Goal: Transaction & Acquisition: Purchase product/service

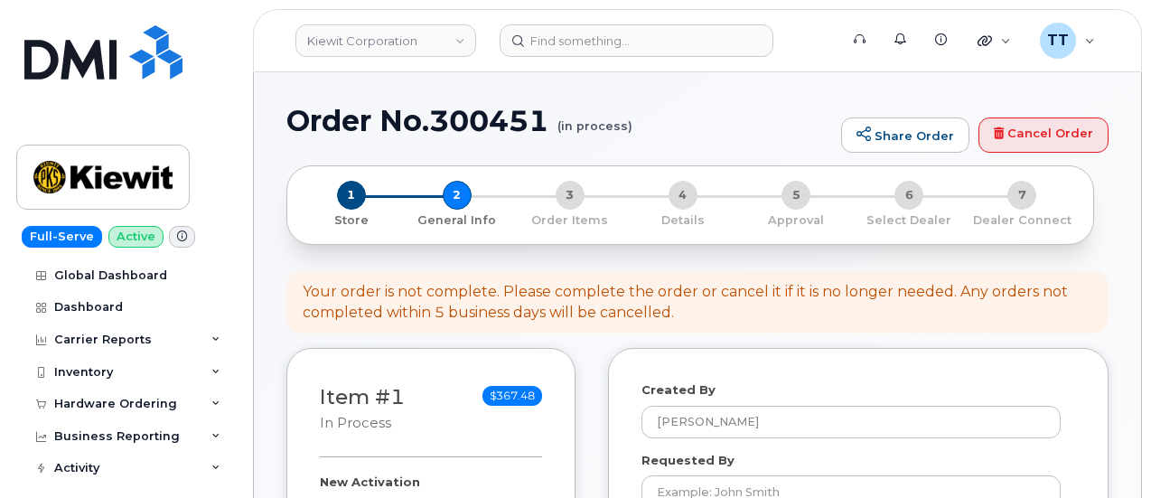
select select
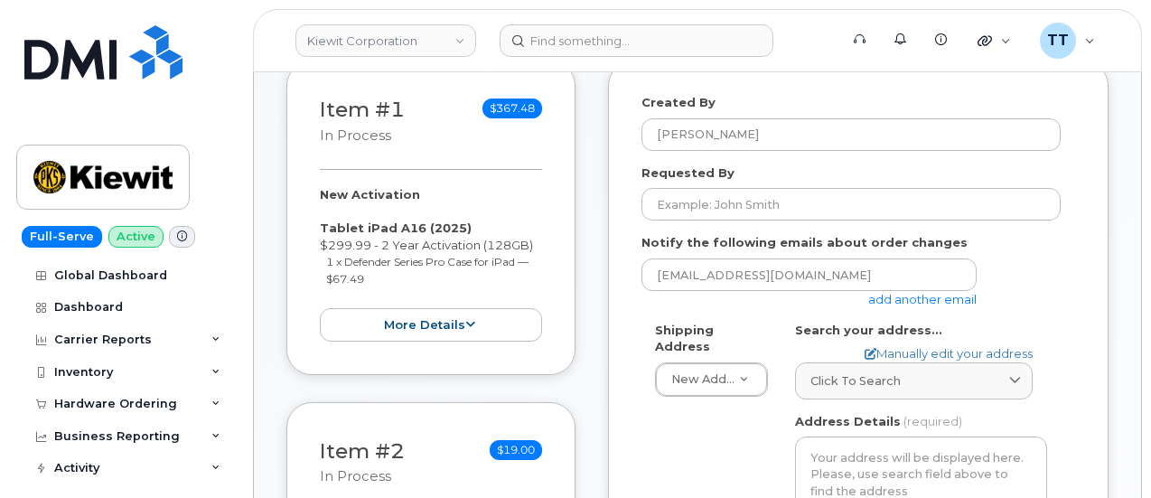
scroll to position [271, 0]
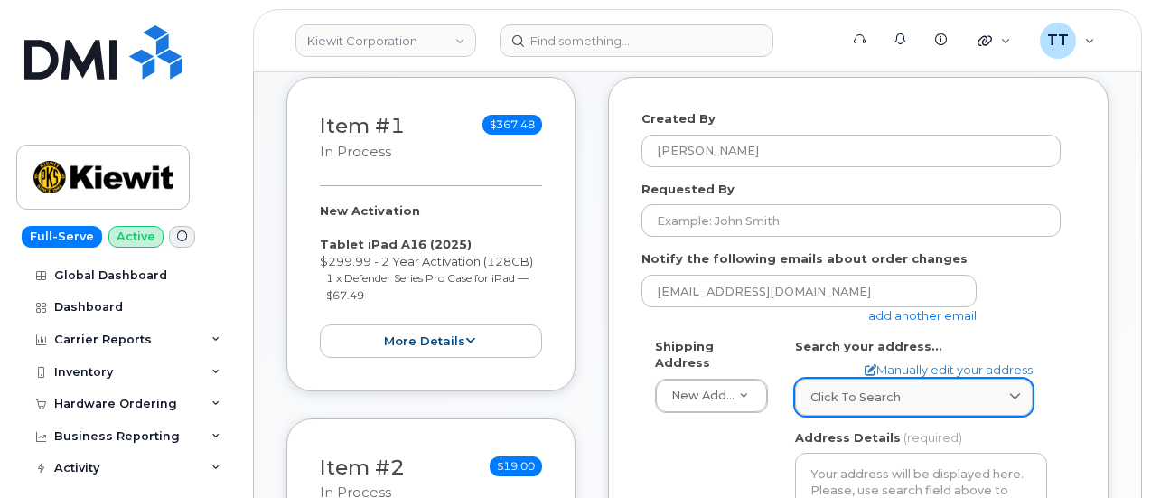
drag, startPoint x: 922, startPoint y: 389, endPoint x: 902, endPoint y: 391, distance: 20.0
click at [921, 390] on div "Click to search" at bounding box center [913, 396] width 207 height 17
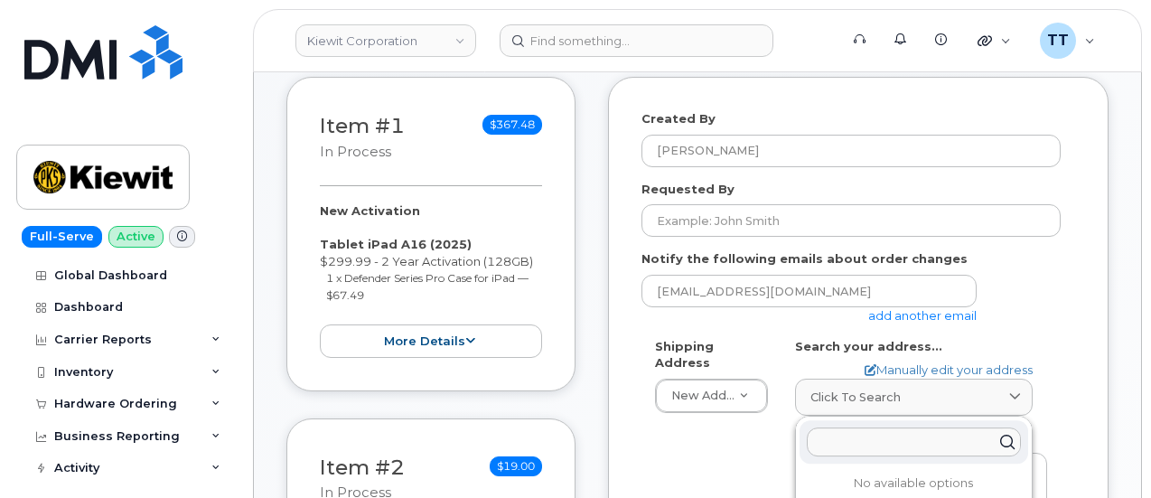
paste input "1550 Mike Fahey StOmaha, NE 68102"
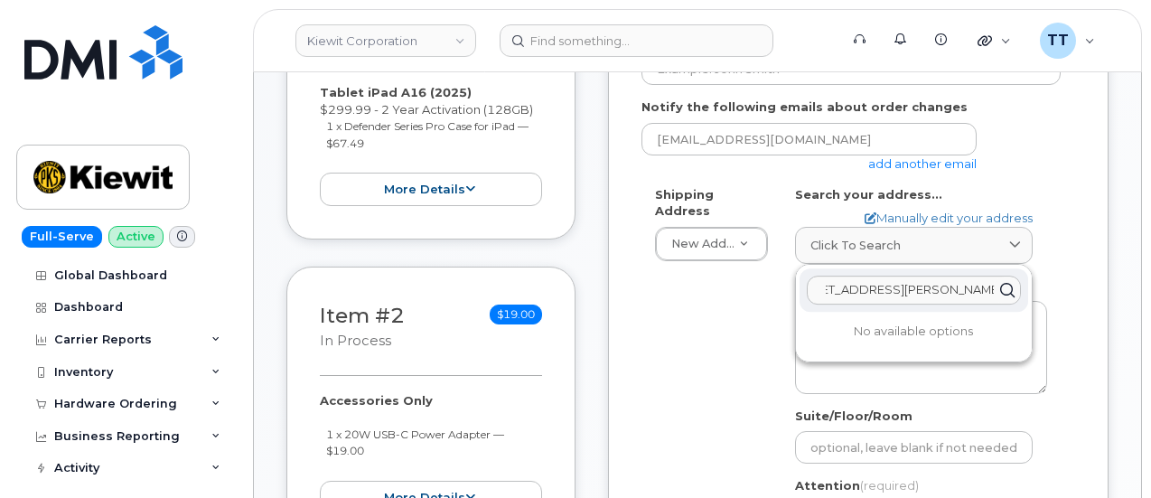
scroll to position [452, 0]
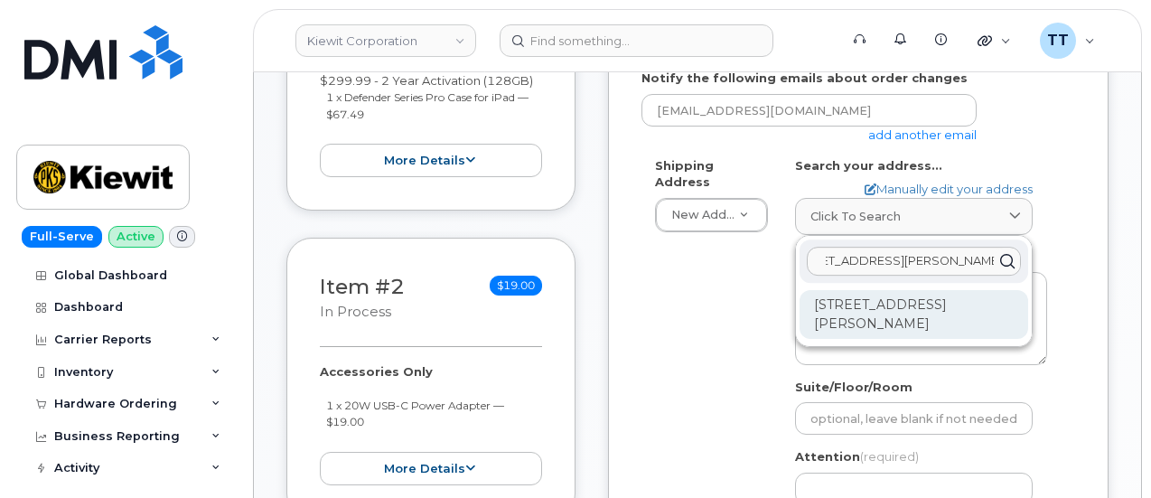
type input "1550 Mike Fahey StOmaha, NE 68102"
click at [883, 313] on div "1550 Mike Fahey St Omaha NE 68102-4722" at bounding box center [914, 314] width 229 height 49
select select
type textarea "1550 Mike Fahey St OMAHA NE 68102-4722 UNITED STATES"
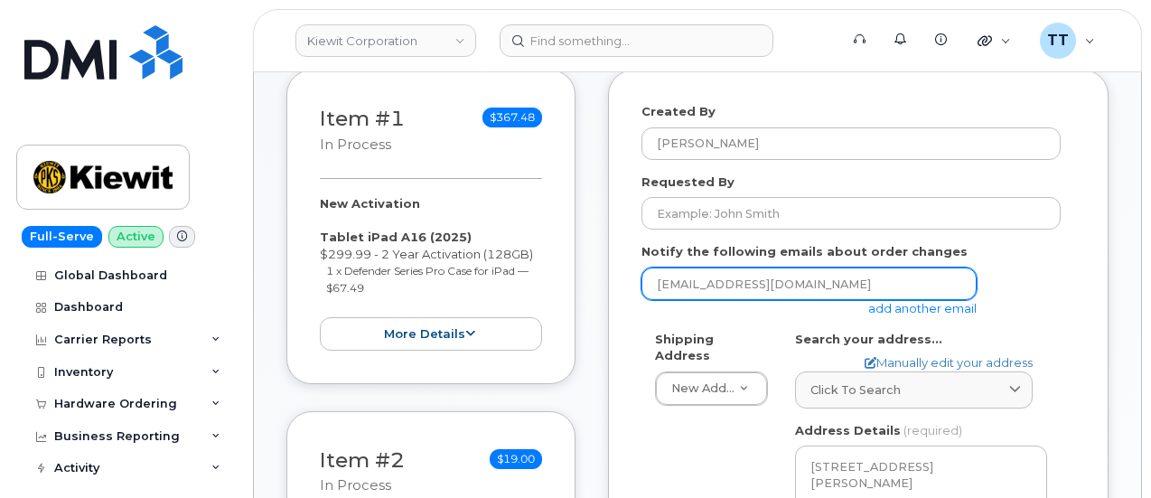
scroll to position [271, 0]
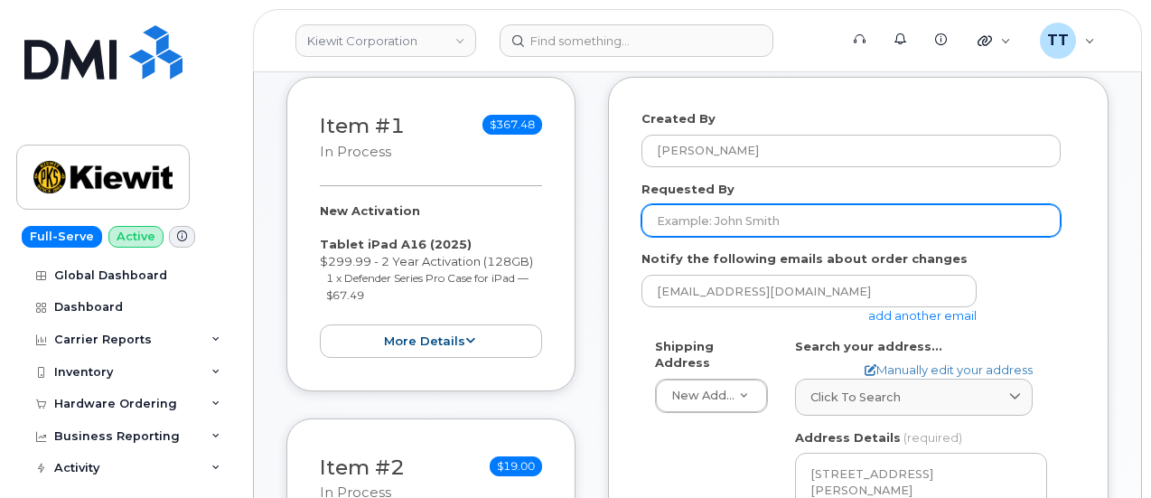
click at [681, 227] on input "Requested By" at bounding box center [850, 220] width 419 height 33
drag, startPoint x: 681, startPoint y: 227, endPoint x: 681, endPoint y: 212, distance: 14.5
click at [679, 211] on input "Requested By" at bounding box center [850, 220] width 419 height 33
paste input "Gaibrielle Lewis"
type input "Gaibrielle Lewis"
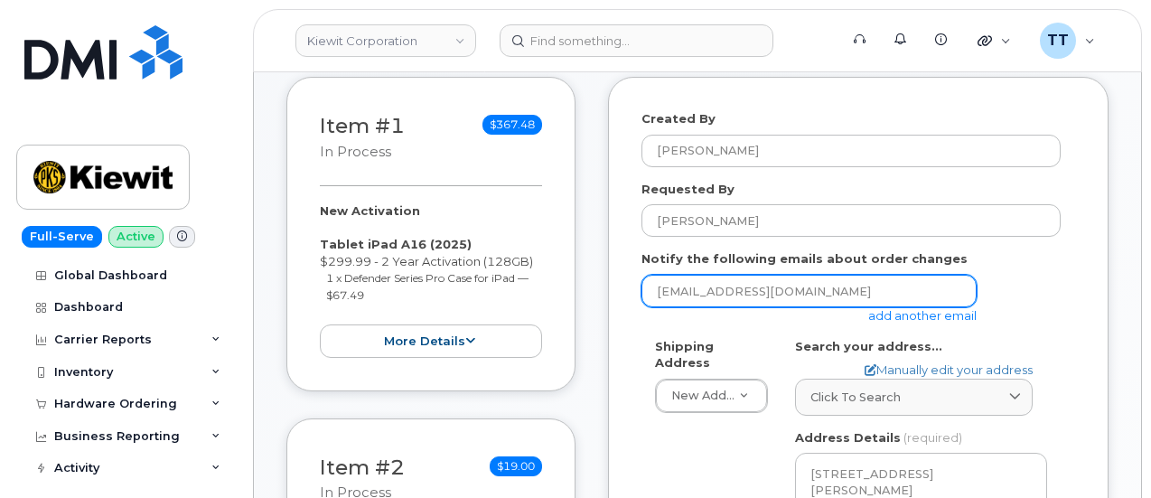
click at [697, 294] on input "[EMAIL_ADDRESS][DOMAIN_NAME]" at bounding box center [808, 291] width 335 height 33
drag, startPoint x: 697, startPoint y: 294, endPoint x: 681, endPoint y: 271, distance: 27.3
drag, startPoint x: 681, startPoint y: 271, endPoint x: 678, endPoint y: 292, distance: 21.1
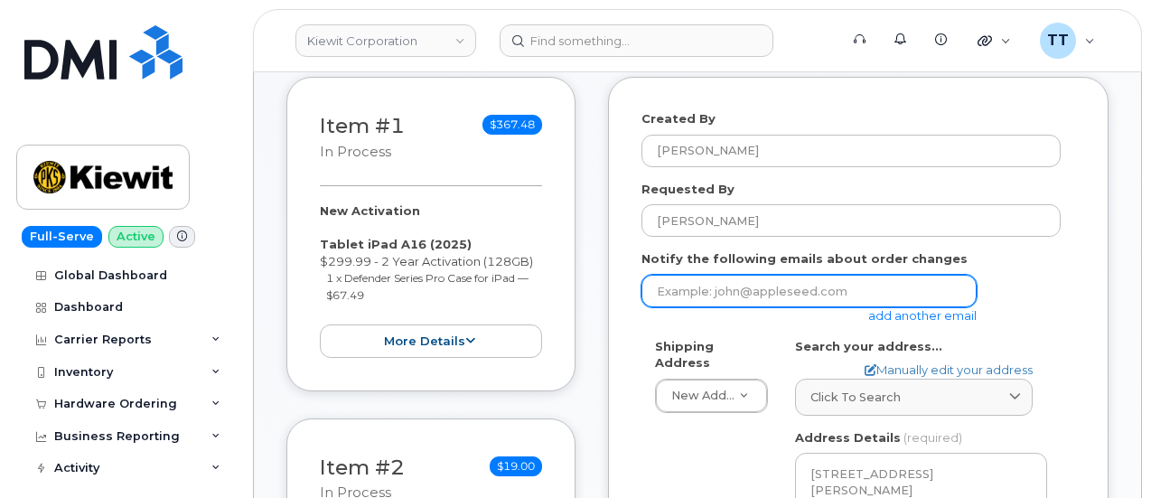
paste input "GAIBRIELLE.LEWIS@KIEWIT.COM"
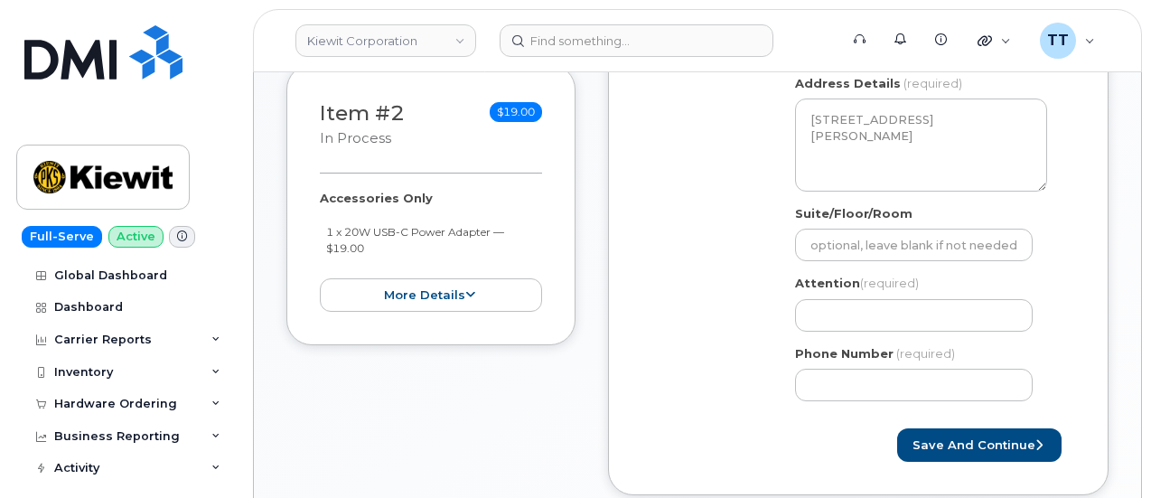
scroll to position [632, 0]
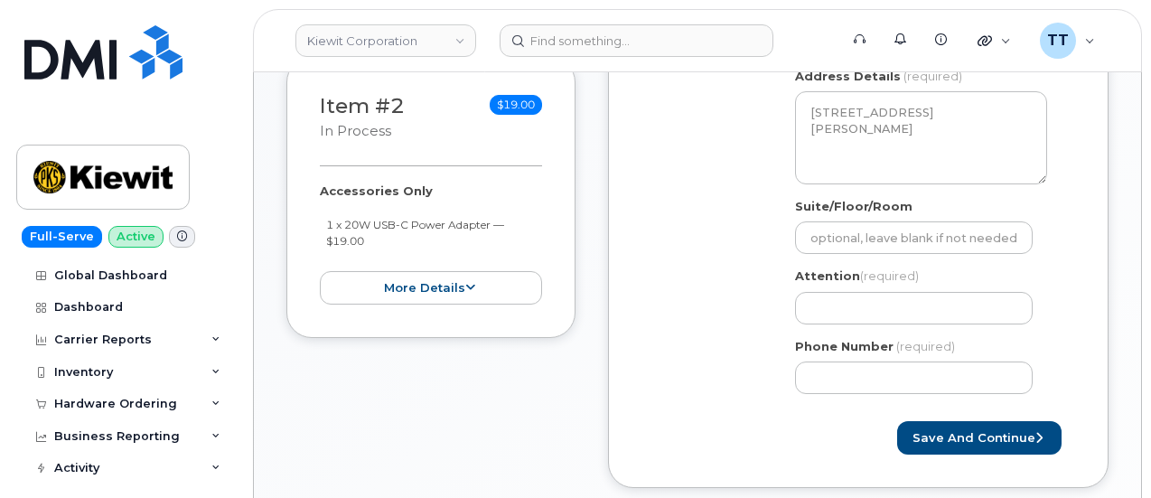
type input "GAIBRIELLE.LEWIS@KIEWIT.COM"
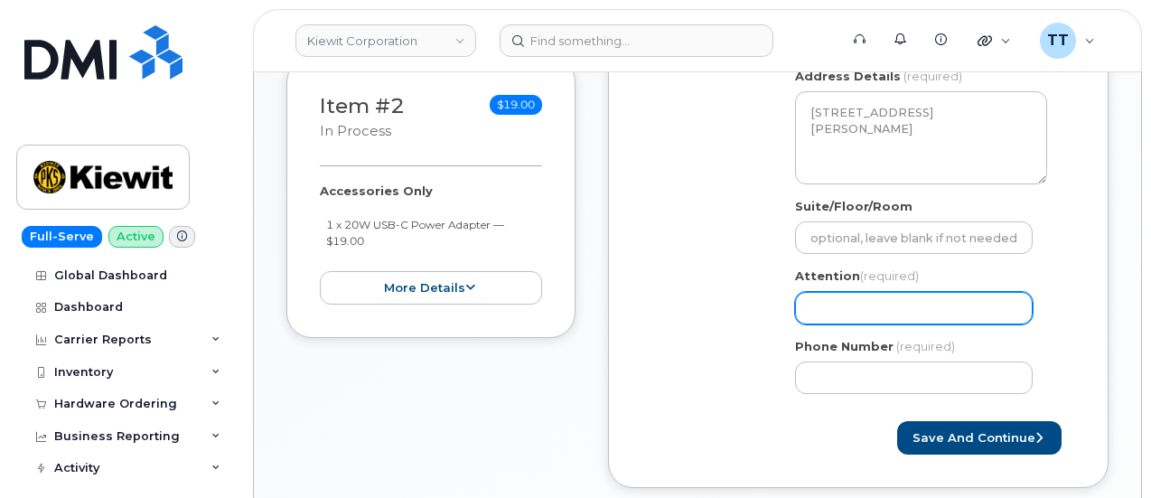
click at [916, 308] on input "Attention (required)" at bounding box center [914, 308] width 238 height 33
drag, startPoint x: 916, startPoint y: 308, endPoint x: 871, endPoint y: 312, distance: 45.3
click at [871, 312] on input "Attention (required)" at bounding box center [914, 308] width 238 height 33
paste input "CS0795557"
select select
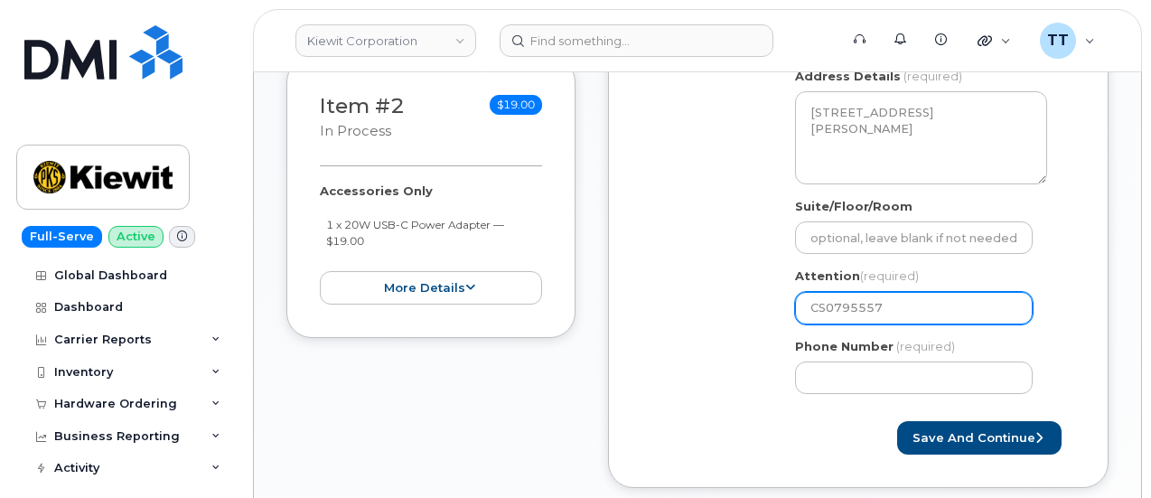
type input "CS0795557"
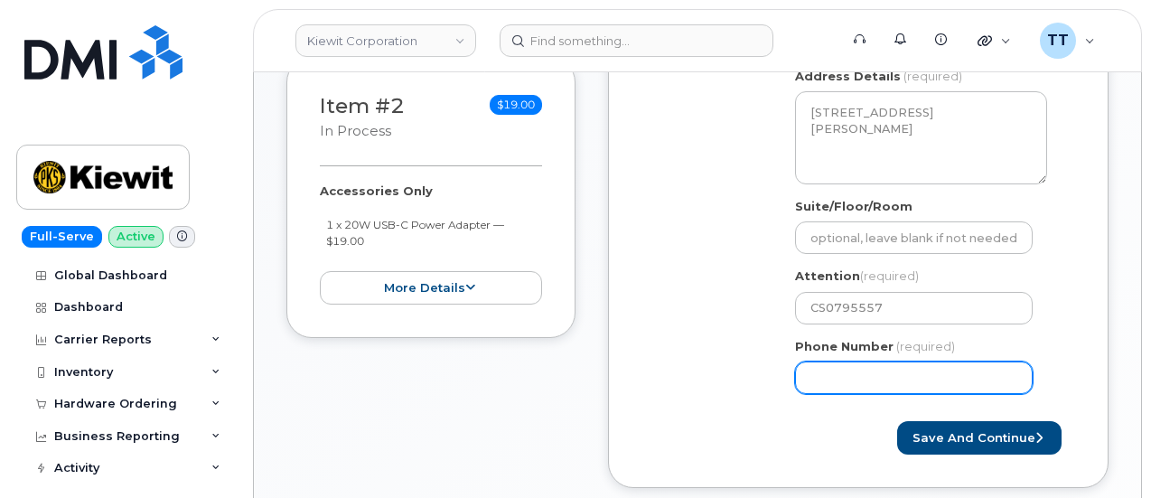
click at [874, 366] on input "Phone Number" at bounding box center [914, 377] width 238 height 33
paste input "4023507275"
click at [871, 375] on input "Phone Number" at bounding box center [914, 377] width 238 height 33
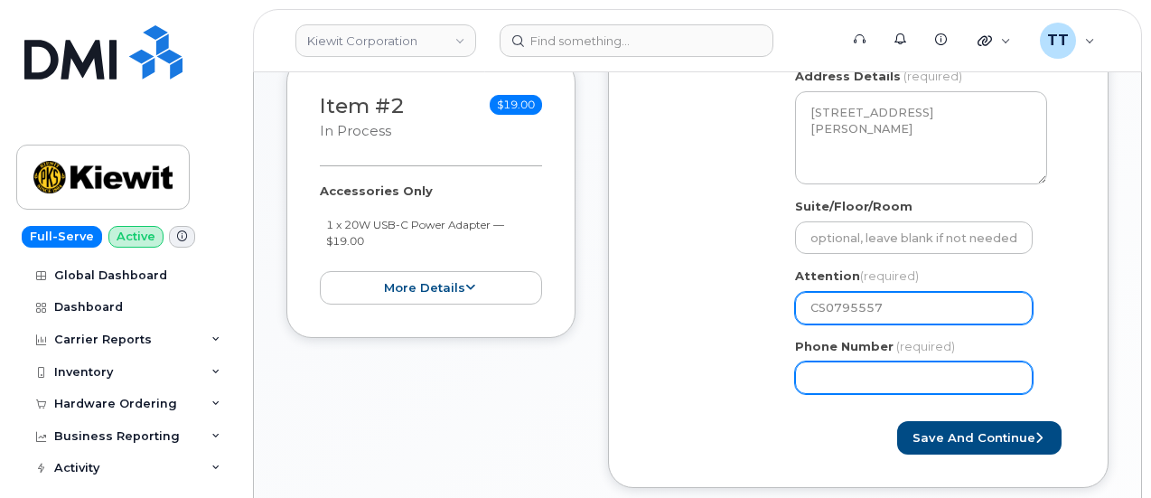
select select
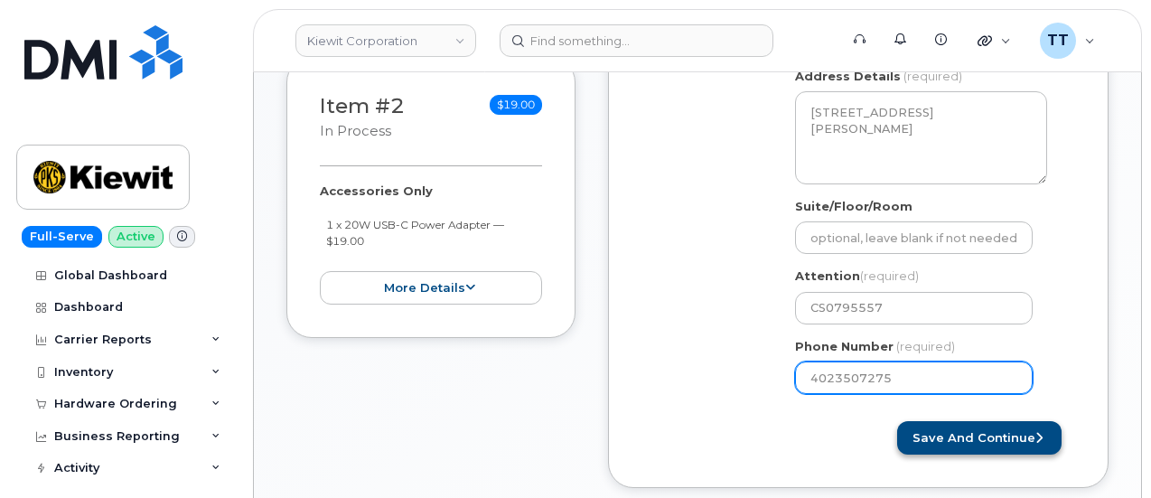
type input "4023507275"
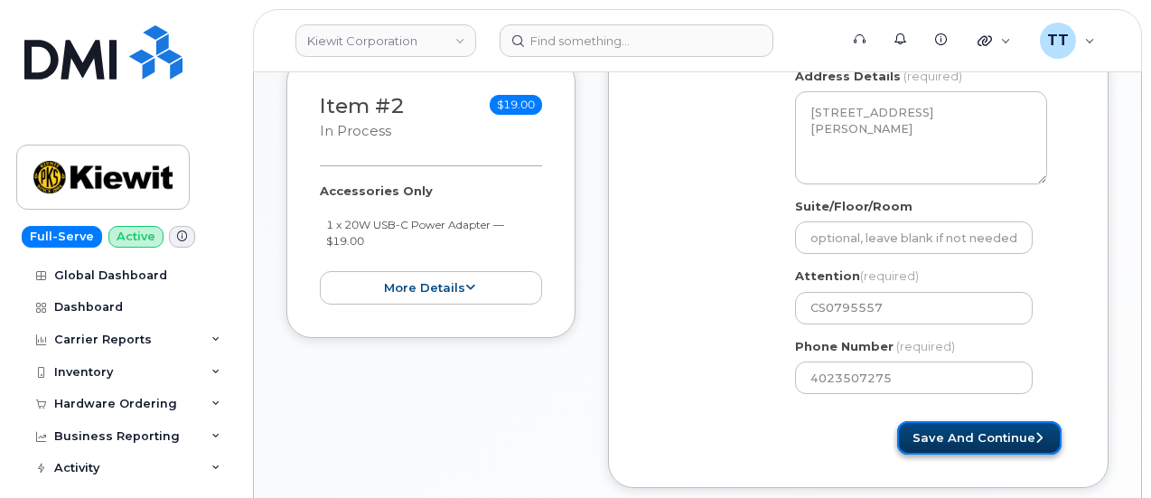
click at [964, 445] on button "Save and Continue" at bounding box center [979, 437] width 164 height 33
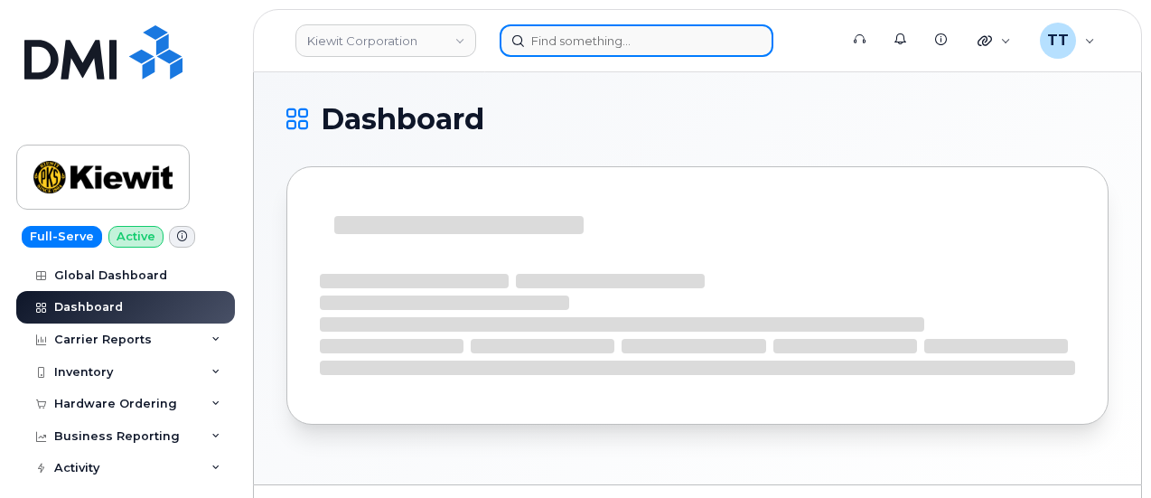
click at [622, 51] on input at bounding box center [637, 40] width 274 height 33
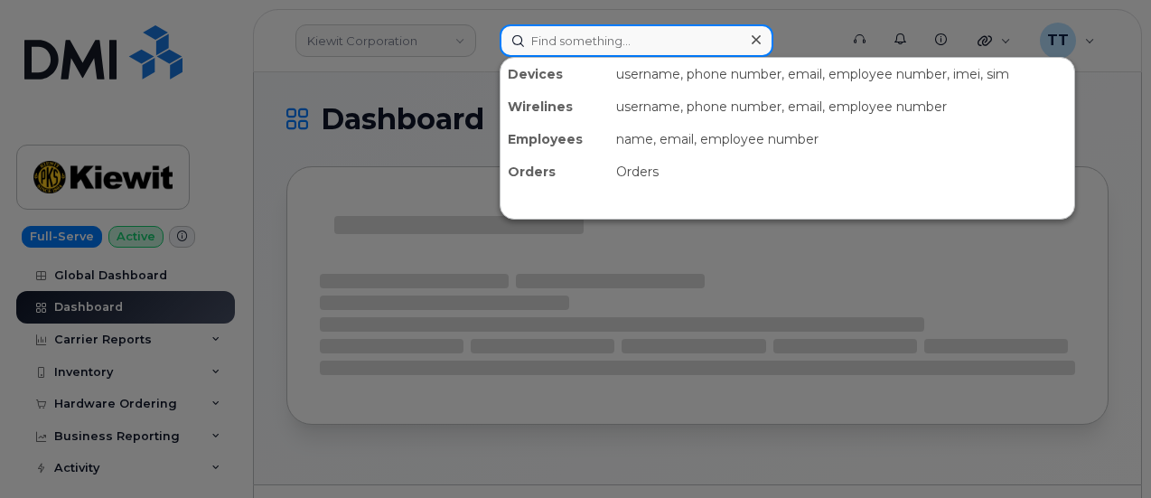
paste input "405-638-2882"
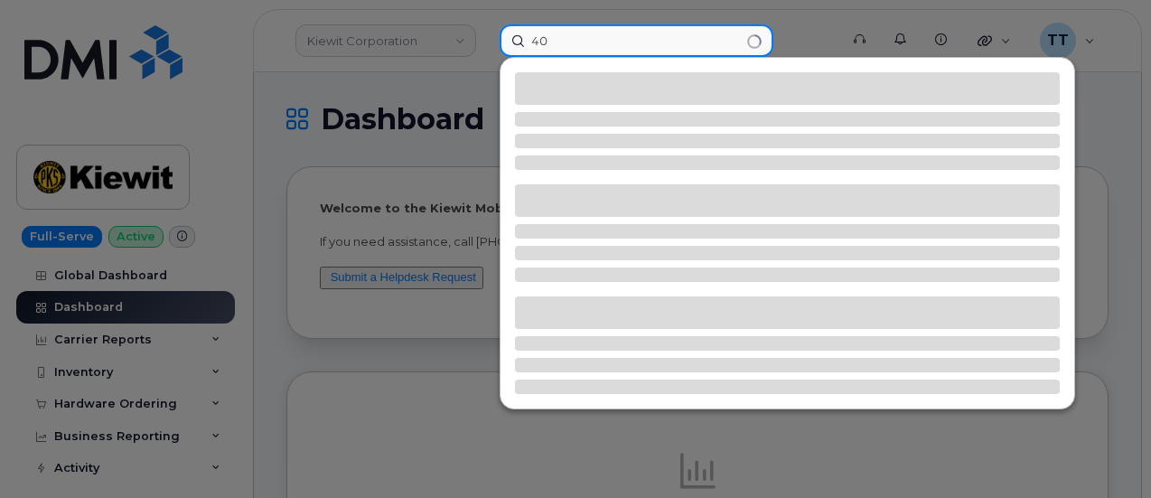
type input "4"
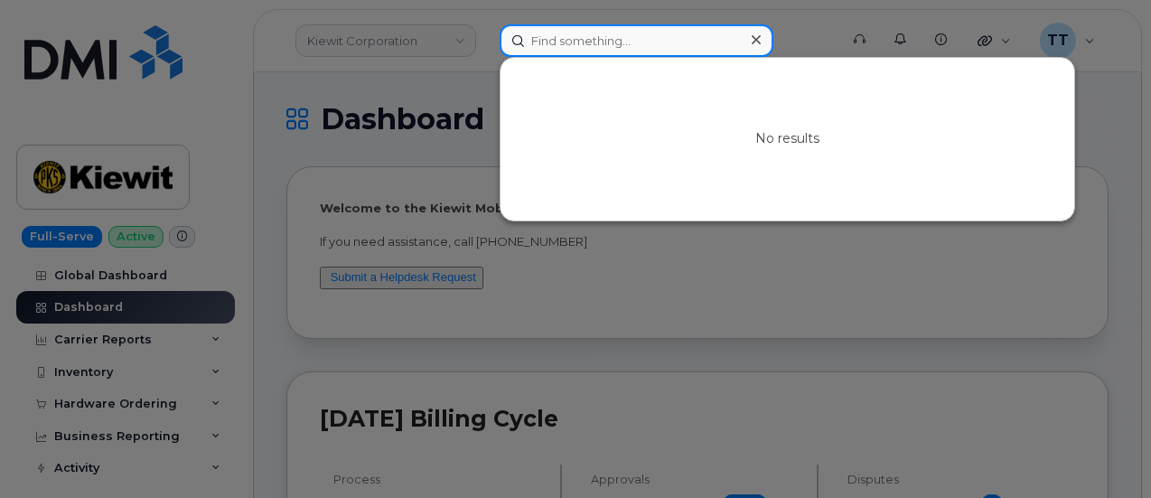
click at [577, 39] on input at bounding box center [637, 40] width 274 height 33
paste input "352678434625460"
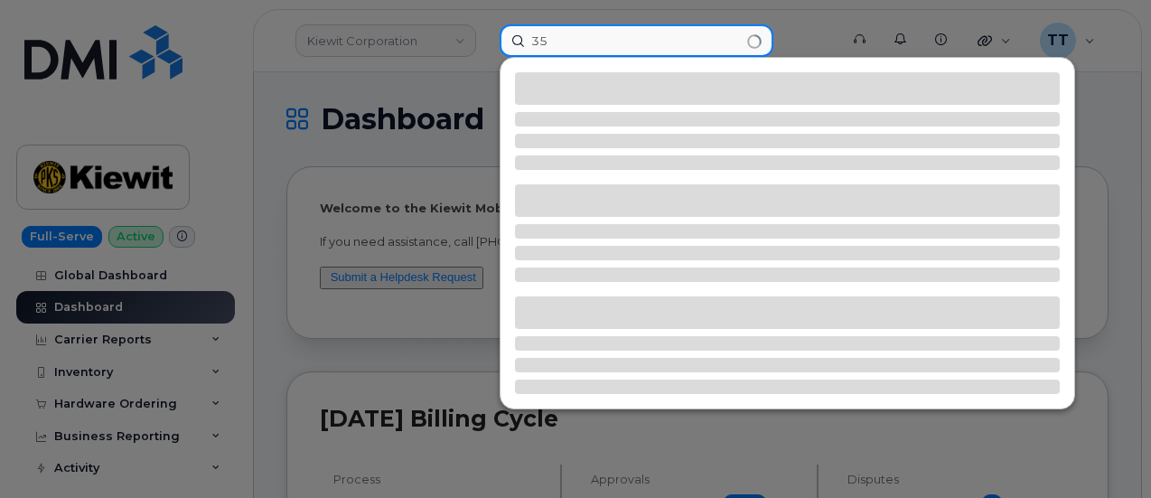
type input "3"
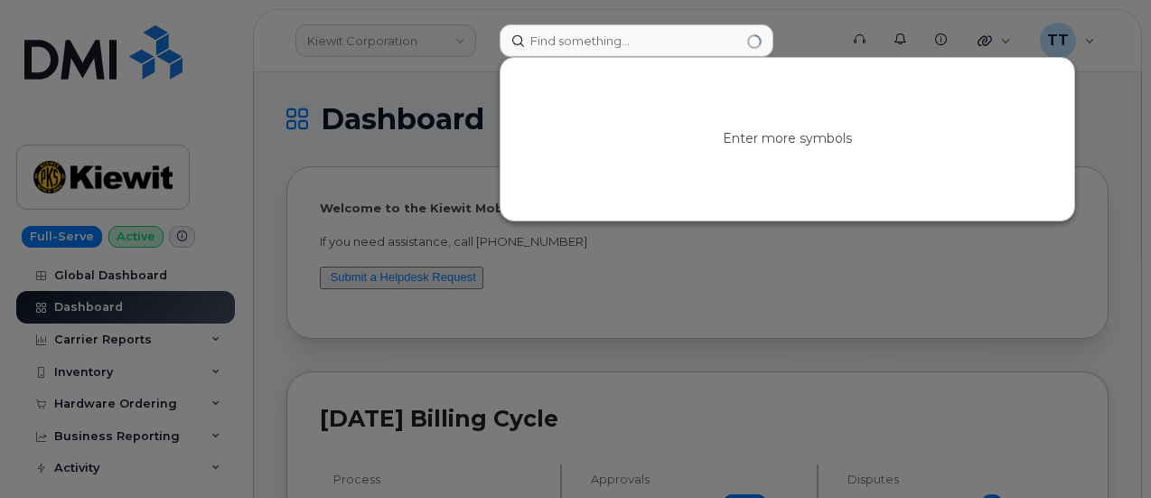
click at [537, 14] on div at bounding box center [575, 249] width 1151 height 498
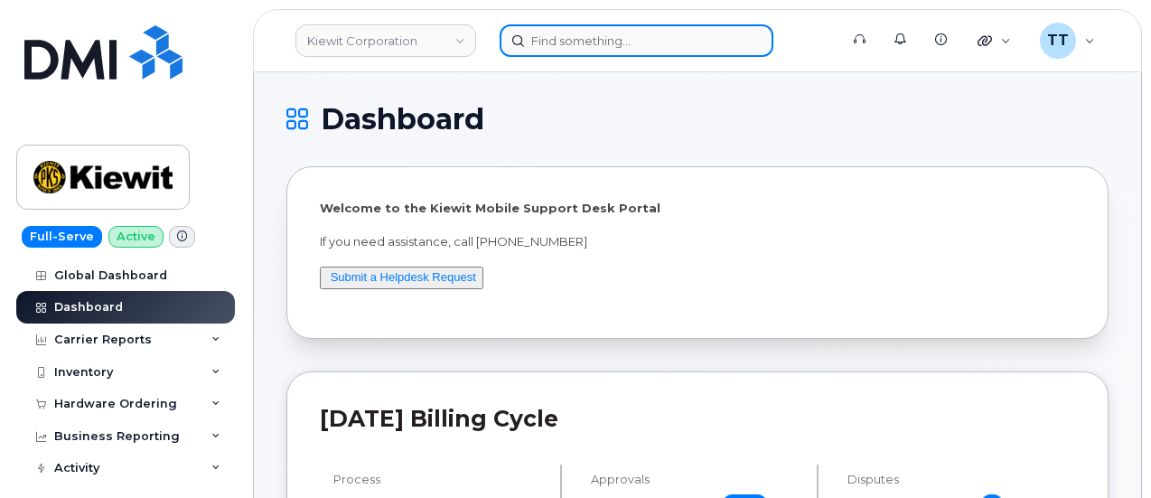
click at [596, 48] on input at bounding box center [637, 40] width 274 height 33
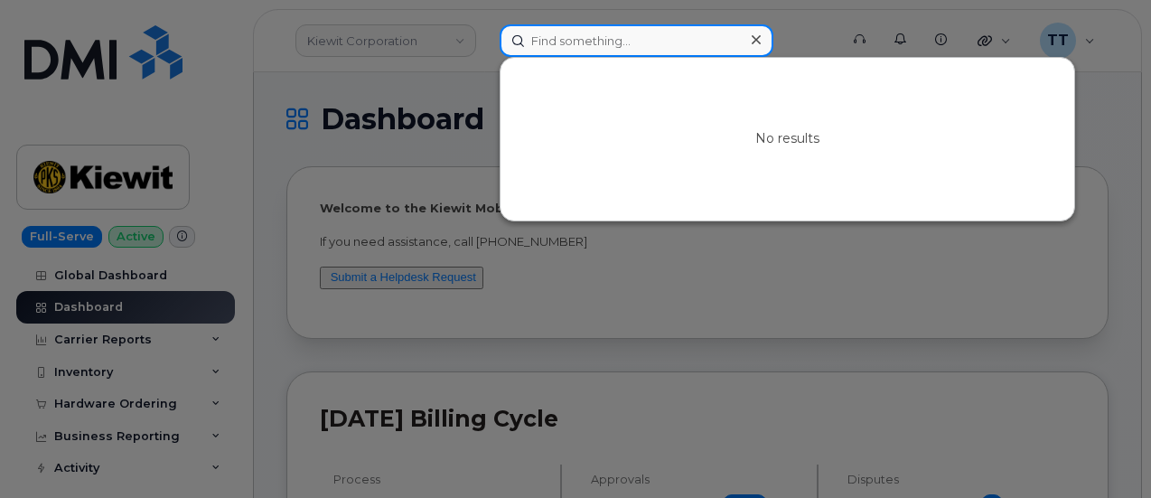
paste input "bren page"
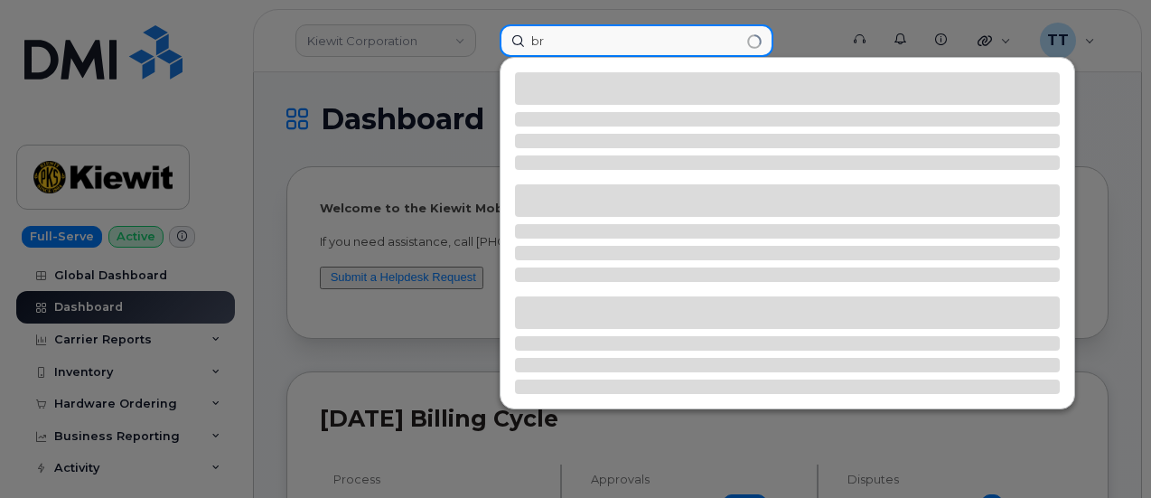
type input "b"
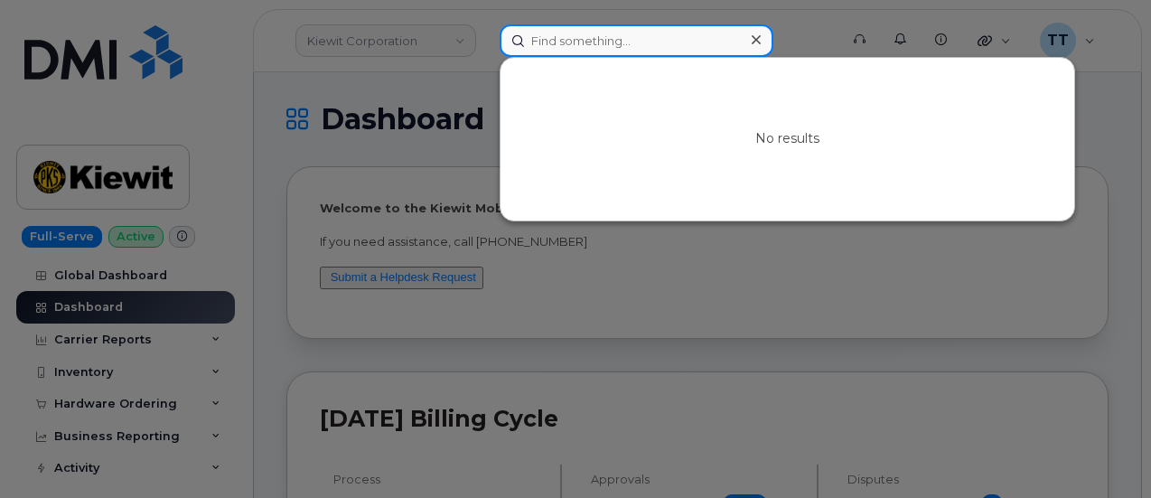
click at [571, 44] on input at bounding box center [637, 40] width 274 height 33
paste input "405-638-2882"
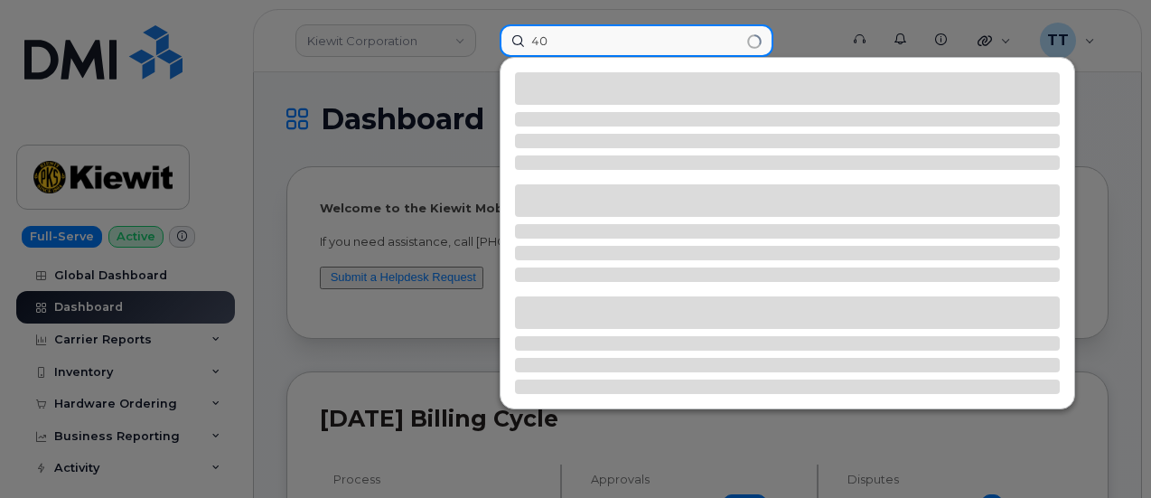
type input "4"
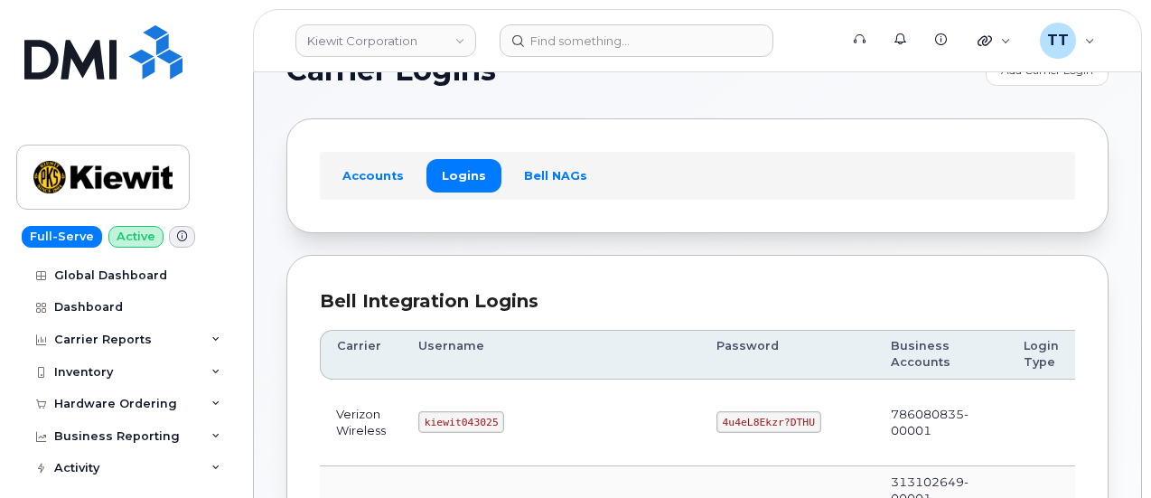
scroll to position [90, 0]
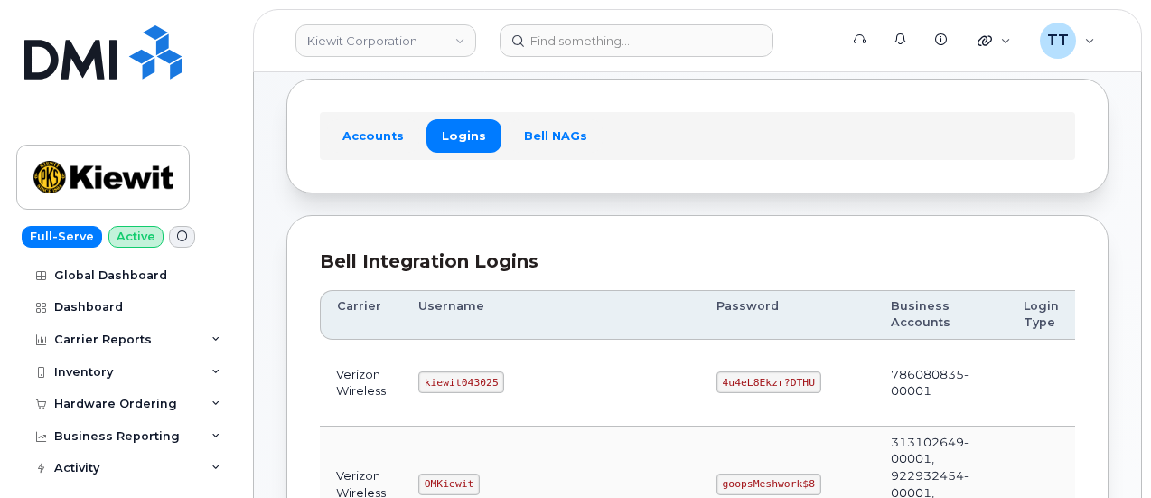
click at [463, 381] on code "kiewit043025" at bounding box center [461, 382] width 86 height 22
copy code "kiewit043025"
click at [716, 373] on code "4u4eL8Ekzr?DTHU" at bounding box center [768, 382] width 105 height 22
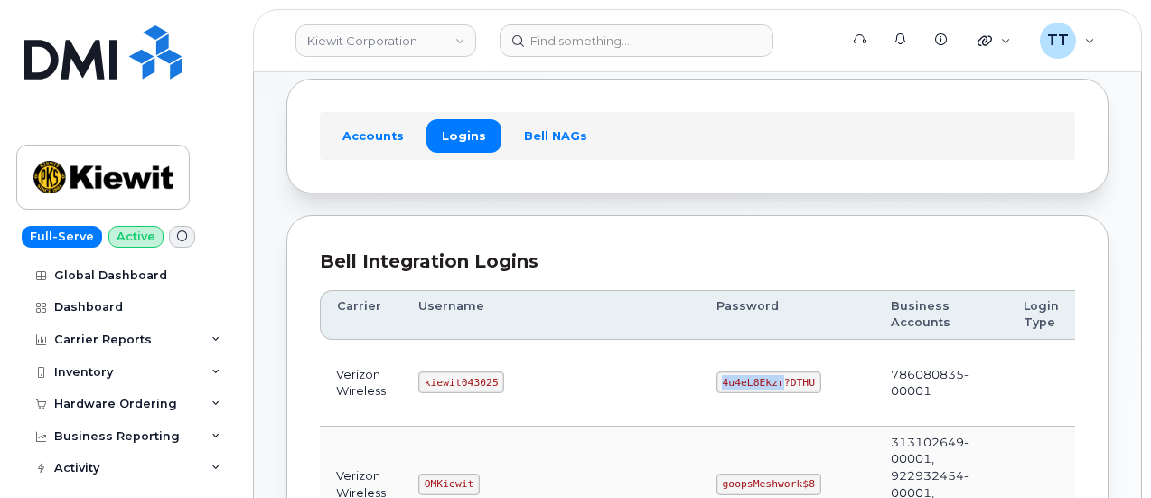
click at [716, 373] on code "4u4eL8Ekzr?DTHU" at bounding box center [768, 382] width 105 height 22
click at [716, 378] on code "4u4eL8Ekzr?DTHU" at bounding box center [768, 382] width 105 height 22
click at [716, 377] on code "4u4eL8Ekzr?DTHU" at bounding box center [768, 382] width 105 height 22
copy code "4u4eL8Ekzr?DTHU"
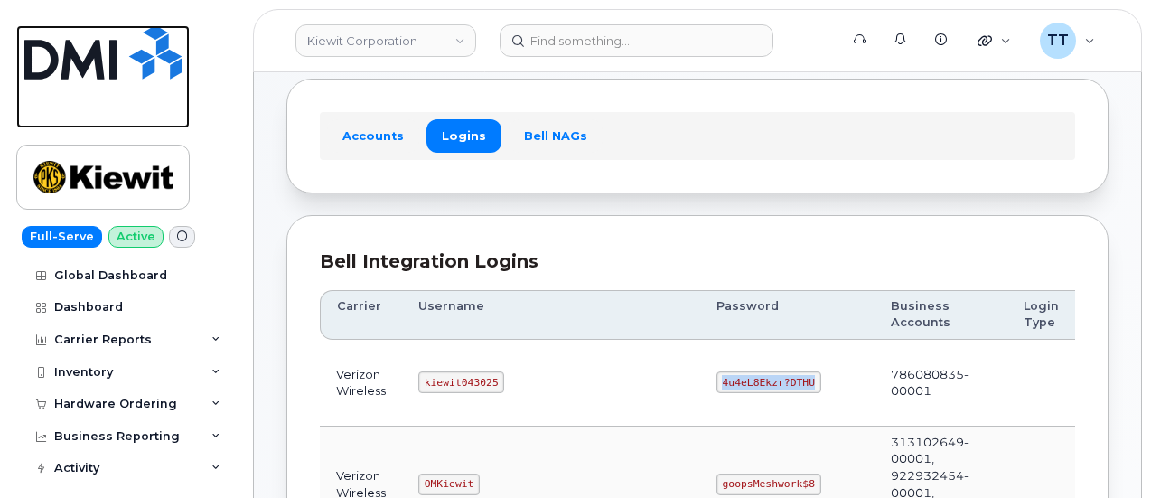
drag, startPoint x: 50, startPoint y: 117, endPoint x: 176, endPoint y: 144, distance: 129.4
click at [51, 116] on link at bounding box center [102, 76] width 173 height 103
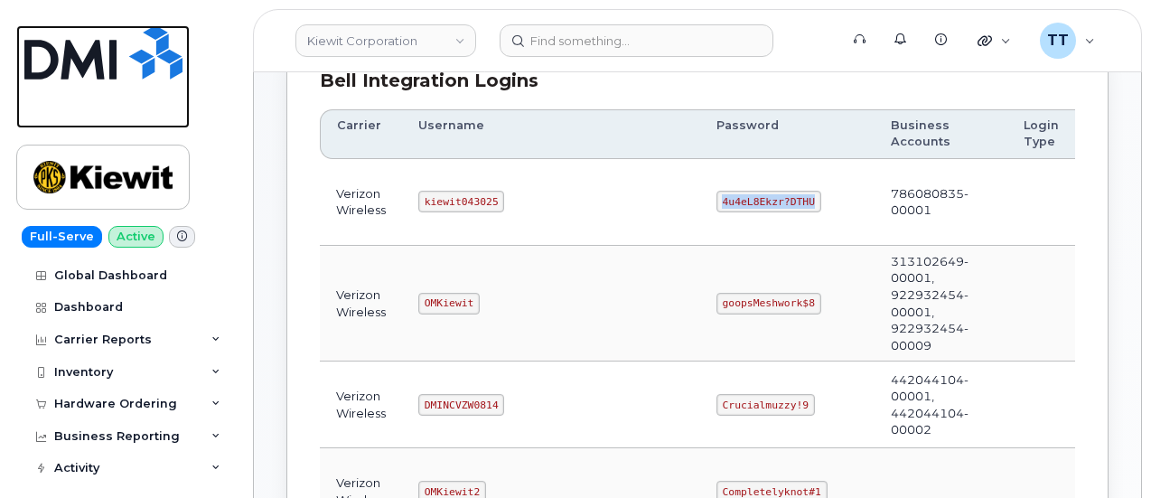
scroll to position [542, 0]
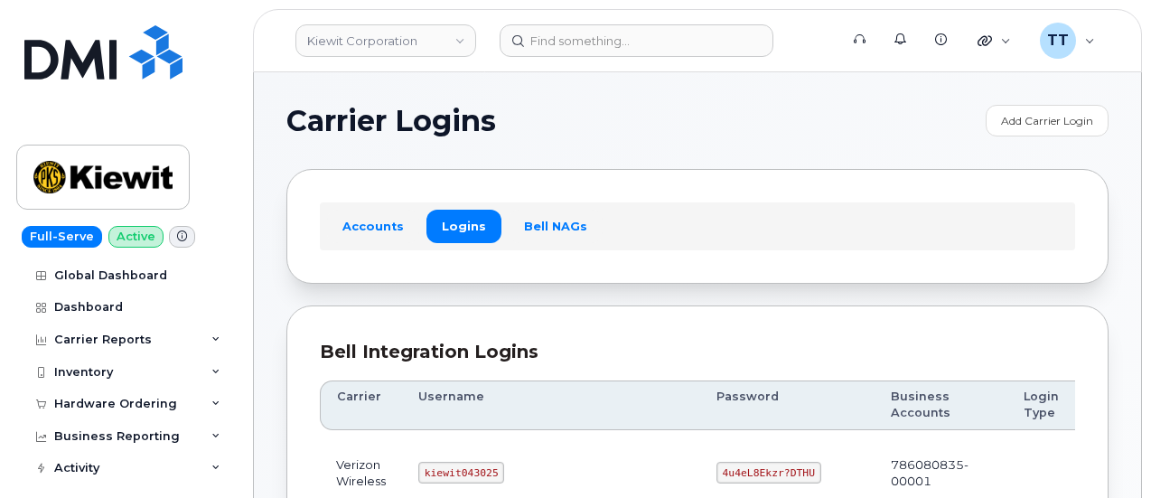
click at [494, 15] on header "[PERSON_NAME] Corporation Support Alerts Knowledge Base Quicklinks Suspend / Ca…" at bounding box center [697, 40] width 889 height 63
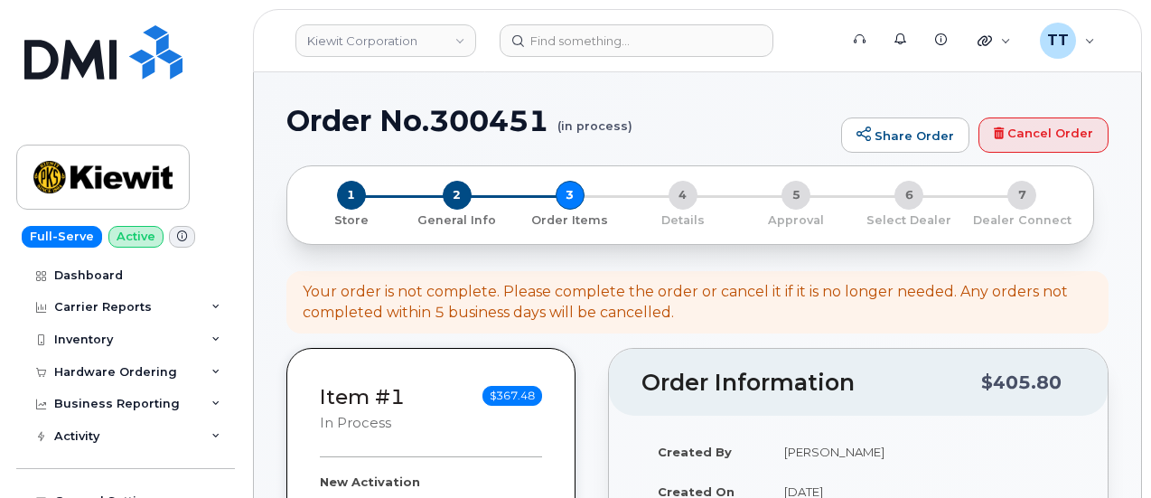
select select
click at [368, 117] on h1 "Order No.300451 (in process)" at bounding box center [559, 121] width 546 height 32
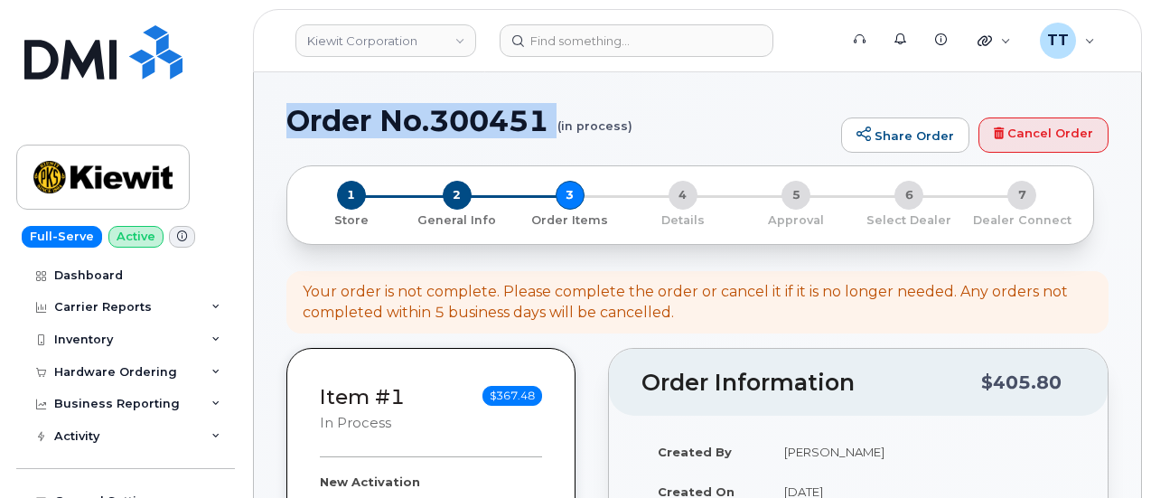
click at [368, 117] on h1 "Order No.300451 (in process)" at bounding box center [559, 121] width 546 height 32
copy h1 "Order No.300451"
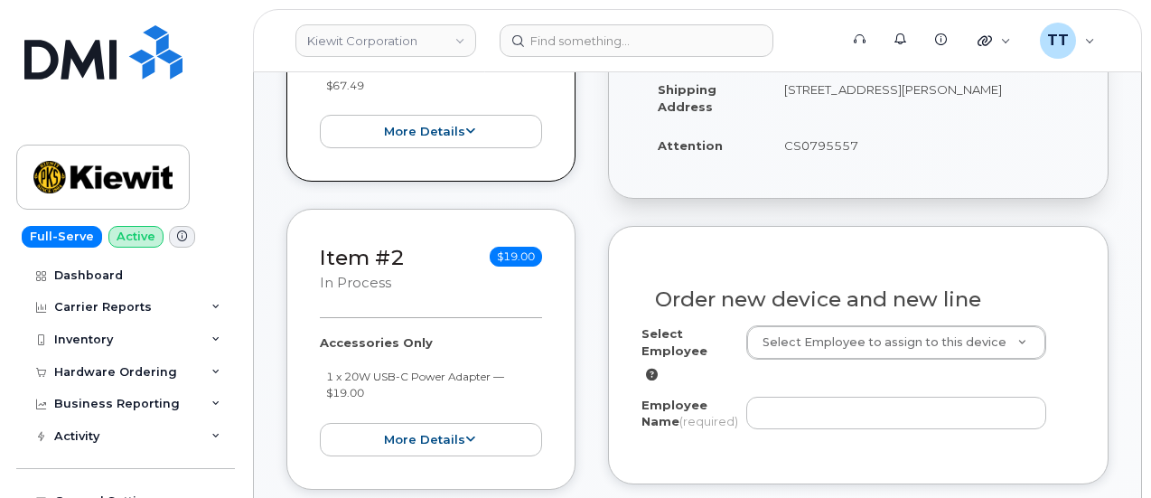
scroll to position [271, 0]
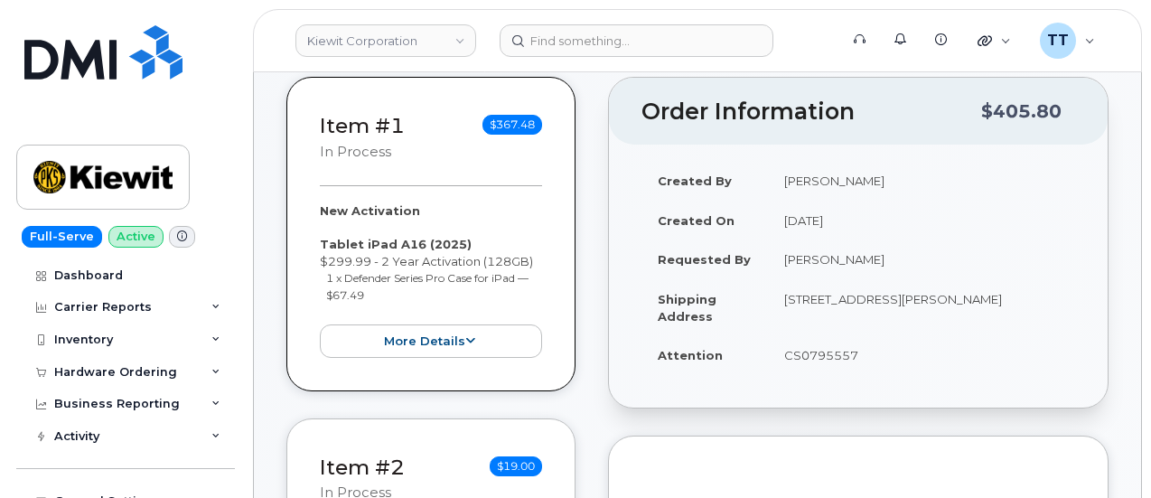
click at [810, 259] on td "Gaibrielle Lewis" at bounding box center [921, 259] width 307 height 40
copy tbody "Gaibrielle Lewis"
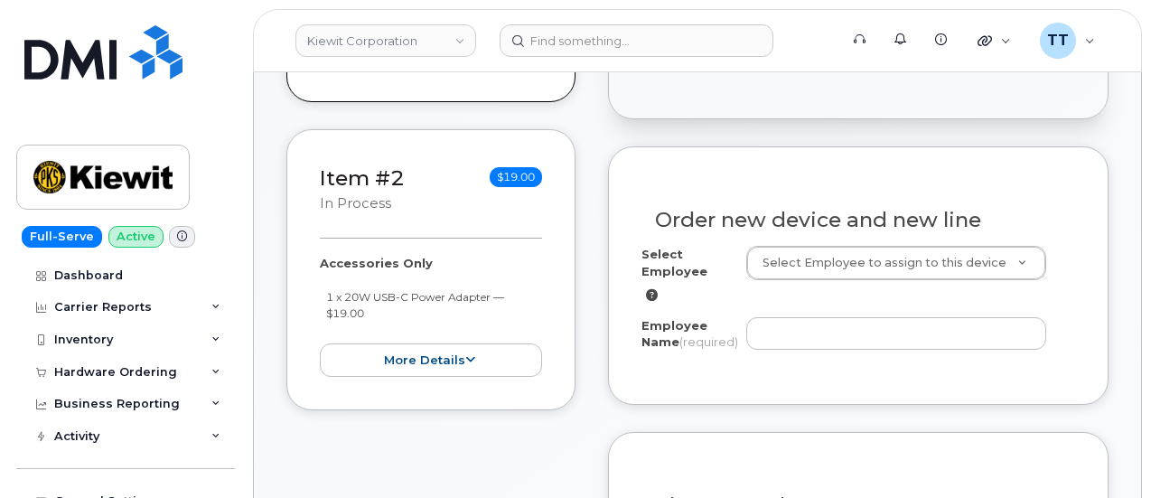
scroll to position [723, 0]
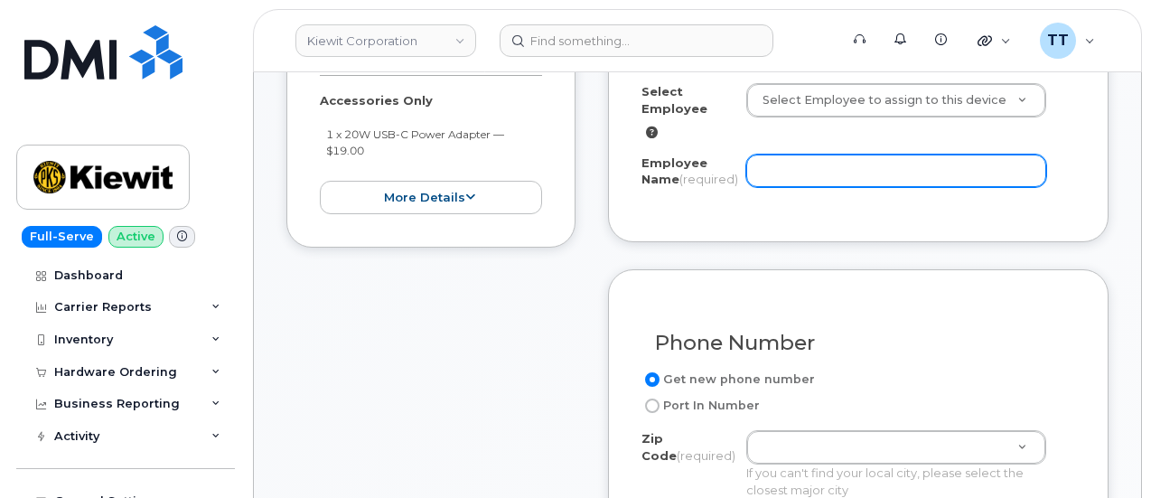
click at [786, 162] on input "Employee Name (required)" at bounding box center [896, 170] width 300 height 33
paste input "Gaibrielle Lewis"
type input "Gaibrielle Lewis"
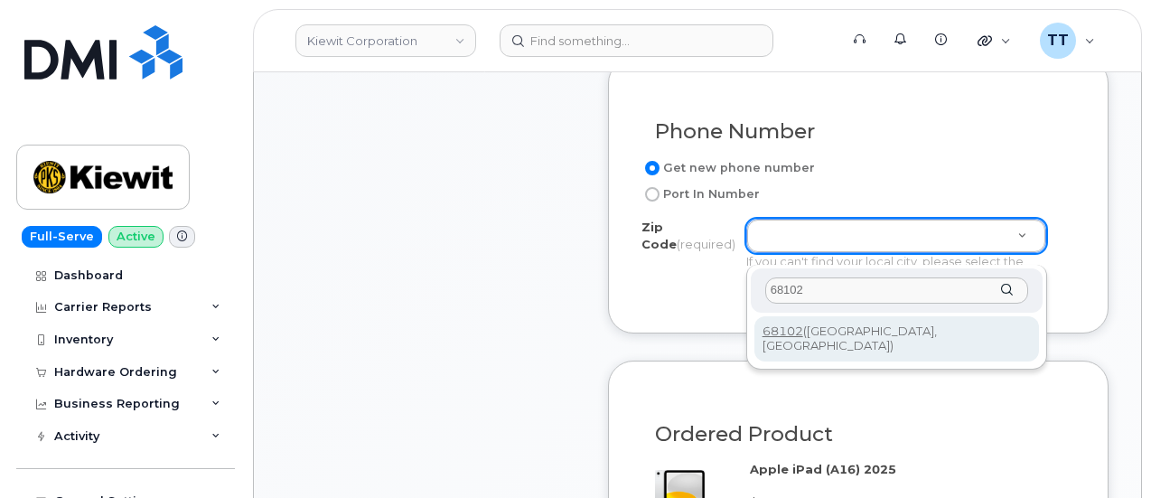
scroll to position [1084, 0]
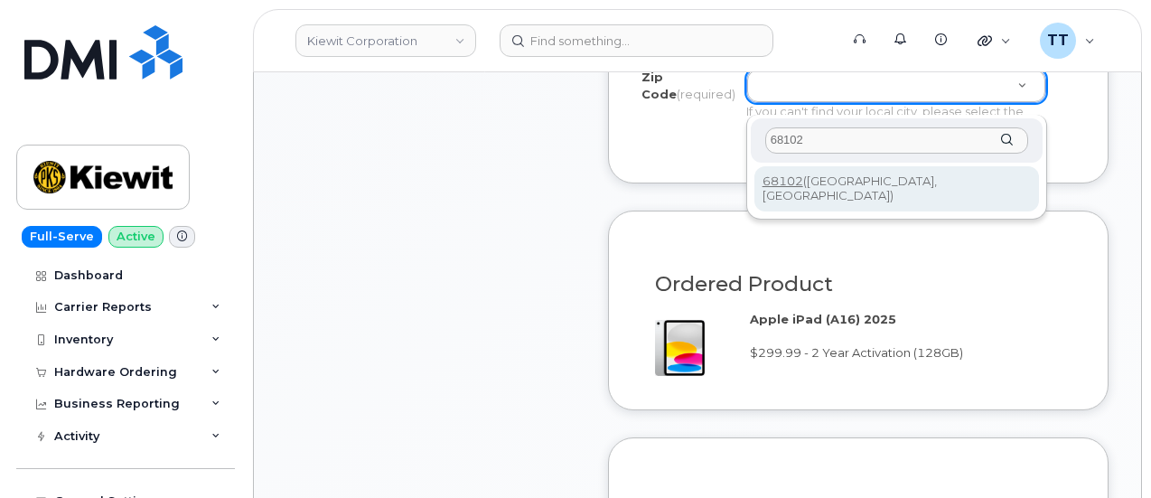
type input "68102"
type input "68102 (Omaha, NE)"
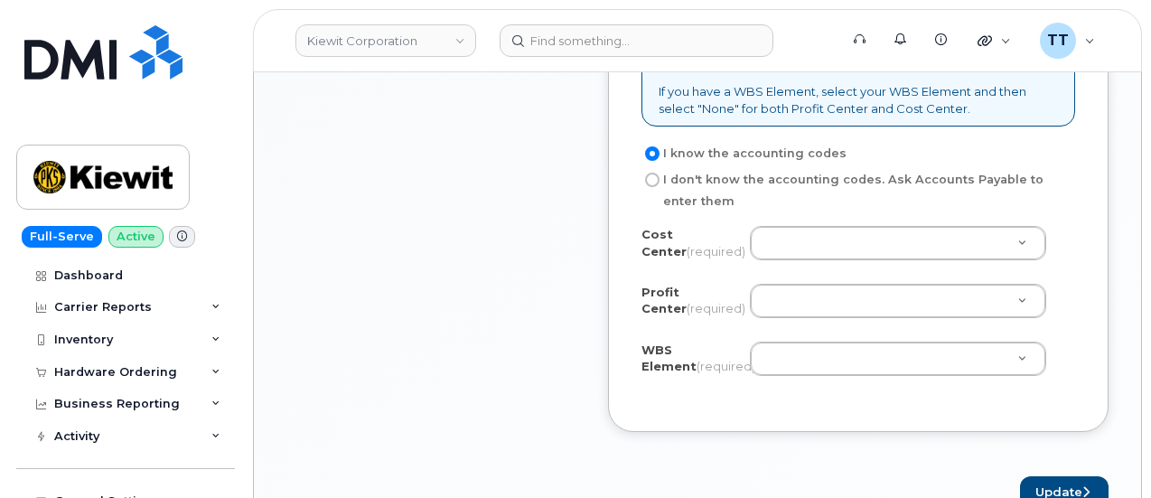
scroll to position [1626, 0]
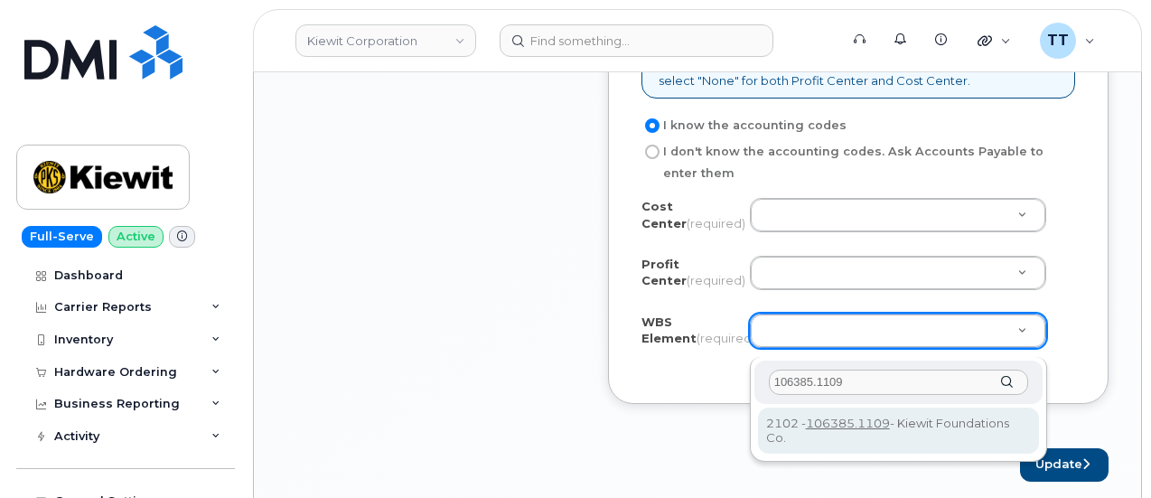
type input "106385.1109"
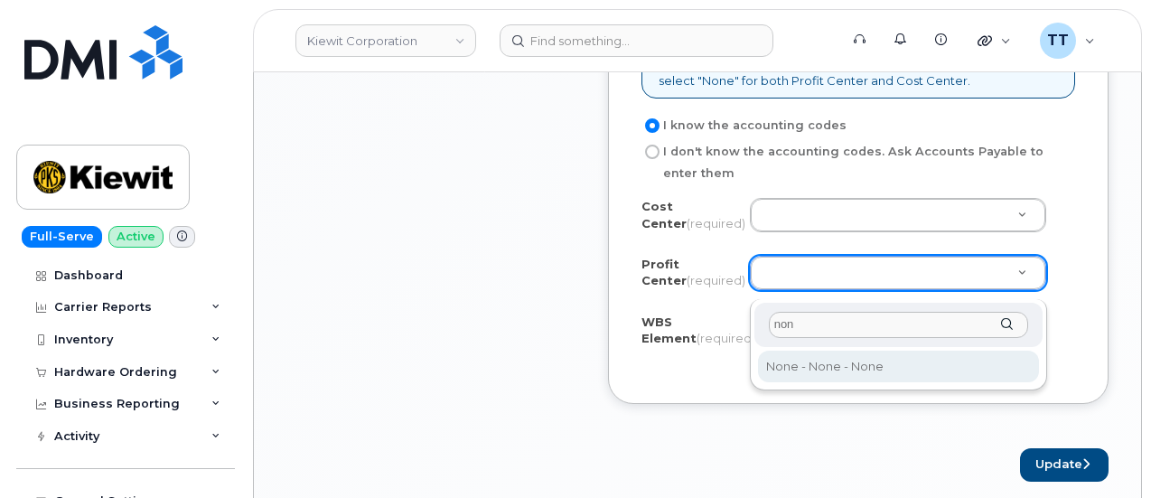
type input "non"
select select "None"
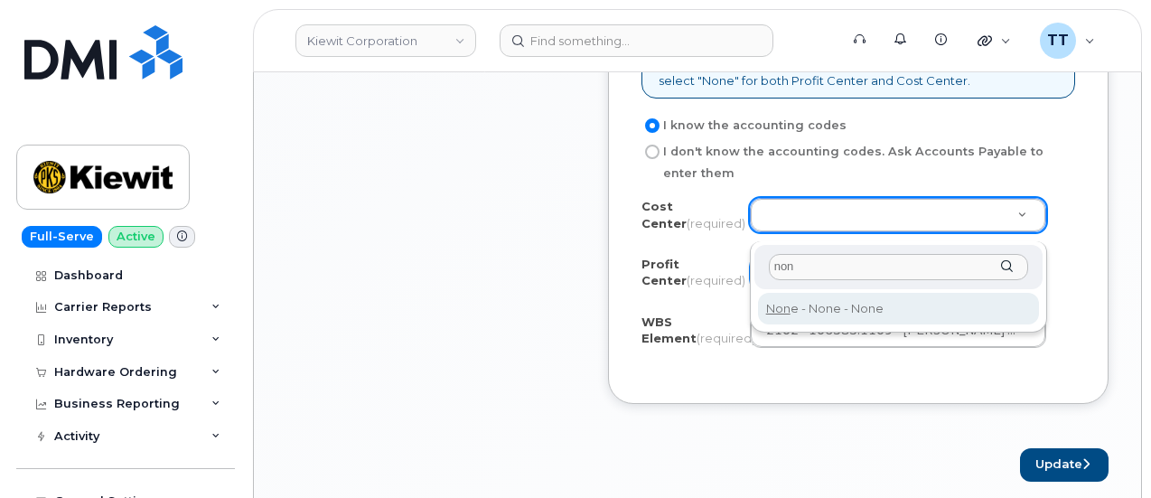
type input "non"
type input "None"
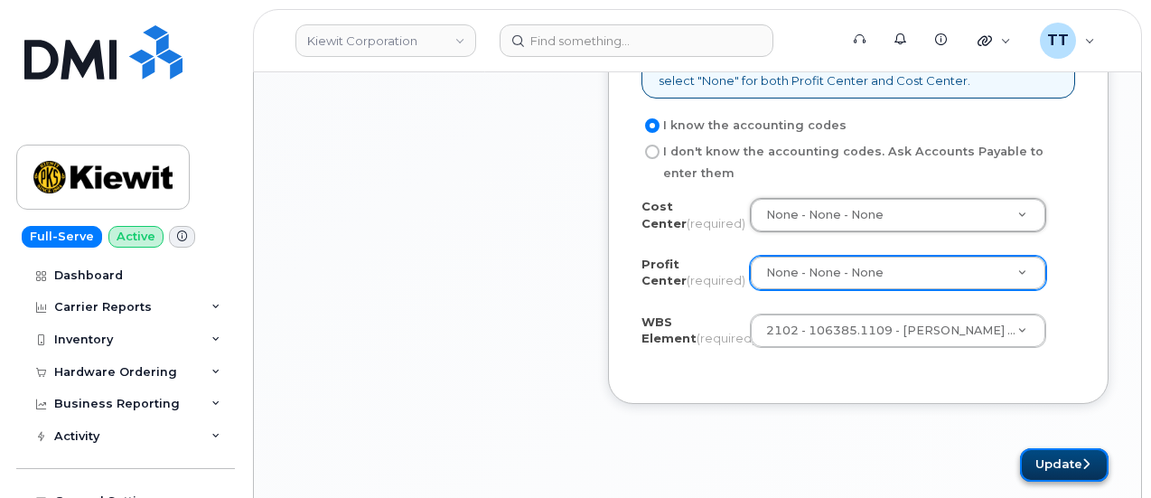
click at [1041, 473] on button "Update" at bounding box center [1064, 464] width 89 height 33
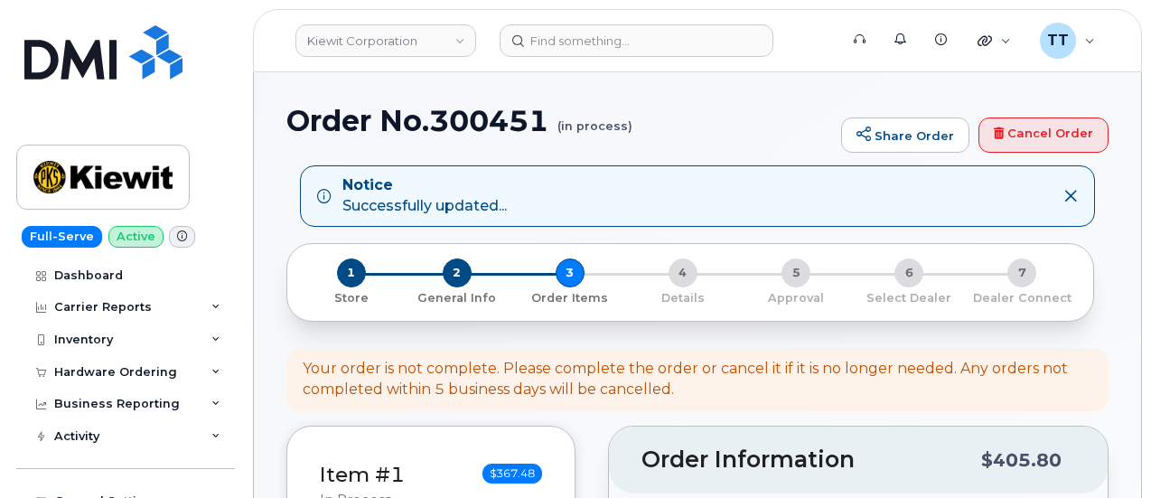
select select
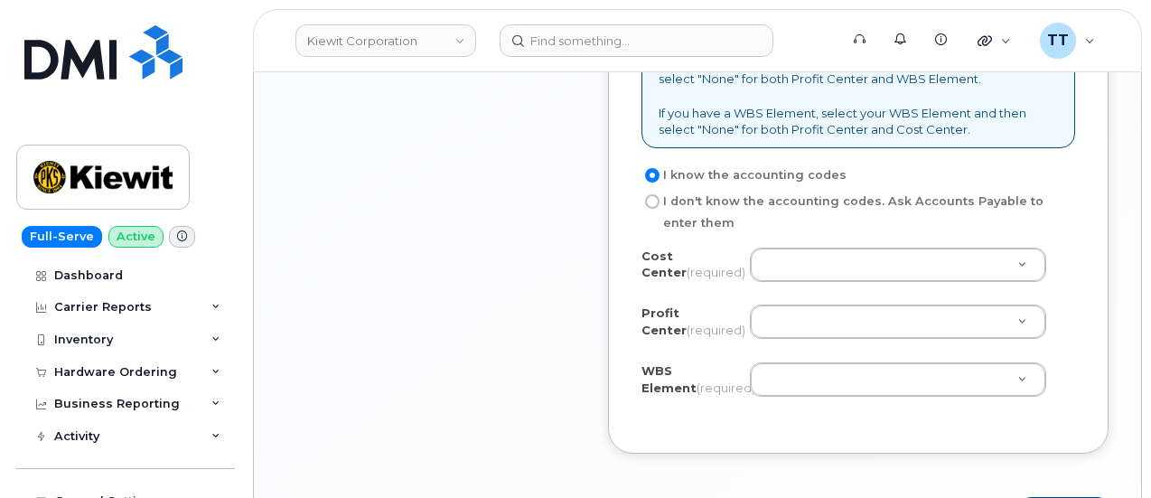
scroll to position [1265, 0]
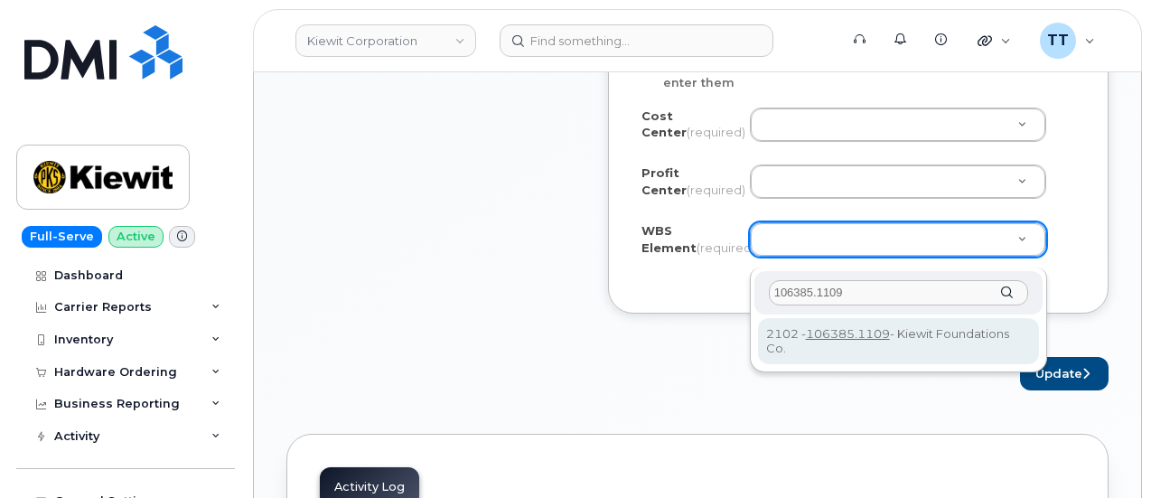
type input "106385.1109"
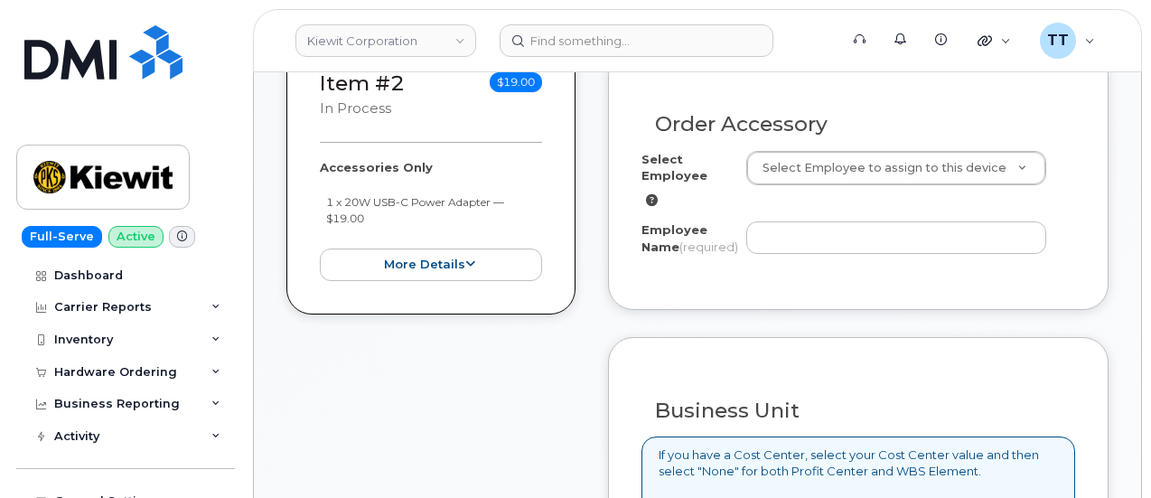
scroll to position [632, 0]
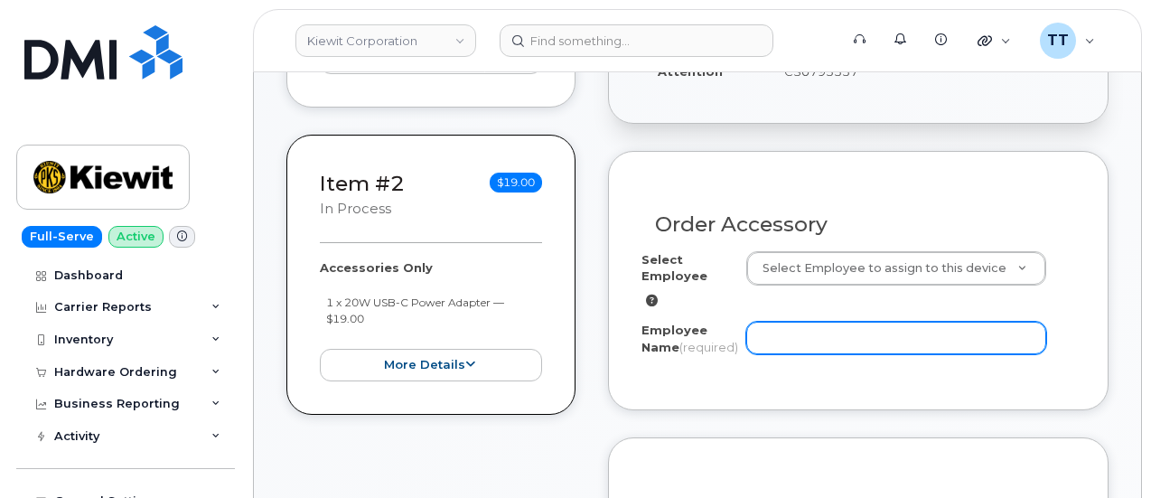
click at [786, 337] on input "Employee Name (required)" at bounding box center [896, 338] width 300 height 33
paste input "[PERSON_NAME]"
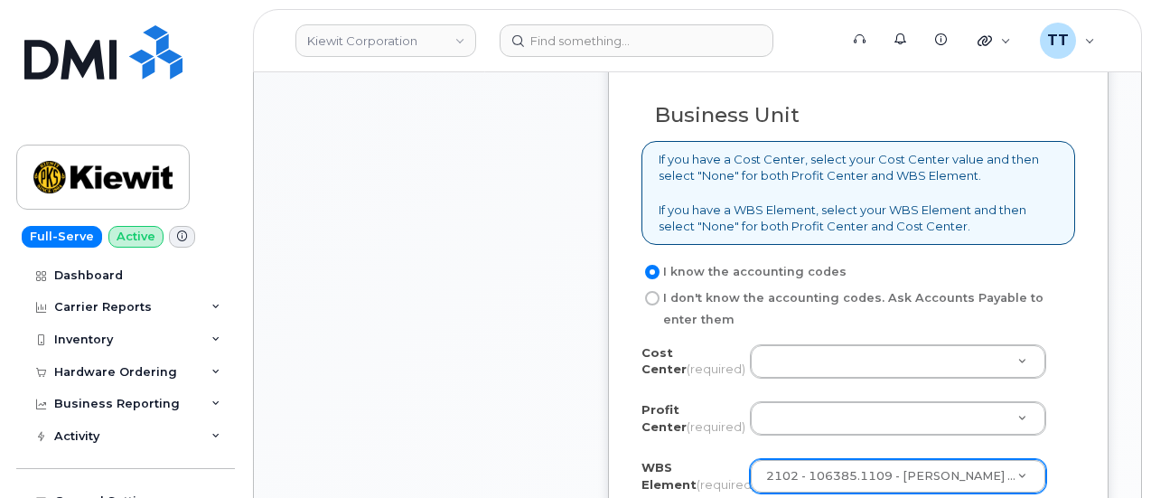
scroll to position [1084, 0]
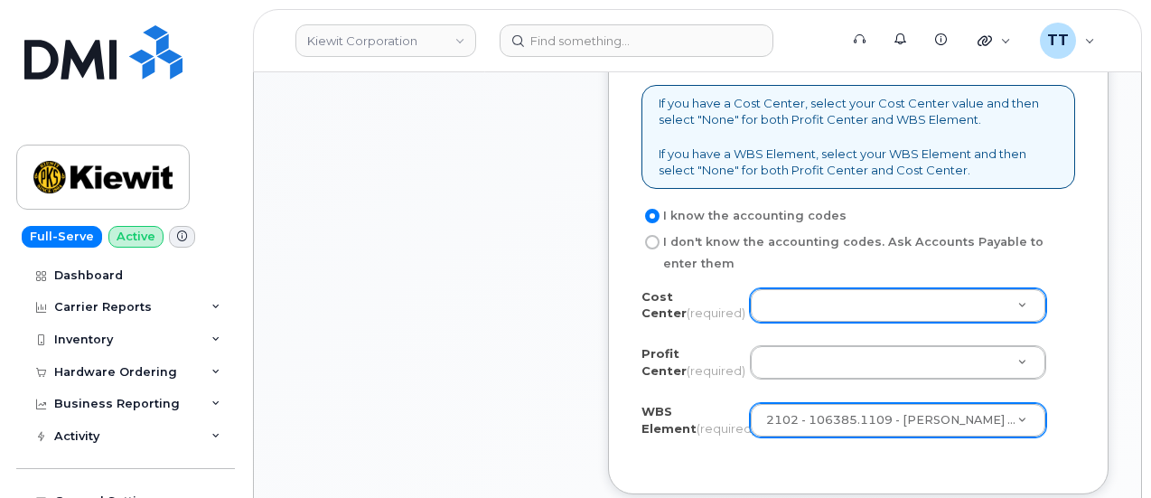
type input "[PERSON_NAME]"
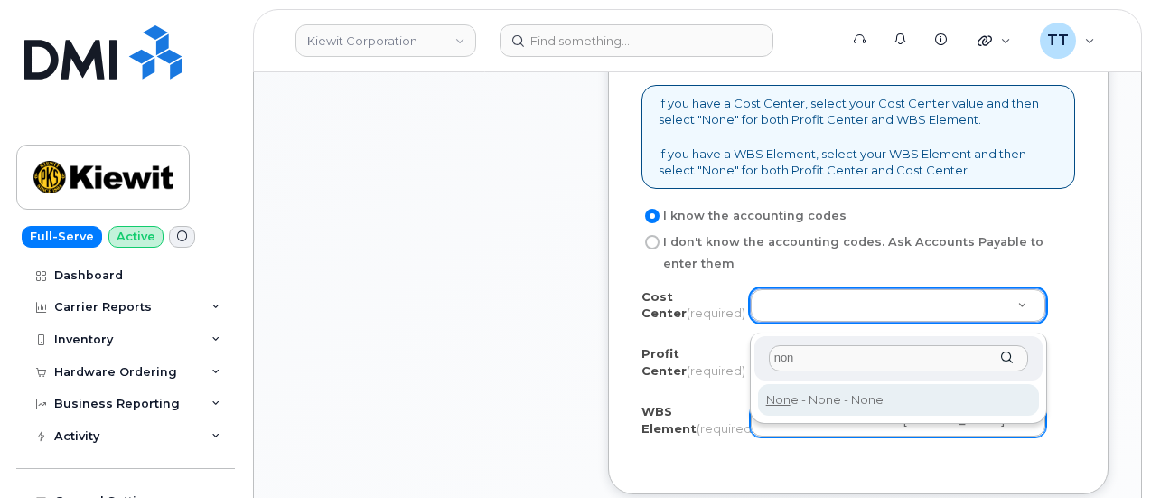
type input "non"
type input "None"
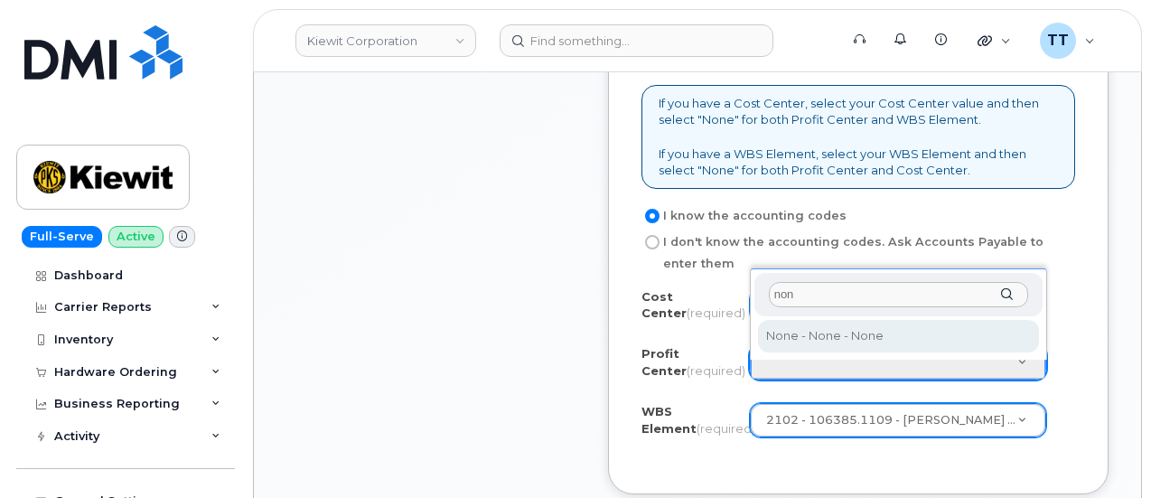
type input "non"
select select "None"
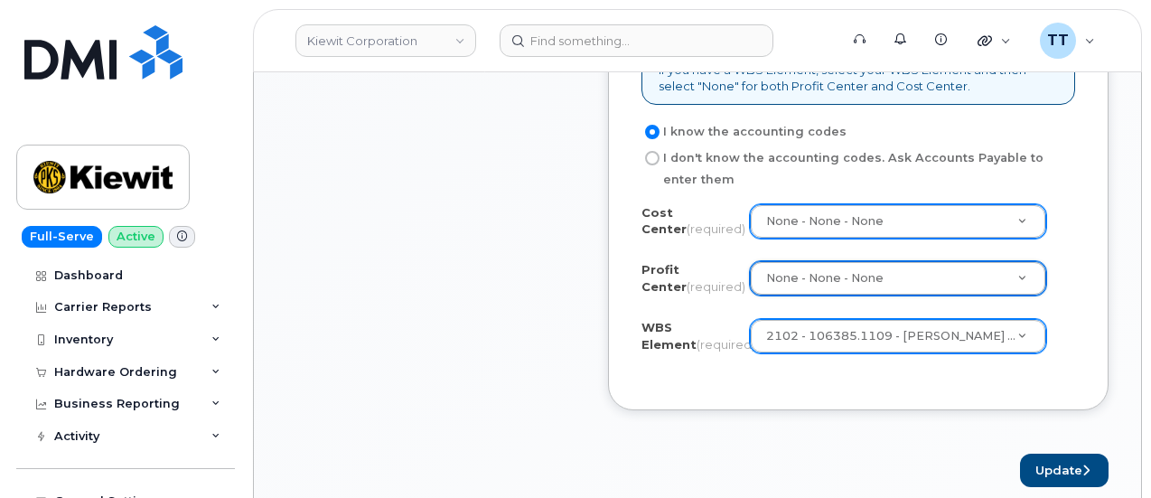
scroll to position [1175, 0]
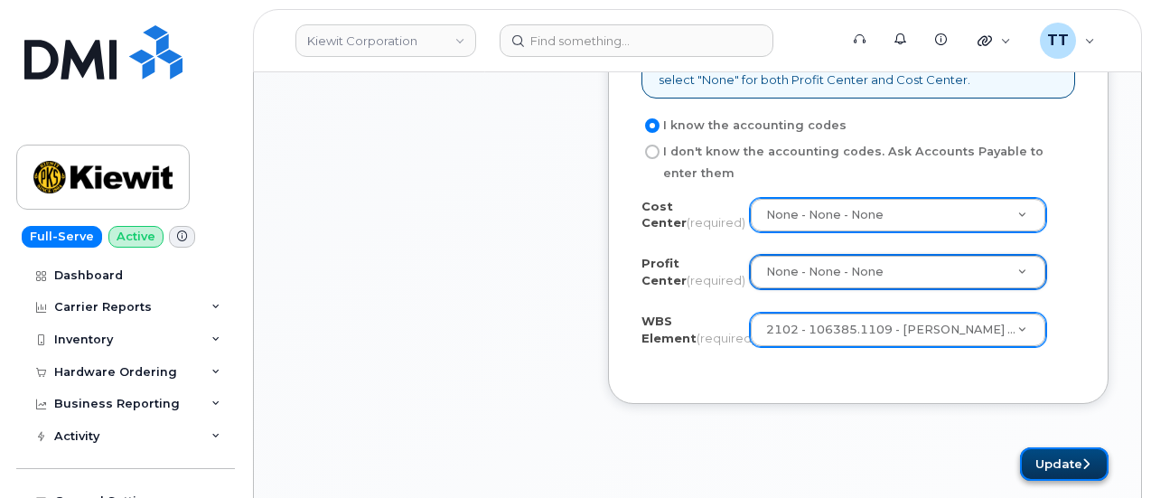
click at [1036, 472] on button "Update" at bounding box center [1064, 463] width 89 height 33
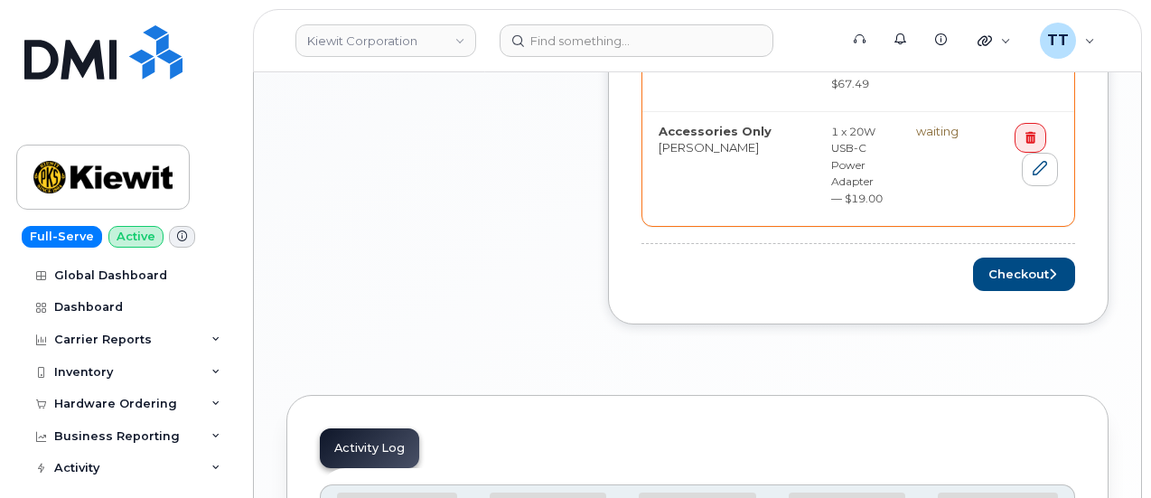
scroll to position [903, 0]
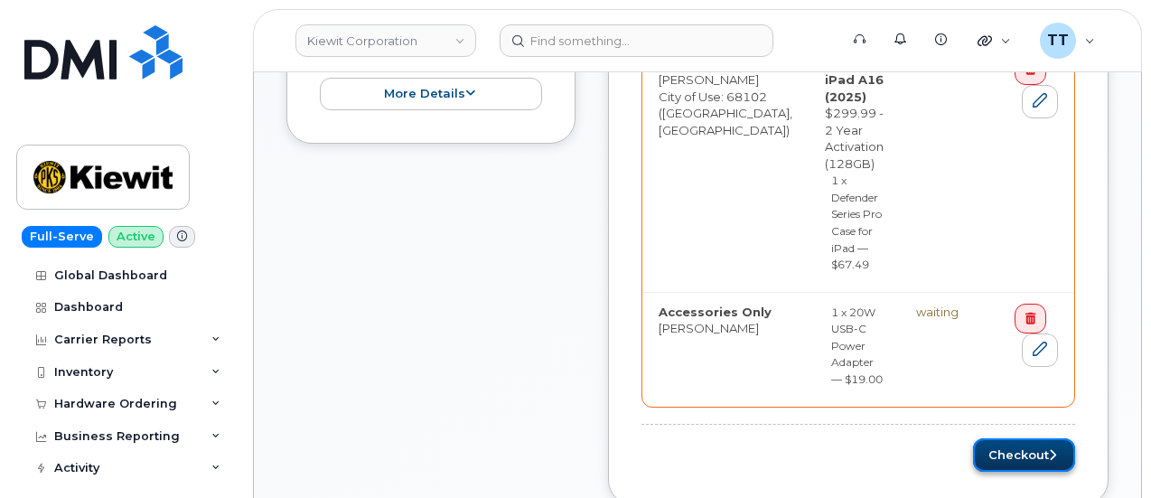
click at [987, 438] on button "Checkout" at bounding box center [1024, 454] width 102 height 33
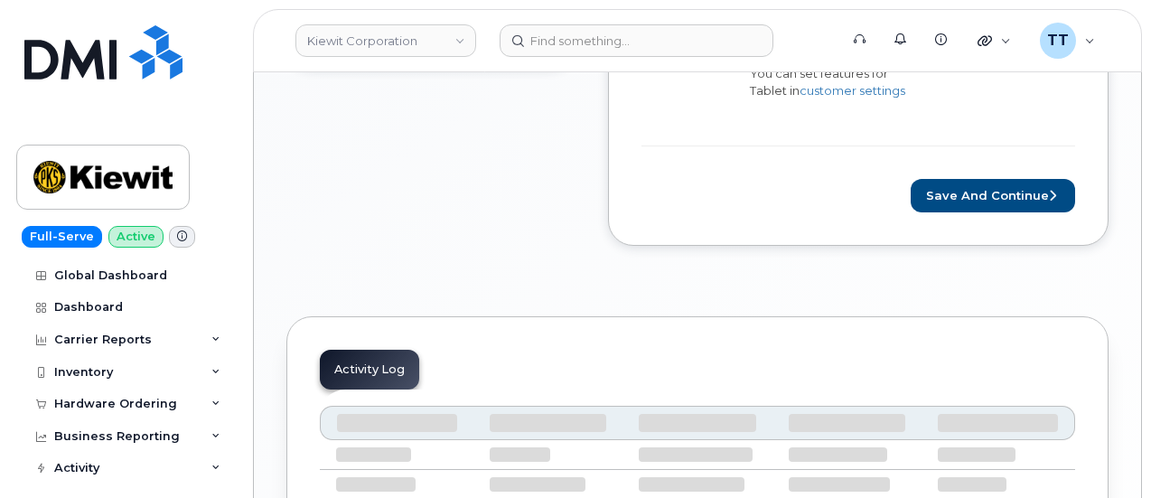
scroll to position [723, 0]
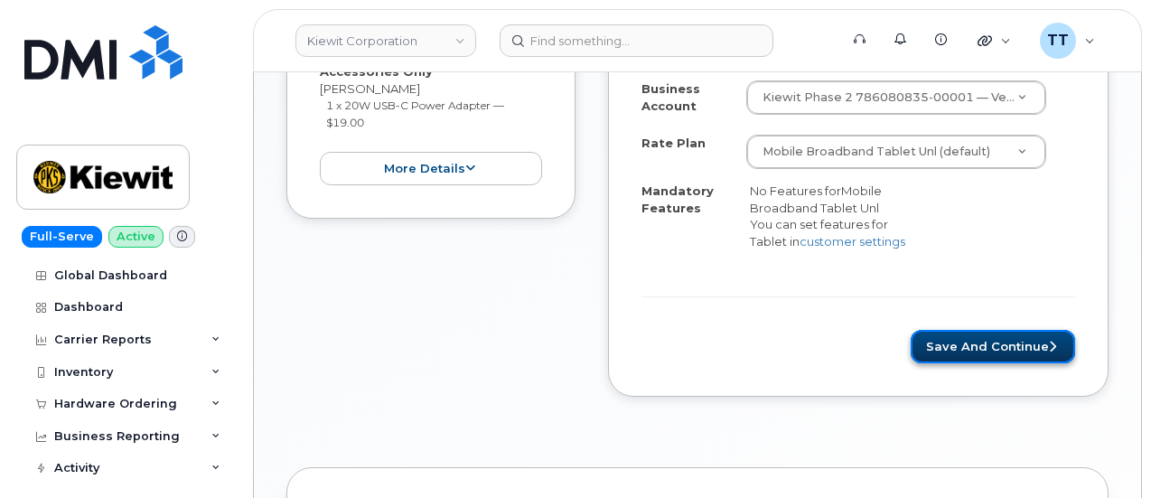
click at [976, 339] on button "Save and Continue" at bounding box center [993, 346] width 164 height 33
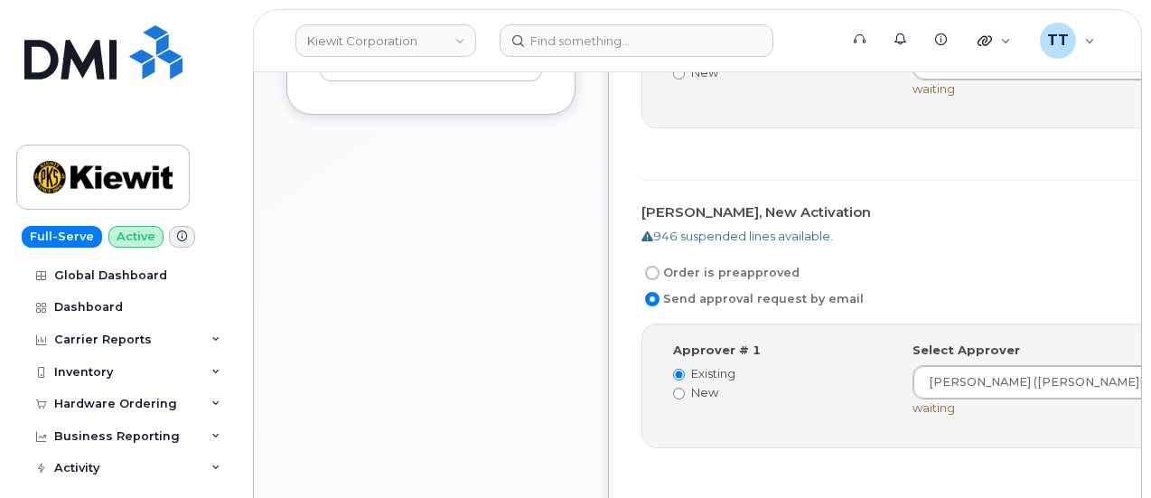
scroll to position [903, 0]
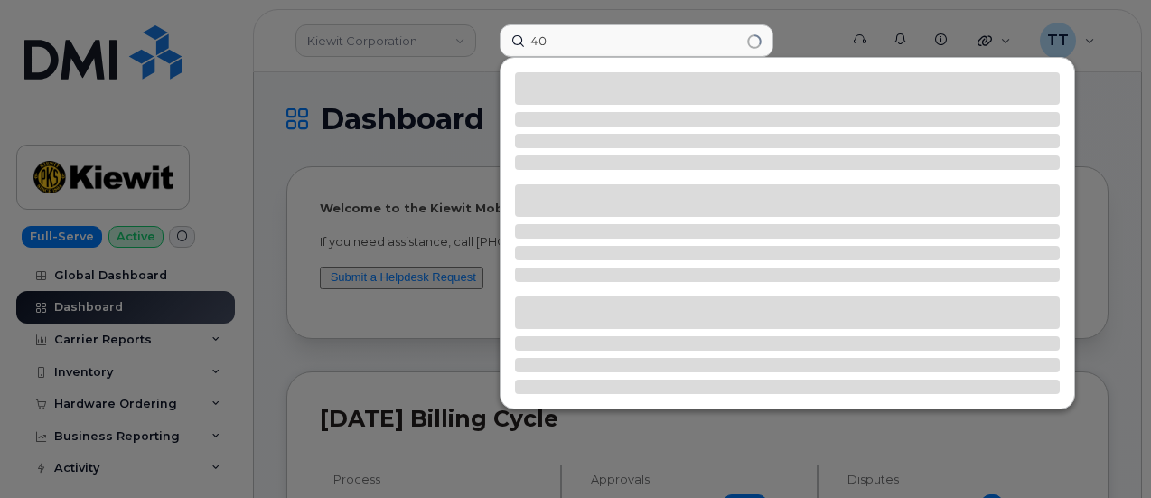
type input "4"
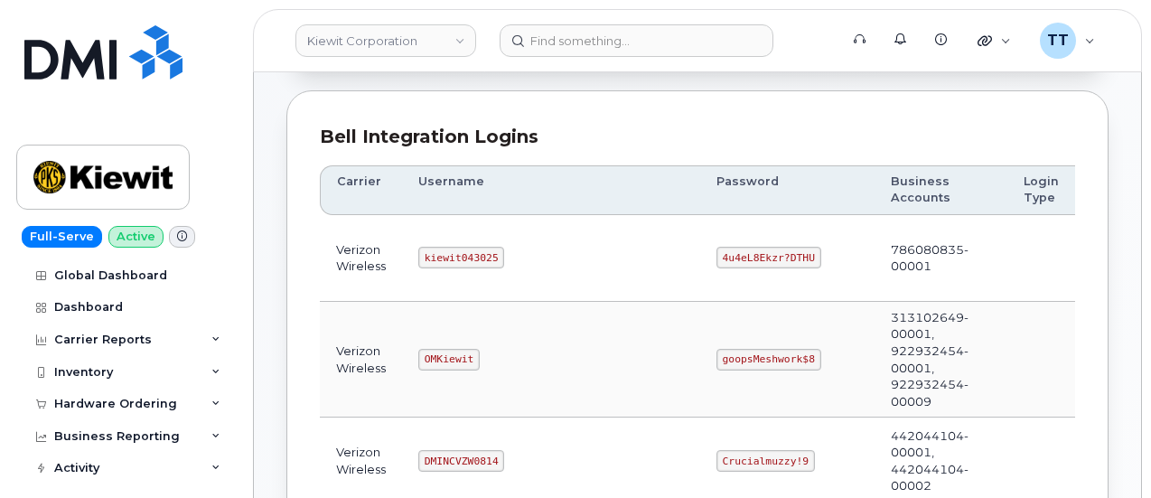
scroll to position [181, 0]
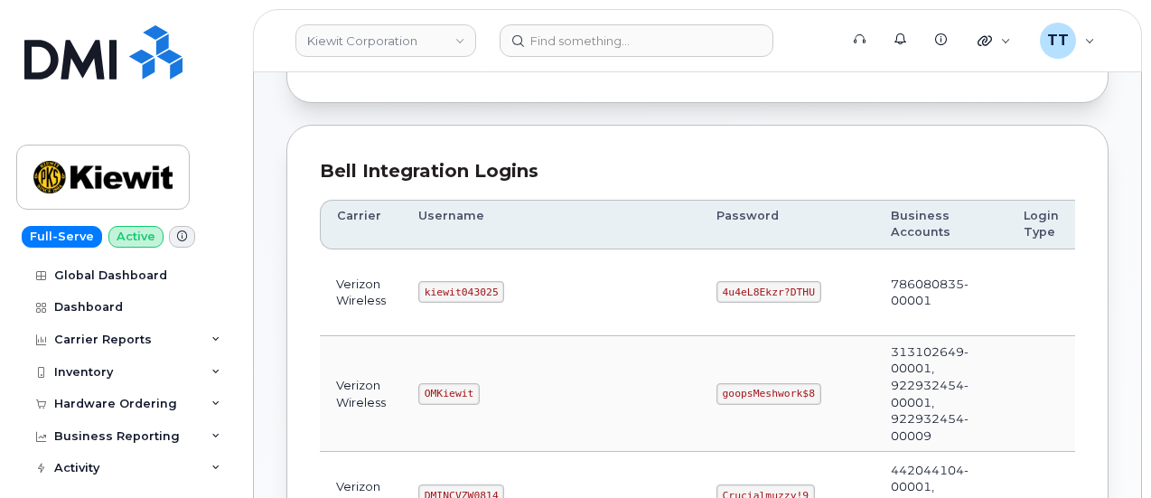
click at [441, 391] on code "OMKiewit" at bounding box center [448, 394] width 61 height 22
copy code "OMKiewit"
click at [716, 391] on code "goopsMeshwork$8" at bounding box center [768, 394] width 105 height 22
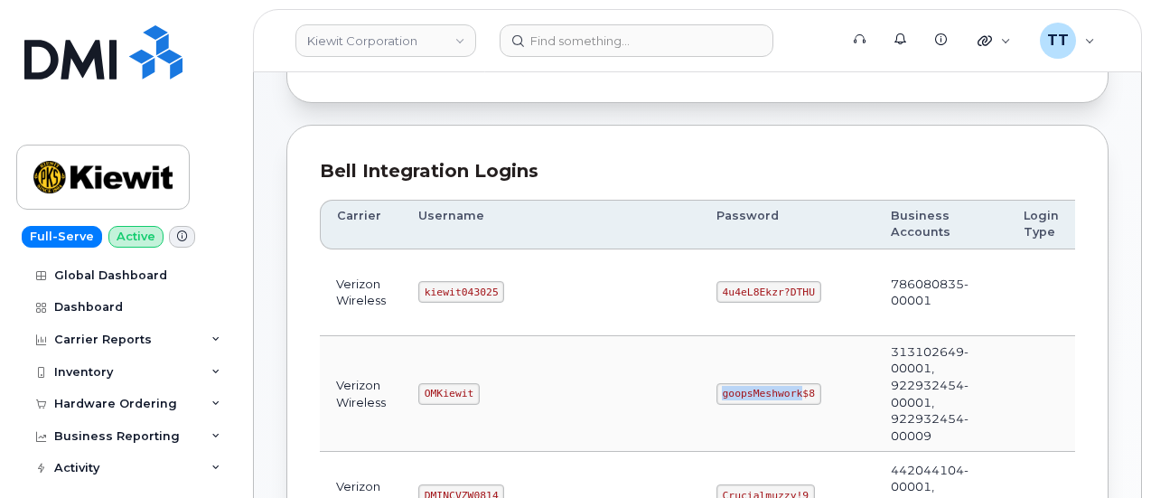
click at [716, 391] on code "goopsMeshwork$8" at bounding box center [768, 394] width 105 height 22
copy code "goopsMeshwork$8"
drag, startPoint x: 92, startPoint y: 108, endPoint x: 124, endPoint y: 122, distance: 34.8
click at [92, 108] on link at bounding box center [102, 76] width 173 height 103
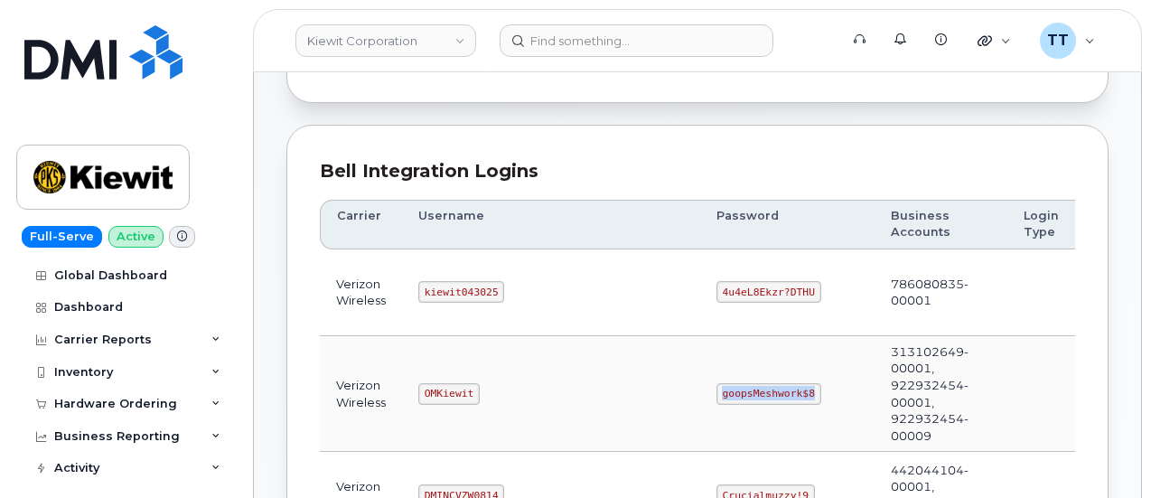
click at [755, 407] on td "goopsMeshwork$8" at bounding box center [787, 394] width 174 height 116
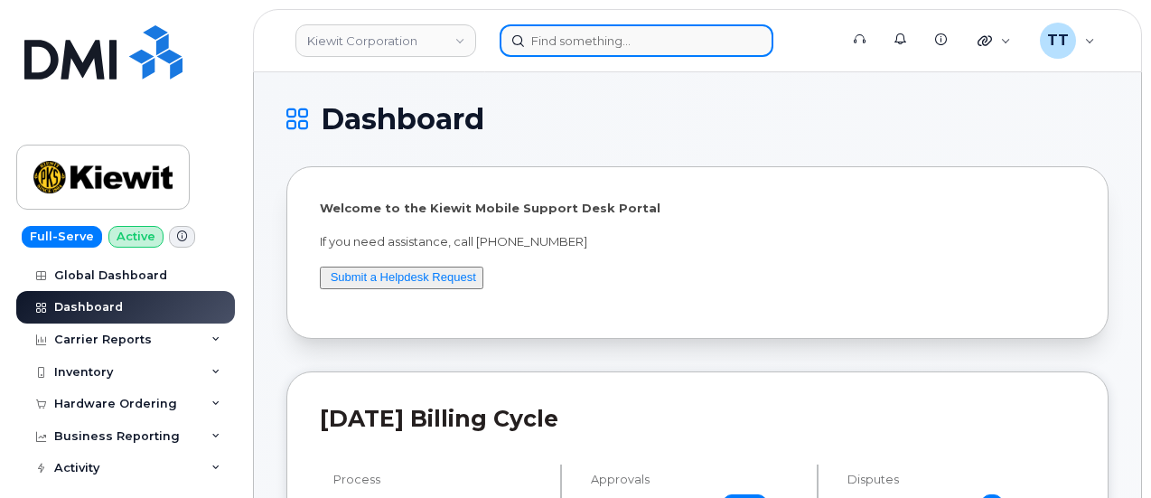
click at [568, 37] on input at bounding box center [637, 40] width 274 height 33
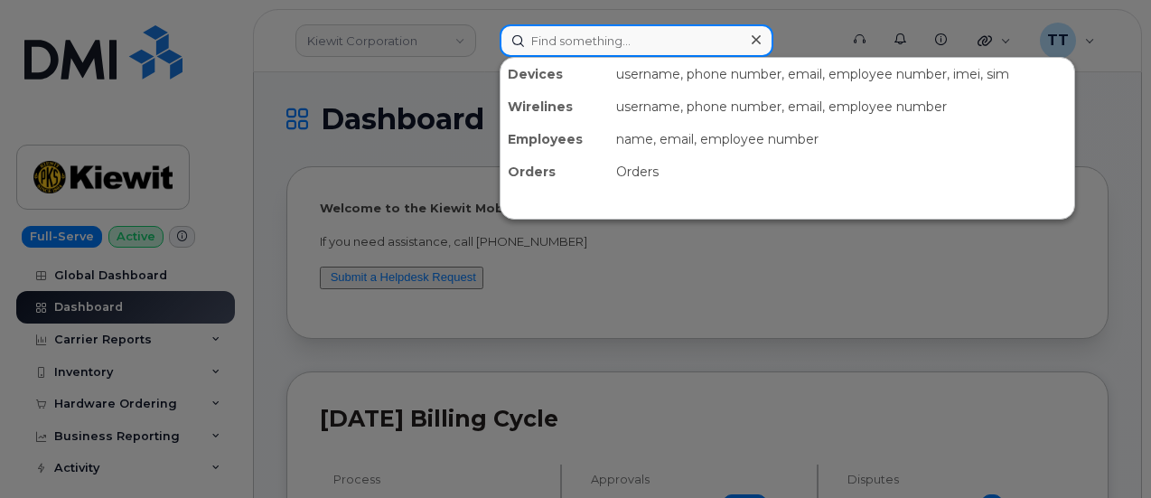
type input ","
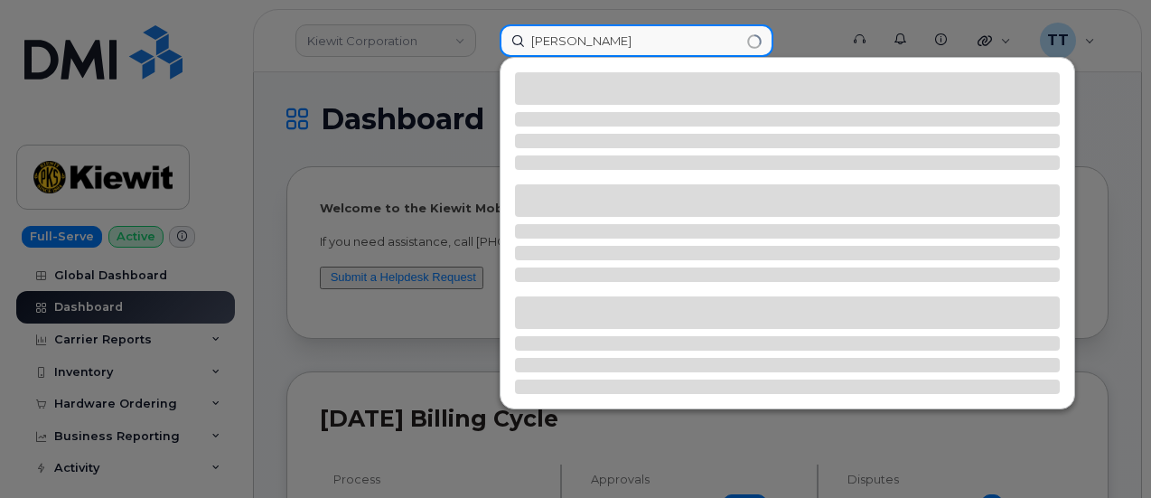
drag, startPoint x: 557, startPoint y: 44, endPoint x: 567, endPoint y: 35, distance: 13.4
click at [558, 42] on input "mattew cook" at bounding box center [637, 40] width 274 height 33
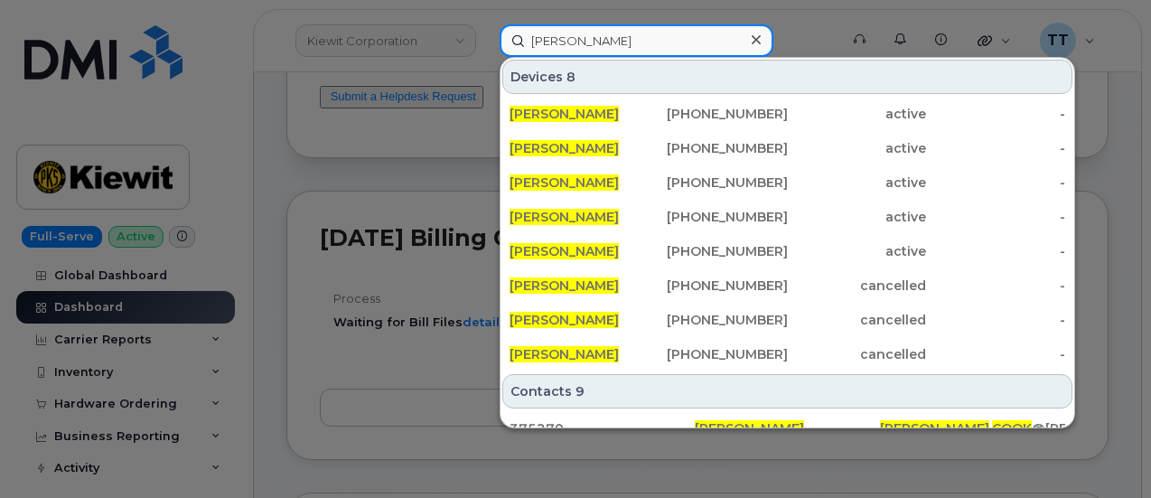
type input "matthew cook"
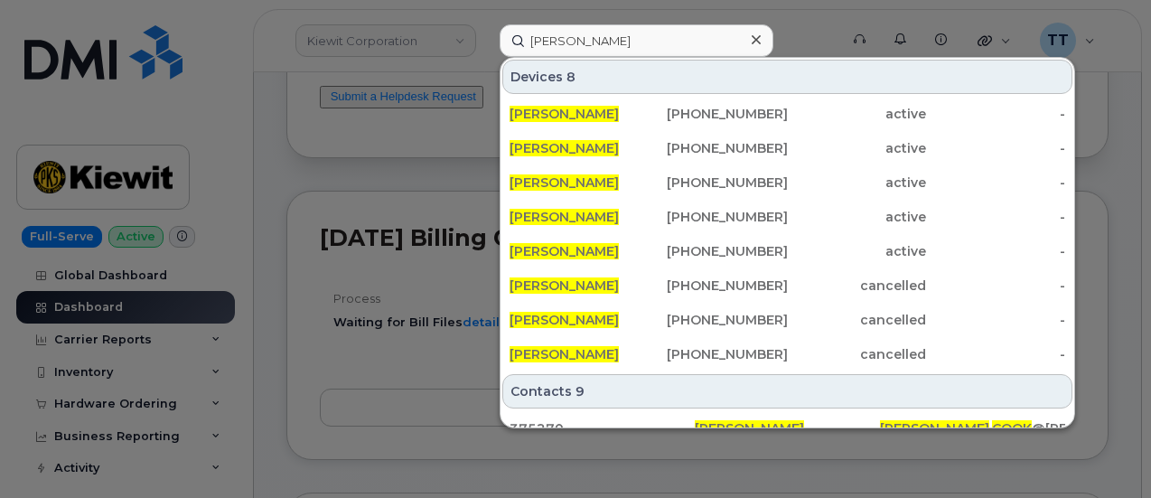
click at [760, 42] on div at bounding box center [756, 40] width 26 height 26
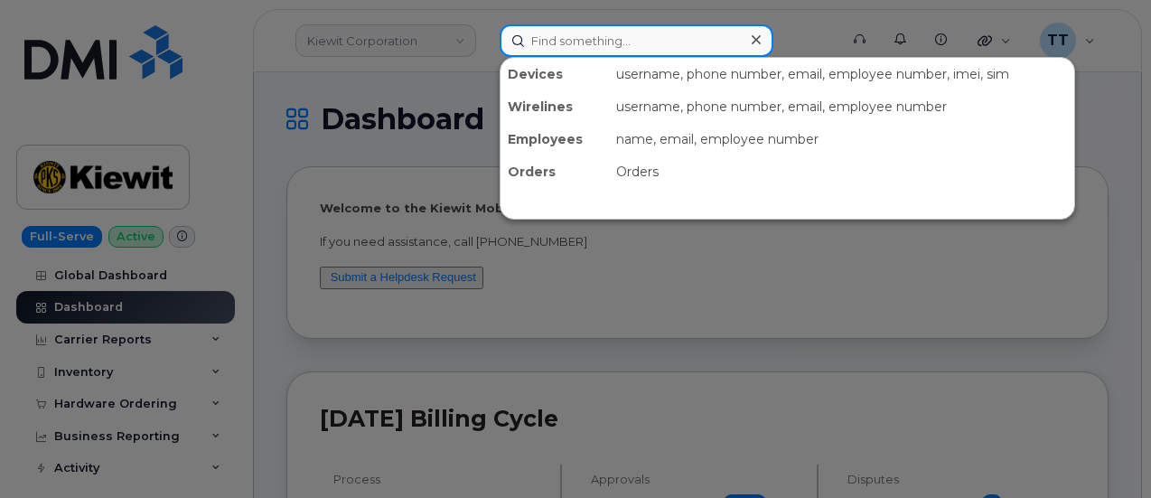
click at [616, 46] on input at bounding box center [637, 40] width 274 height 33
paste input "Brendan"
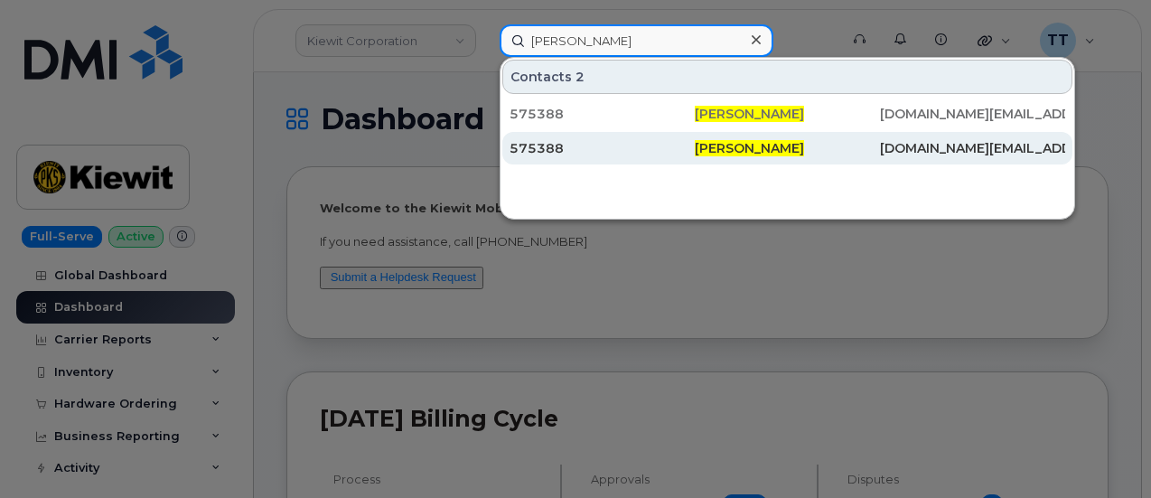
type input "Brendan page"
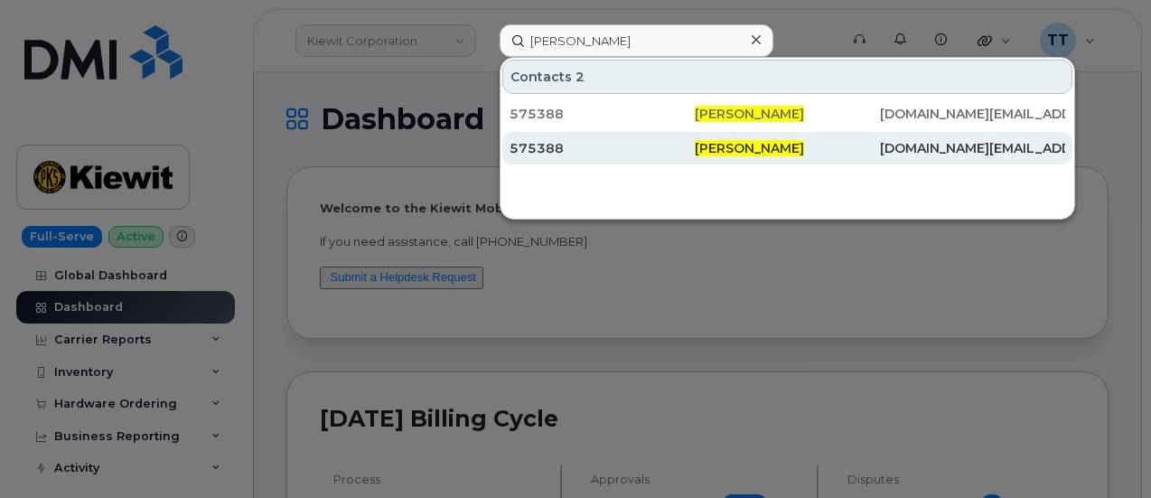
click at [746, 150] on span "Brendan Page" at bounding box center [749, 148] width 109 height 16
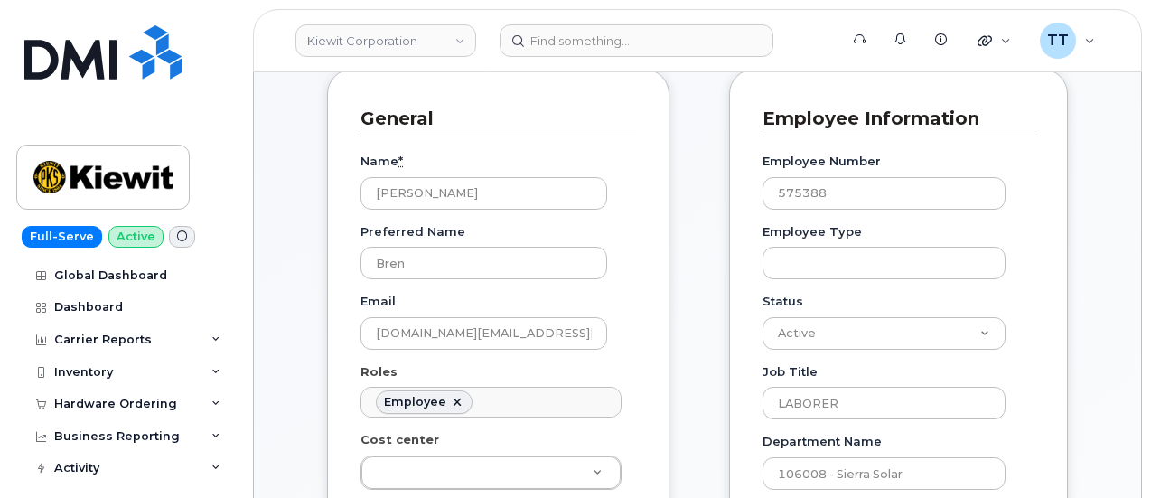
scroll to position [361, 0]
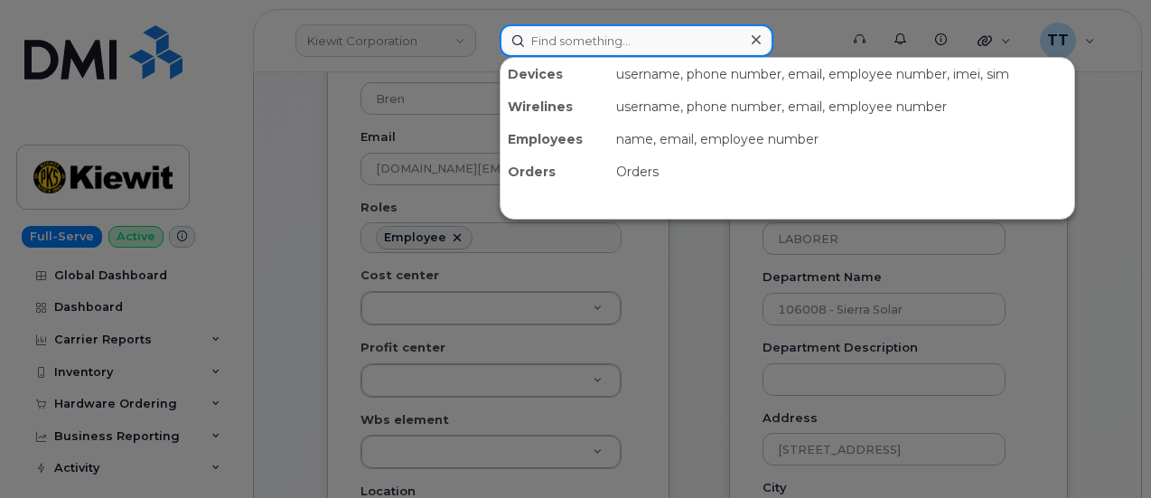
click at [572, 44] on input at bounding box center [637, 40] width 274 height 33
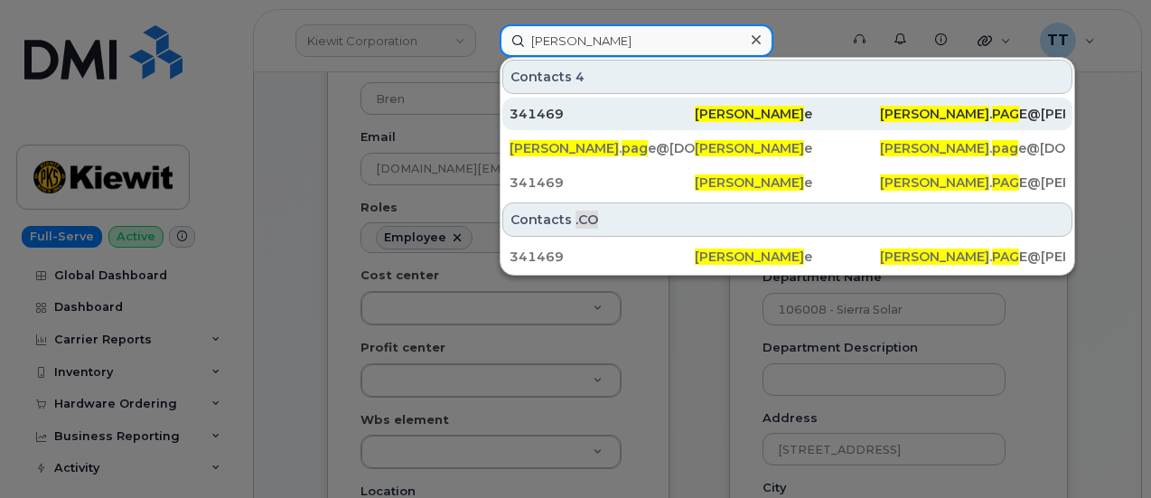
type input "[PERSON_NAME]"
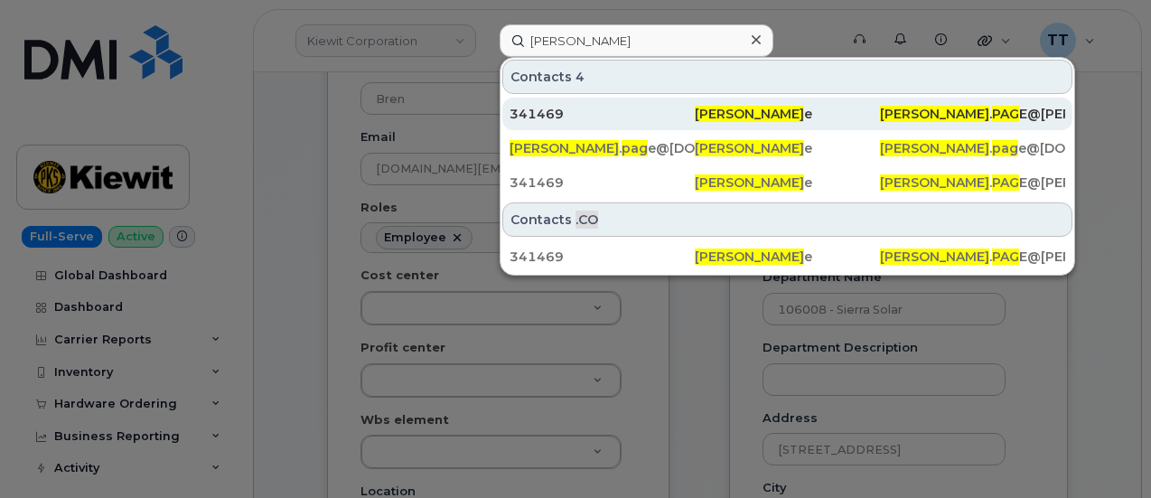
click at [571, 103] on div "341469" at bounding box center [602, 114] width 185 height 33
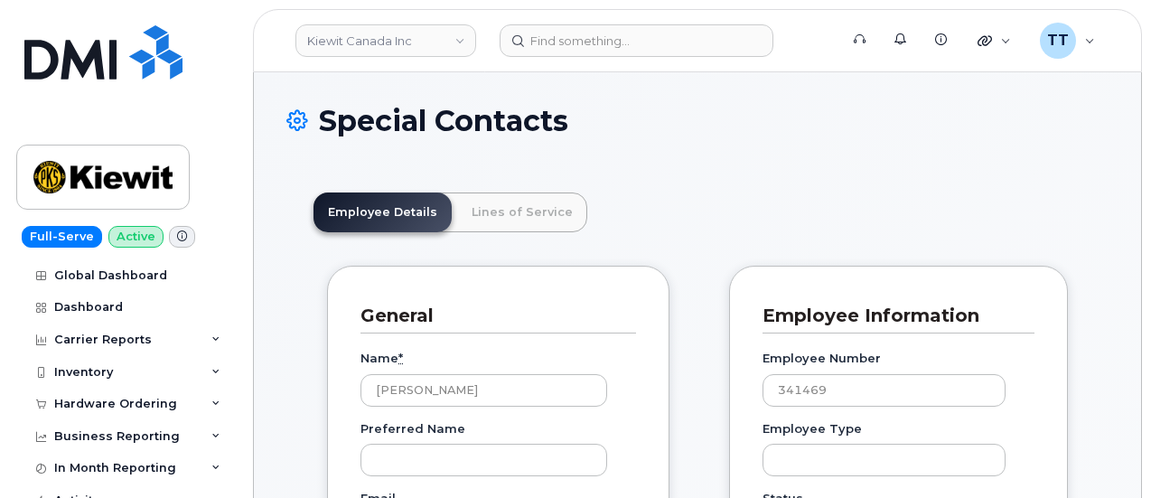
scroll to position [56, 0]
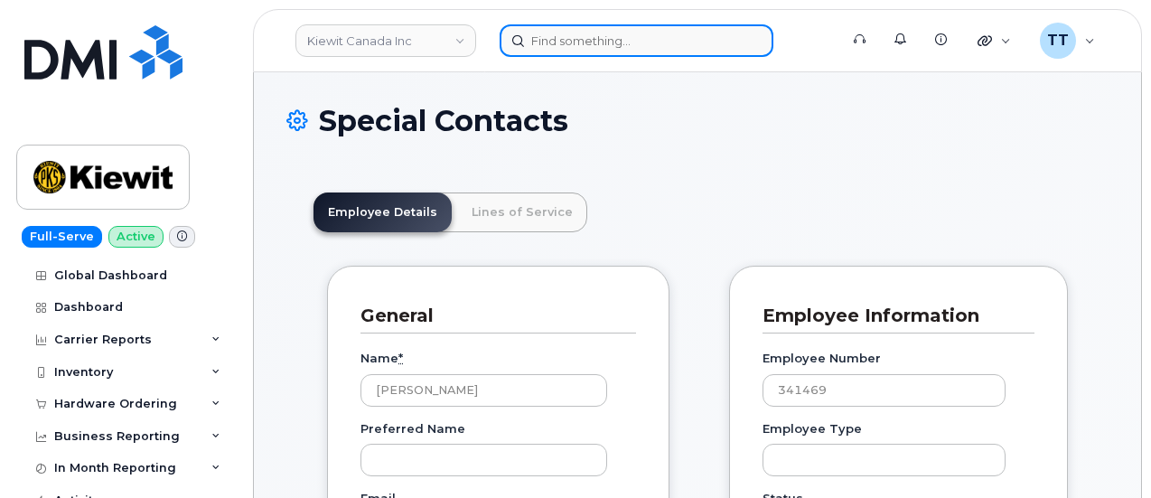
click at [567, 39] on input at bounding box center [637, 40] width 274 height 33
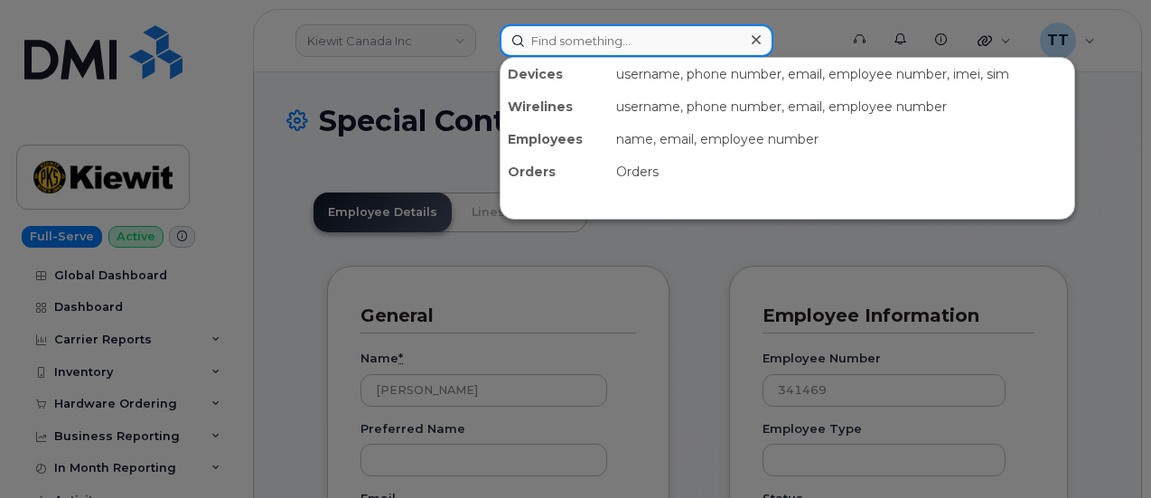
paste input "989-780-3841"
type input "989-780-3841"
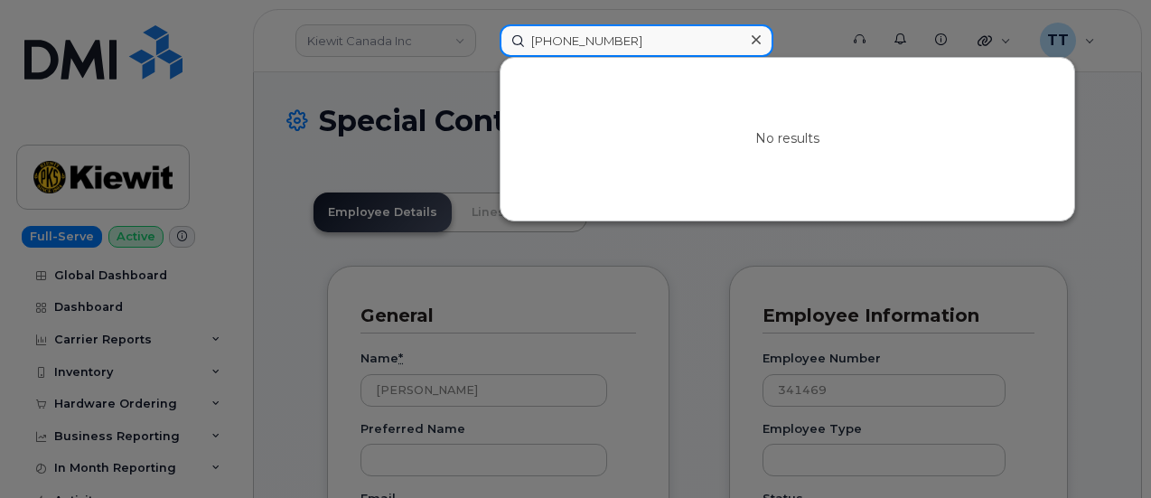
click at [558, 45] on input "989-780-3841" at bounding box center [637, 40] width 274 height 33
click at [558, 44] on input "989-780-3841" at bounding box center [637, 40] width 274 height 33
click at [604, 35] on input at bounding box center [637, 40] width 274 height 33
paste input "772-275-8150"
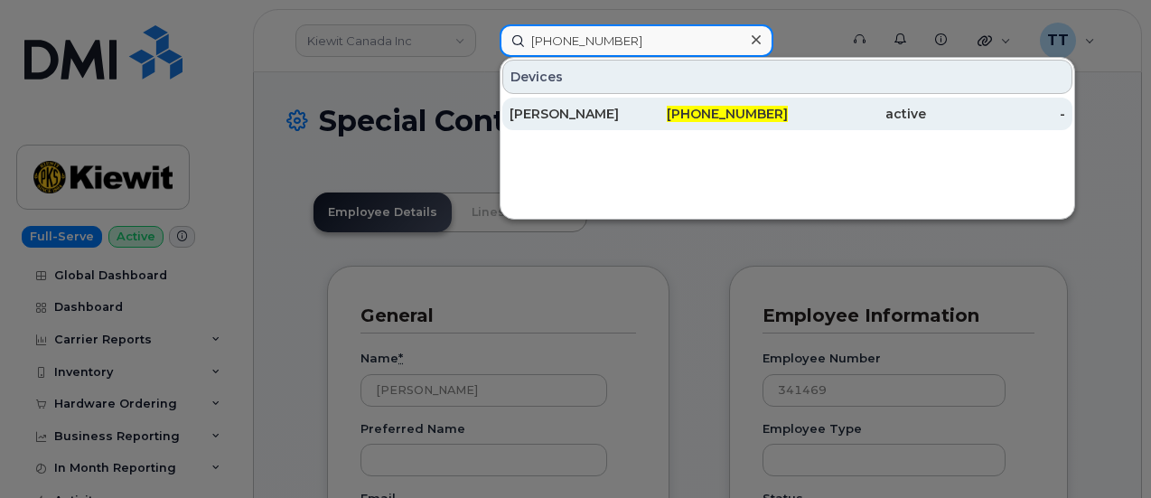
type input "772-275-8150"
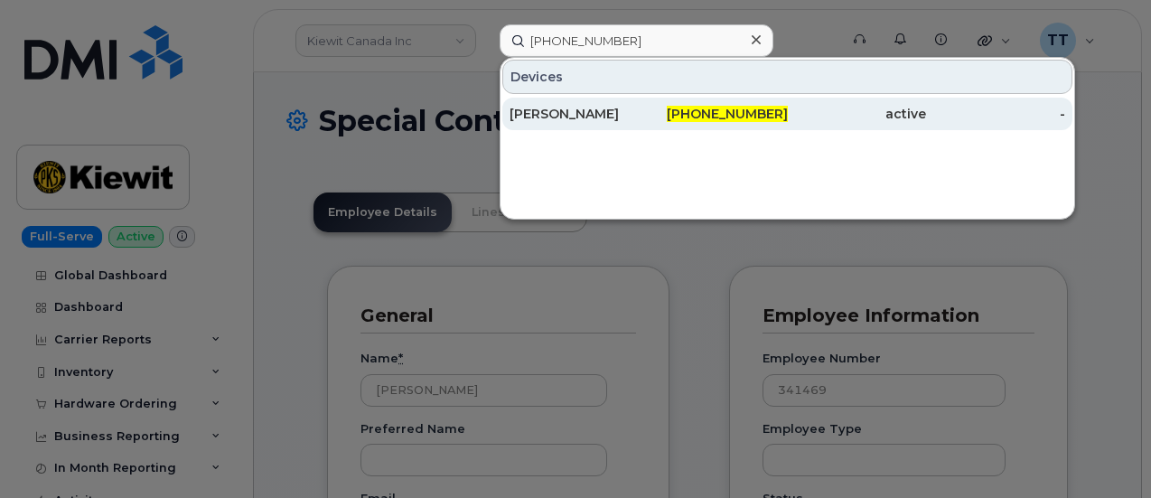
click at [559, 116] on div "JESSICA BRYNER" at bounding box center [579, 114] width 139 height 18
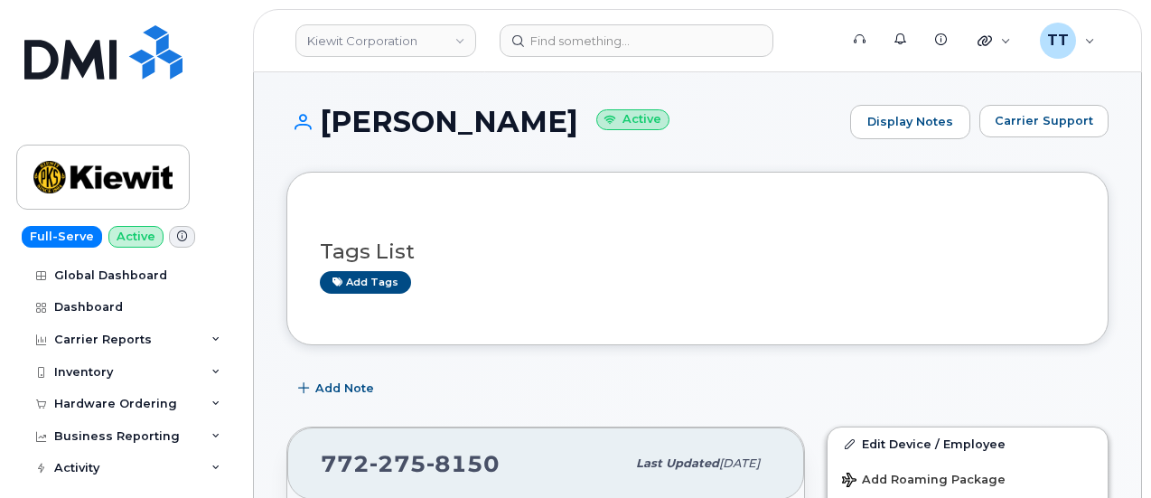
click at [423, 131] on h1 "[PERSON_NAME] Active" at bounding box center [563, 122] width 555 height 32
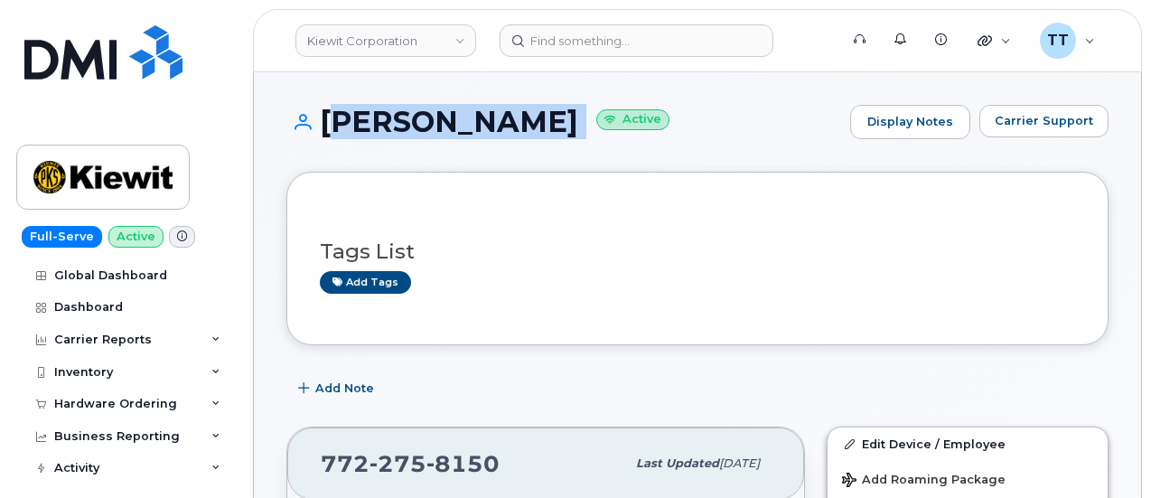
click at [423, 131] on h1 "[PERSON_NAME] Active" at bounding box center [563, 122] width 555 height 32
copy h1 "[PERSON_NAME]"
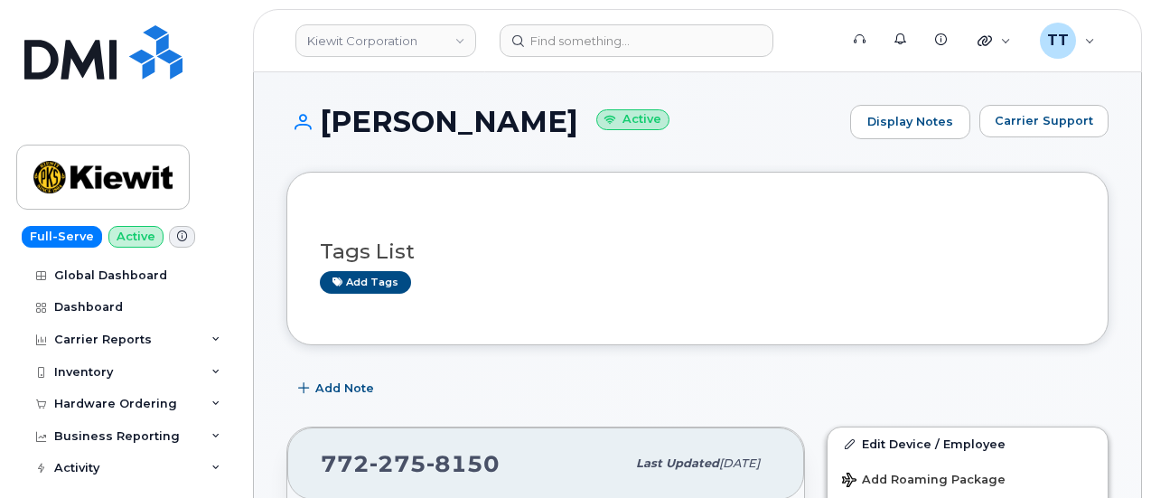
click at [498, 180] on div "Tags List Add tags" at bounding box center [697, 258] width 822 height 173
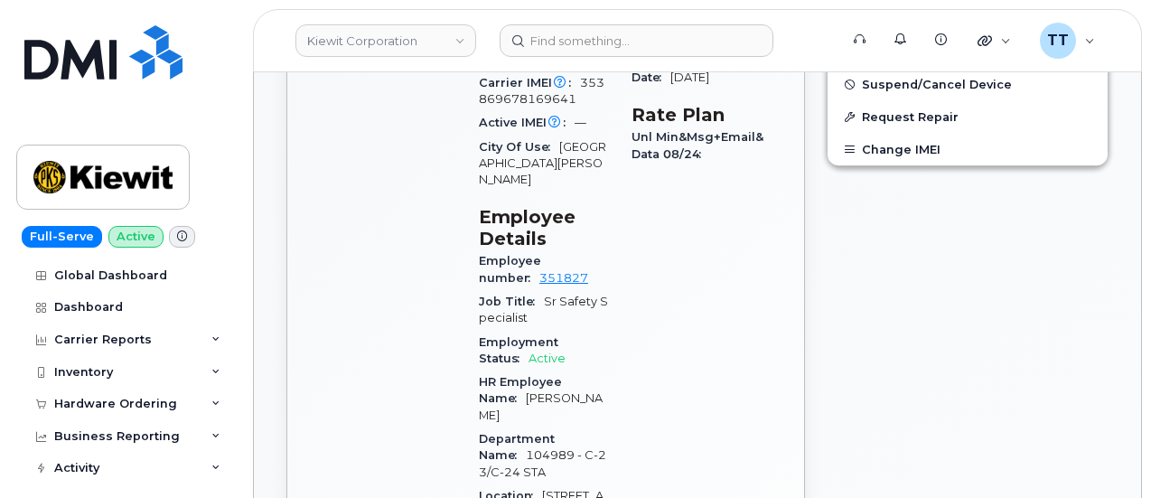
scroll to position [994, 0]
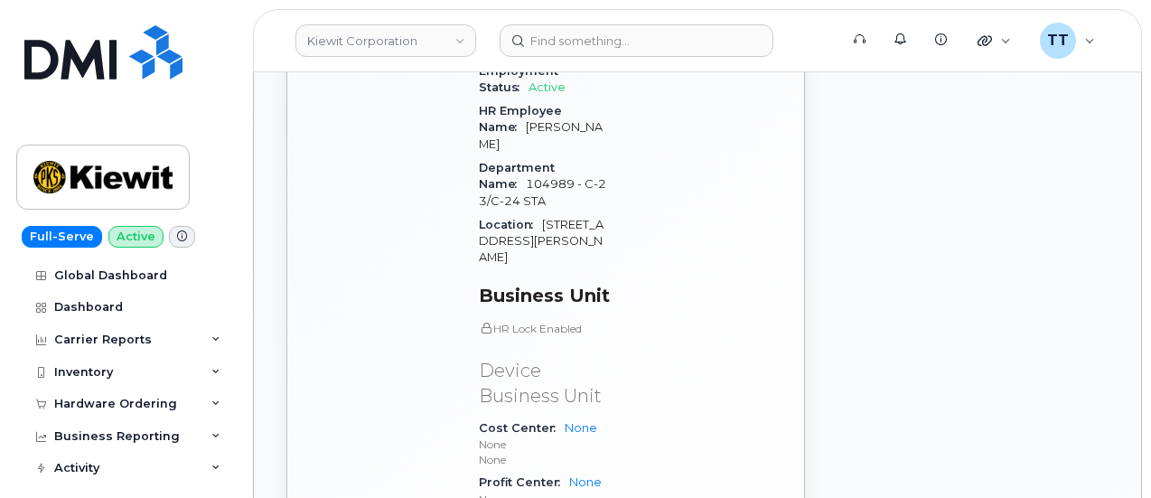
click at [1108, 272] on div "Edit Device / Employee Add Roaming Package Reset Voicemail Change SIM Card Chan…" at bounding box center [968, 63] width 304 height 1283
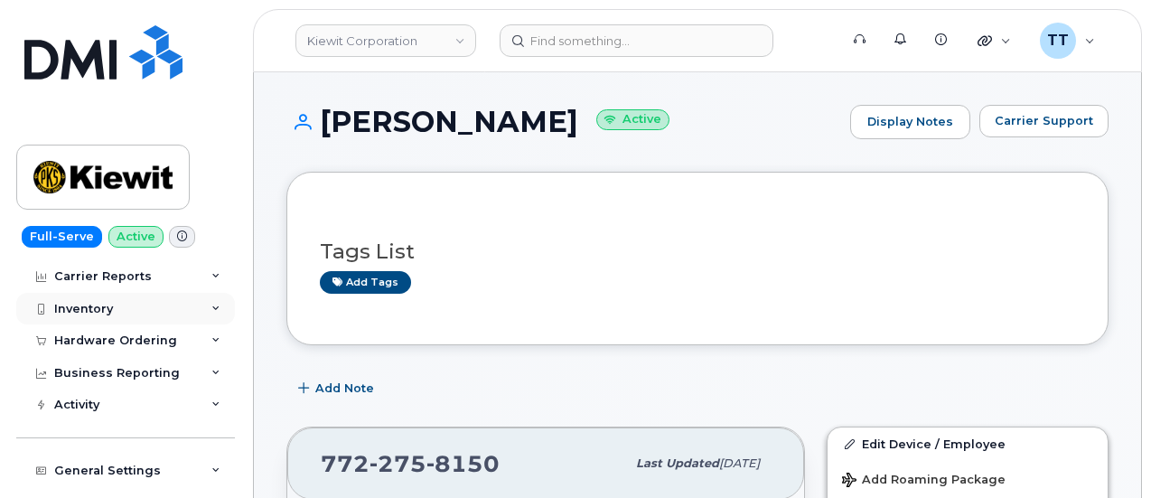
scroll to position [90, 0]
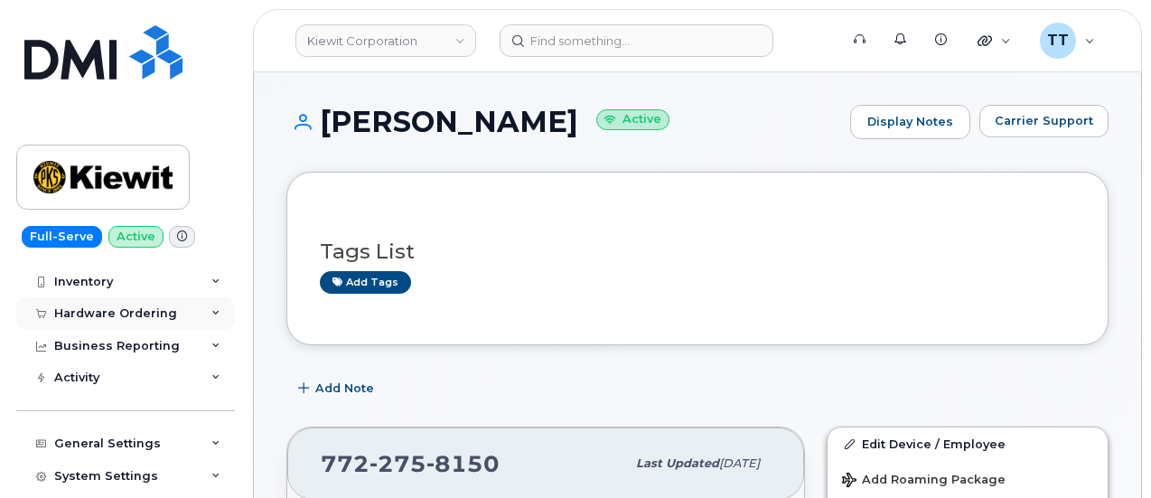
click at [138, 311] on div "Hardware Ordering" at bounding box center [115, 313] width 123 height 14
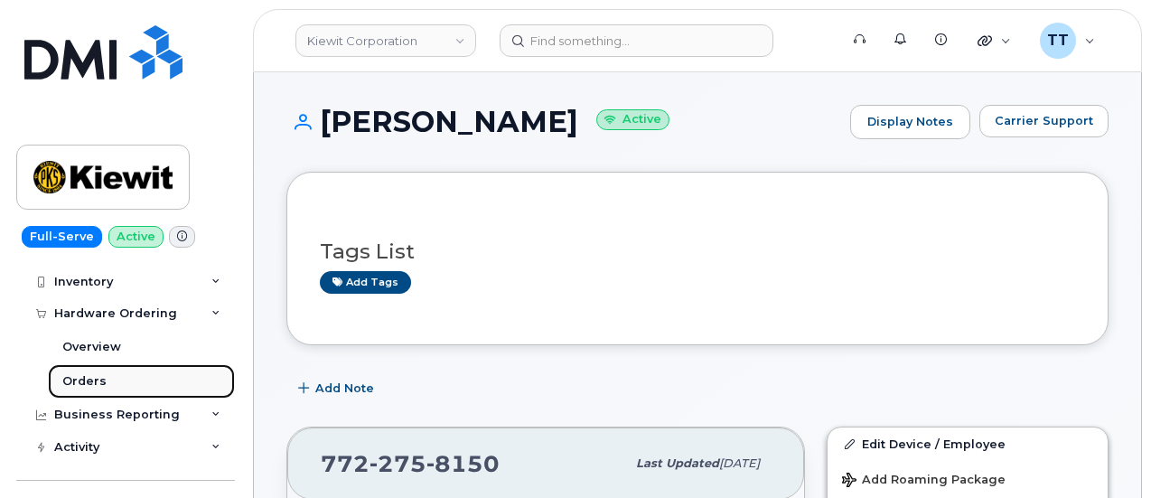
click at [98, 376] on div "Orders" at bounding box center [84, 381] width 44 height 16
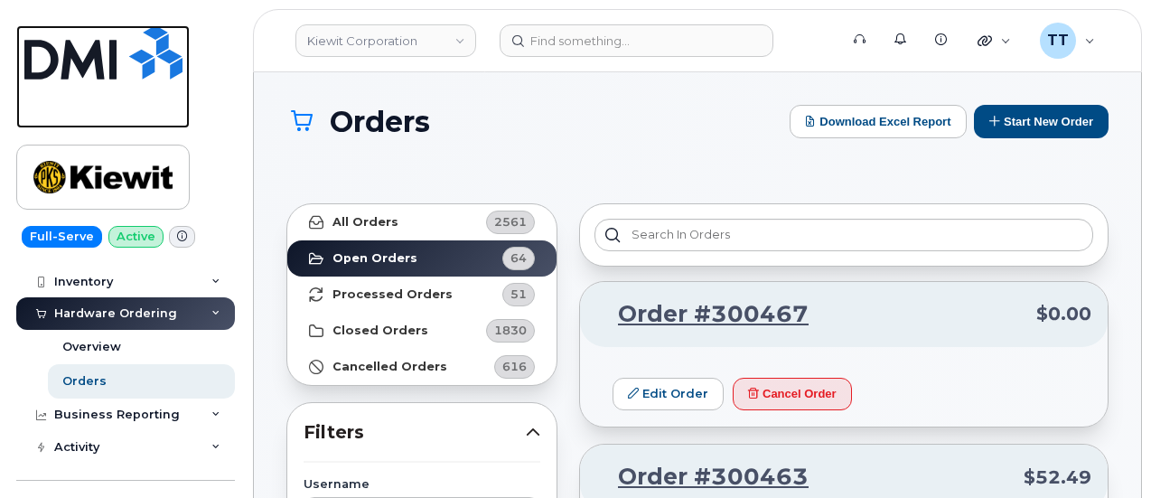
click at [72, 111] on link at bounding box center [102, 76] width 173 height 103
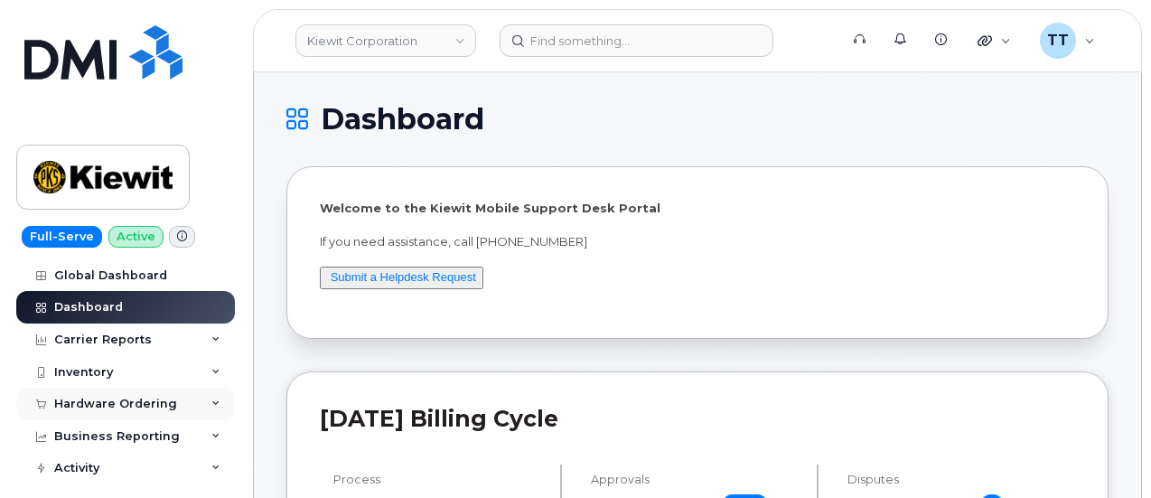
click at [97, 397] on div "Hardware Ordering" at bounding box center [115, 404] width 123 height 14
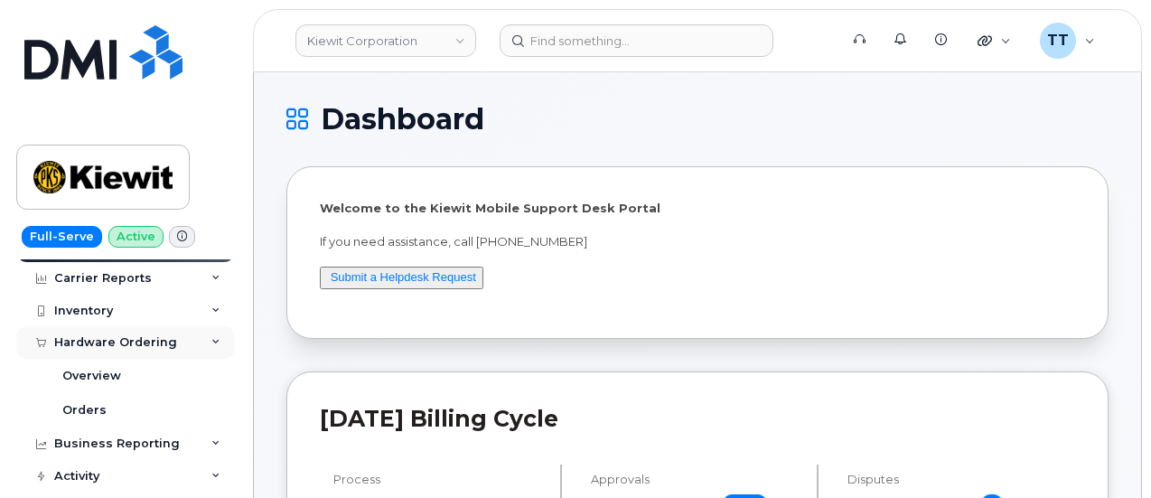
scroll to position [90, 0]
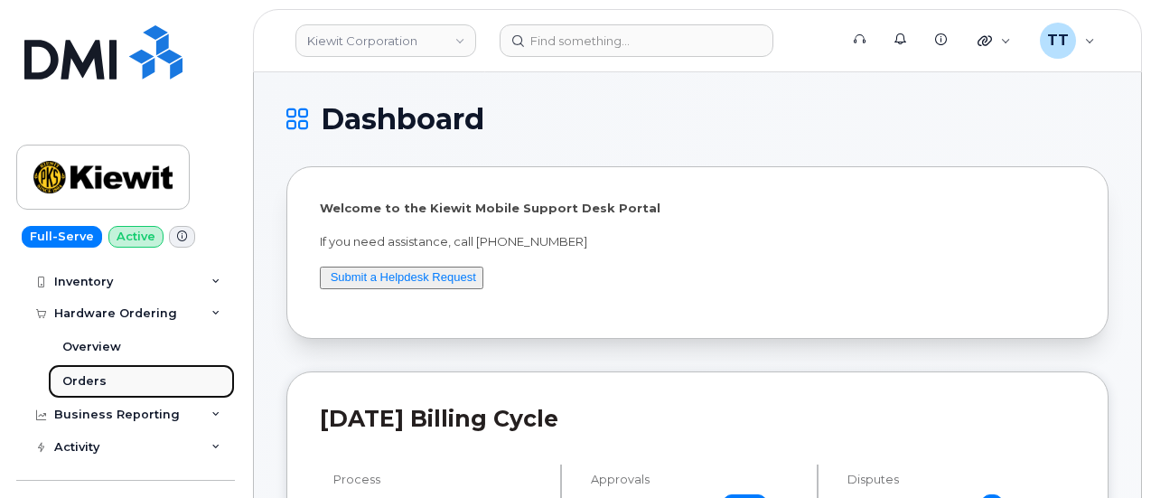
click at [107, 378] on link "Orders" at bounding box center [141, 381] width 187 height 34
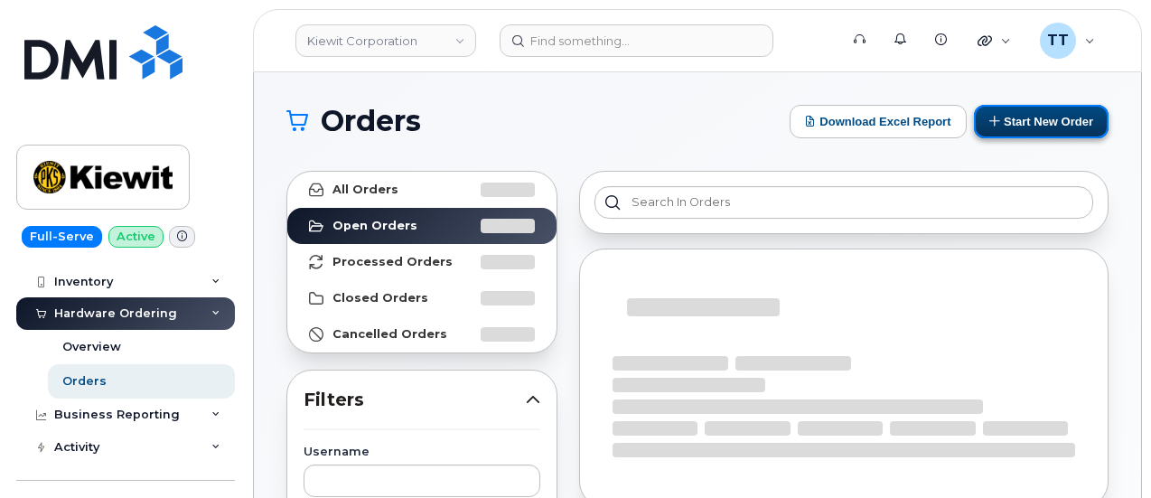
click at [1056, 117] on button "Start New Order" at bounding box center [1041, 121] width 135 height 33
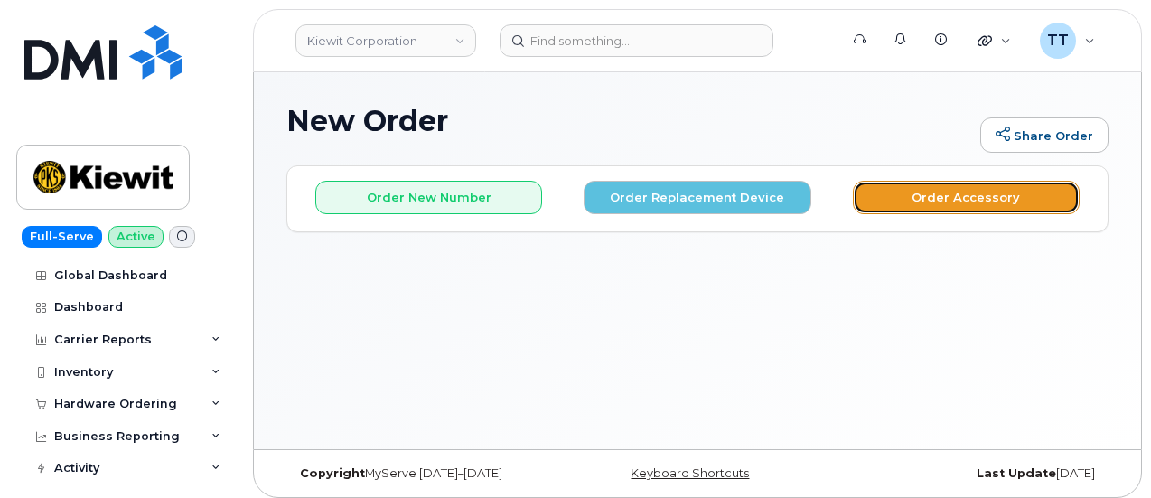
click at [920, 205] on button "Order Accessory" at bounding box center [966, 197] width 227 height 33
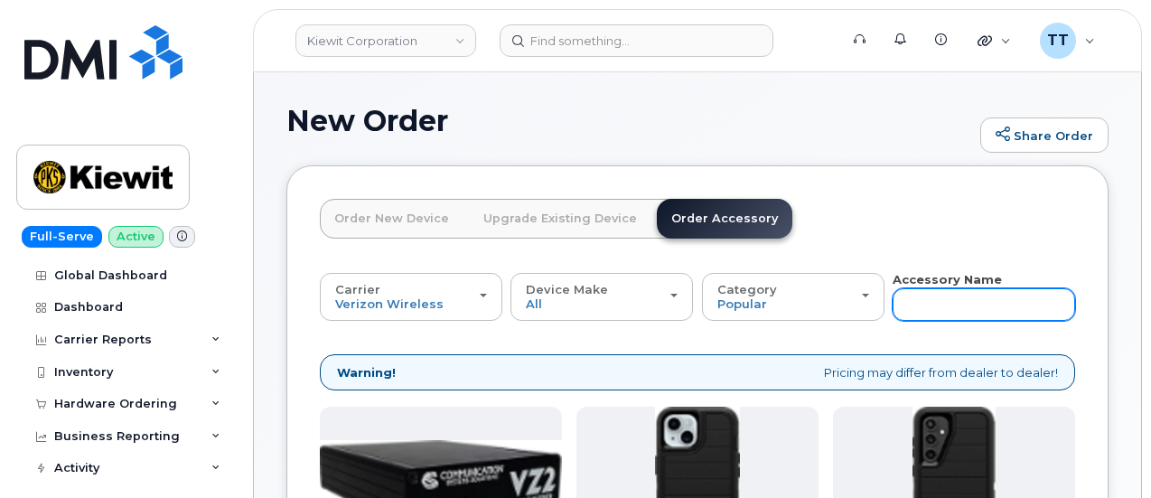
click at [893, 304] on input "text" at bounding box center [984, 304] width 183 height 33
click at [893, 308] on input "text" at bounding box center [984, 304] width 183 height 33
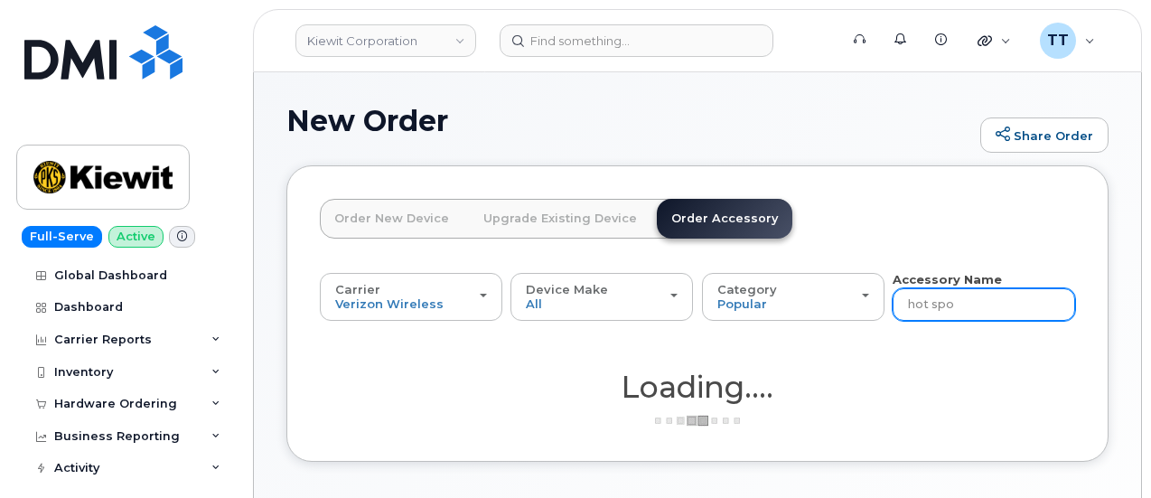
type input "hot spo"
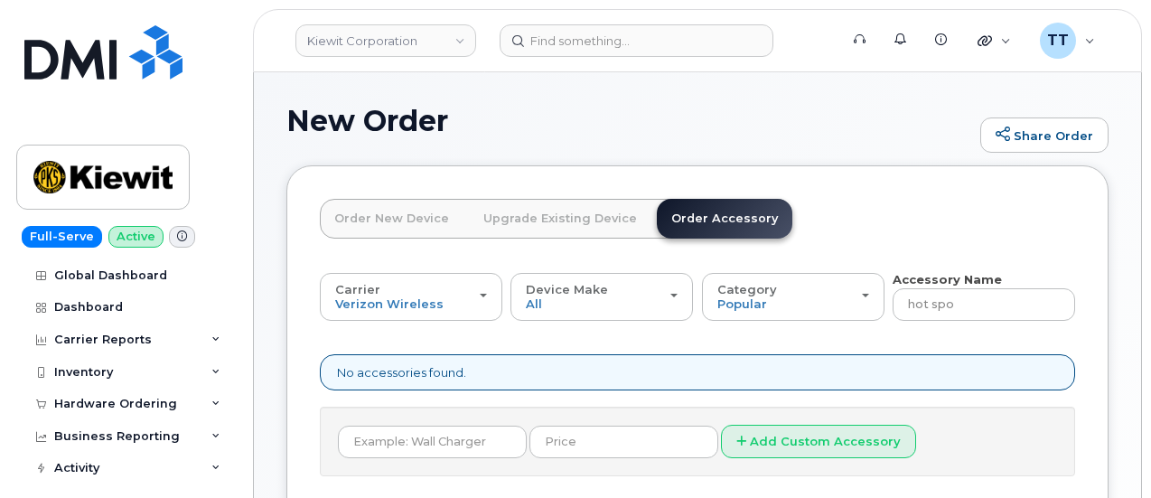
click at [410, 226] on link "Order New Device" at bounding box center [392, 219] width 144 height 40
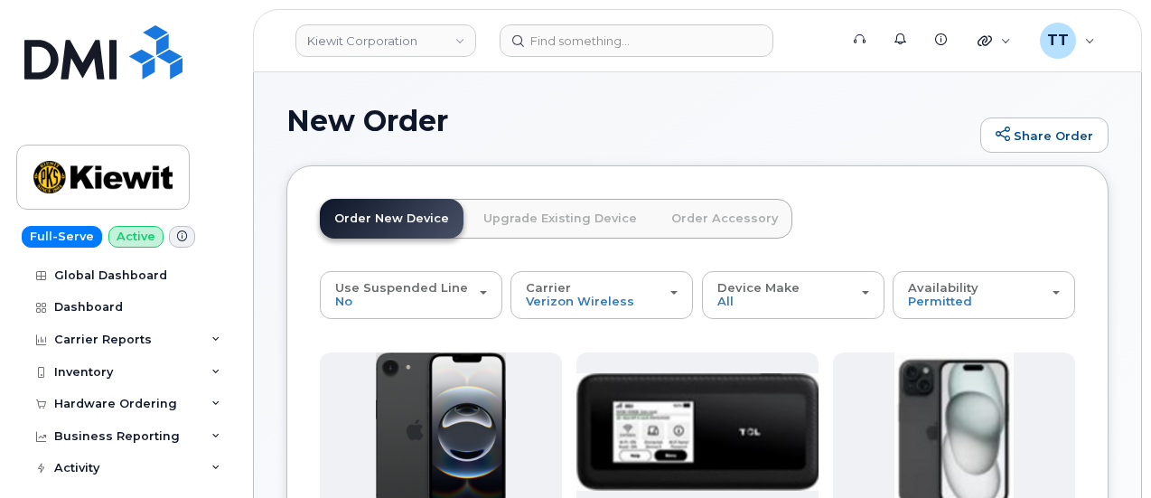
click at [555, 221] on link "Upgrade Existing Device" at bounding box center [560, 219] width 183 height 40
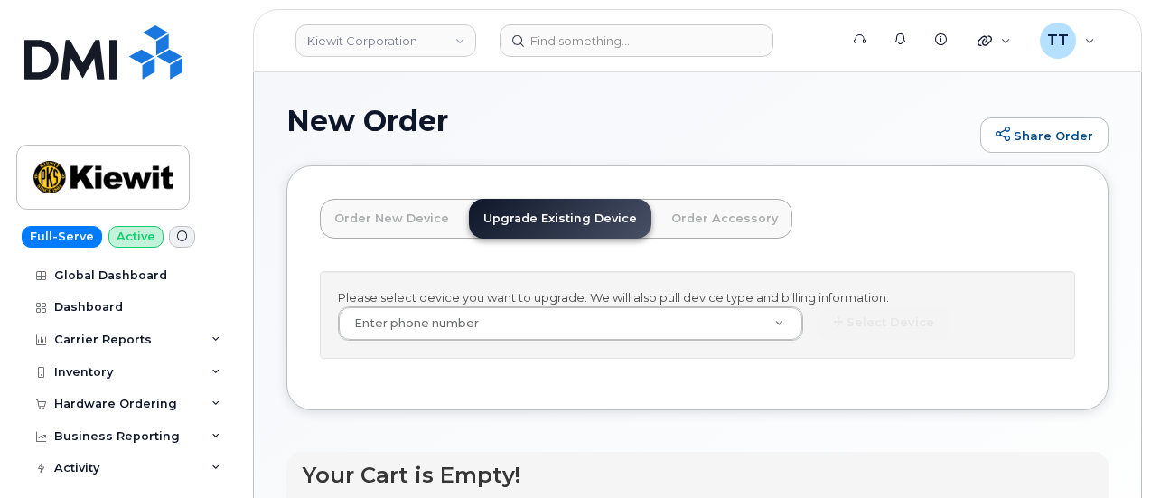
click at [694, 220] on link "Order Accessory" at bounding box center [725, 219] width 136 height 40
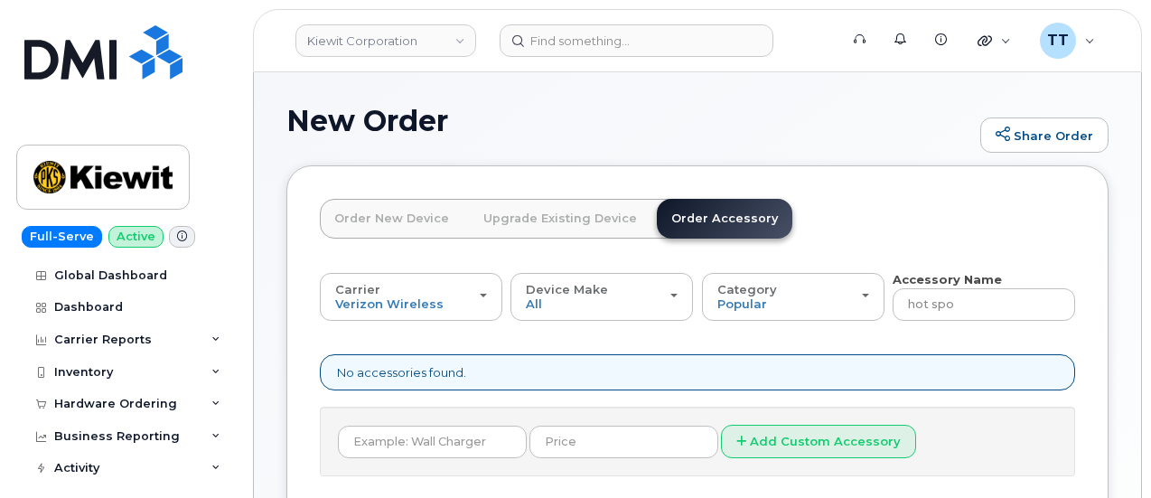
click at [386, 210] on link "Order New Device" at bounding box center [392, 219] width 144 height 40
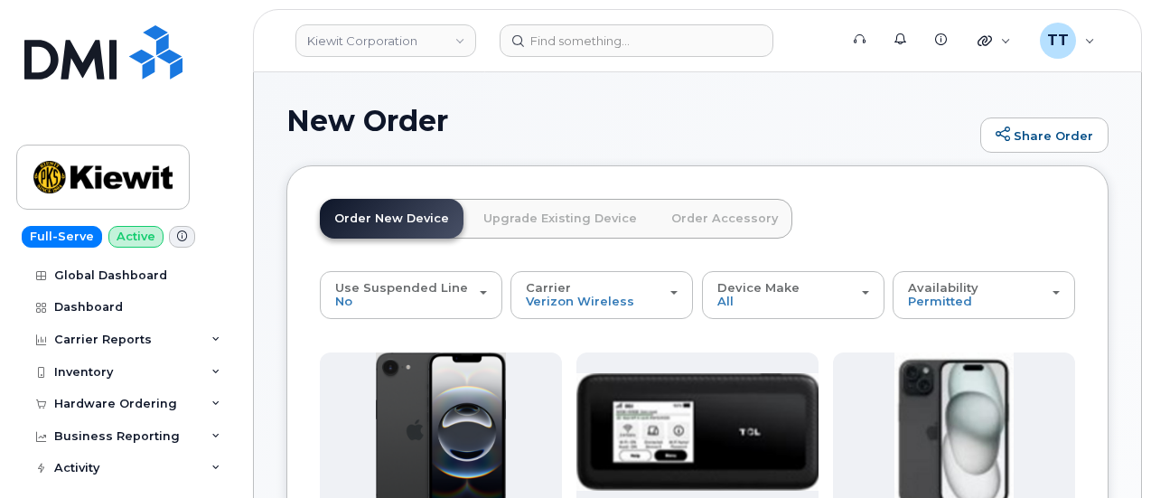
click at [401, 220] on link "Order New Device" at bounding box center [392, 219] width 144 height 40
click at [519, 220] on link "Upgrade Existing Device" at bounding box center [560, 219] width 183 height 40
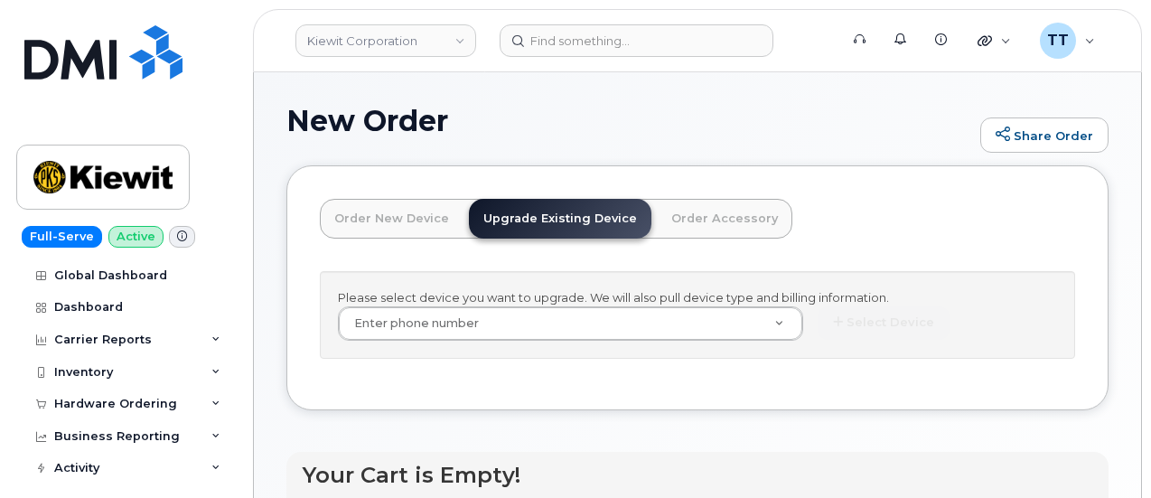
click at [716, 219] on link "Order Accessory" at bounding box center [725, 219] width 136 height 40
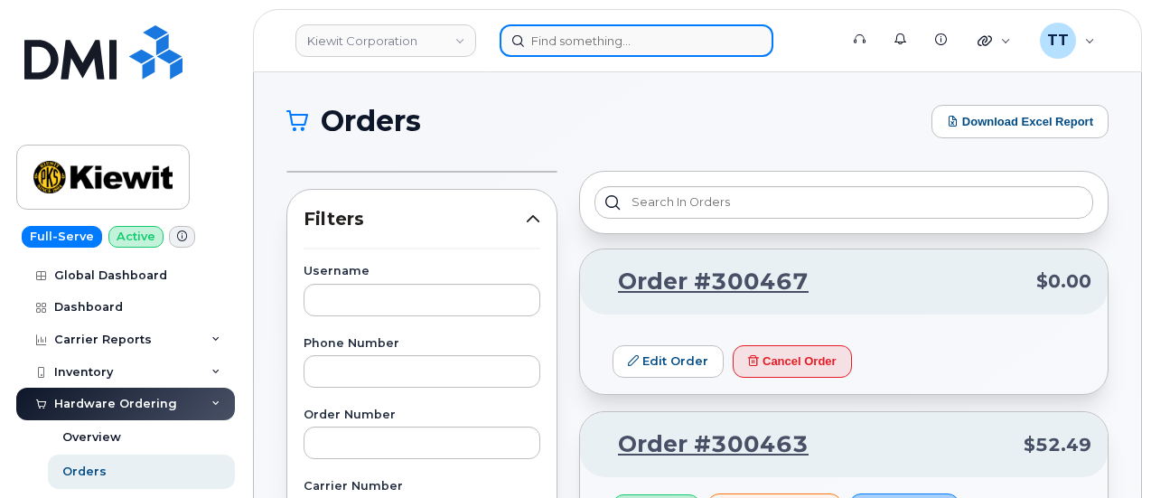
click at [556, 42] on input at bounding box center [637, 40] width 274 height 33
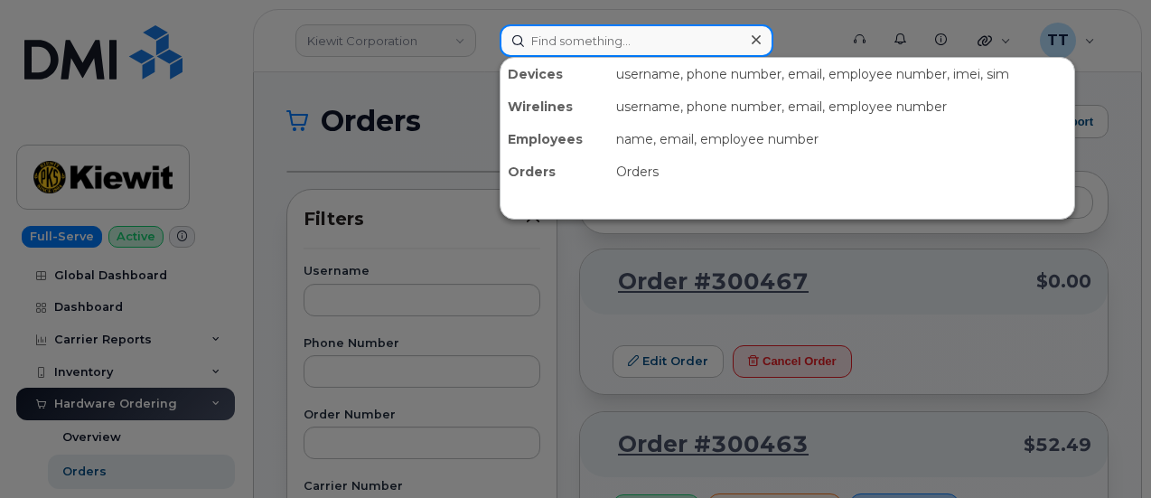
paste input "772-275-8150"
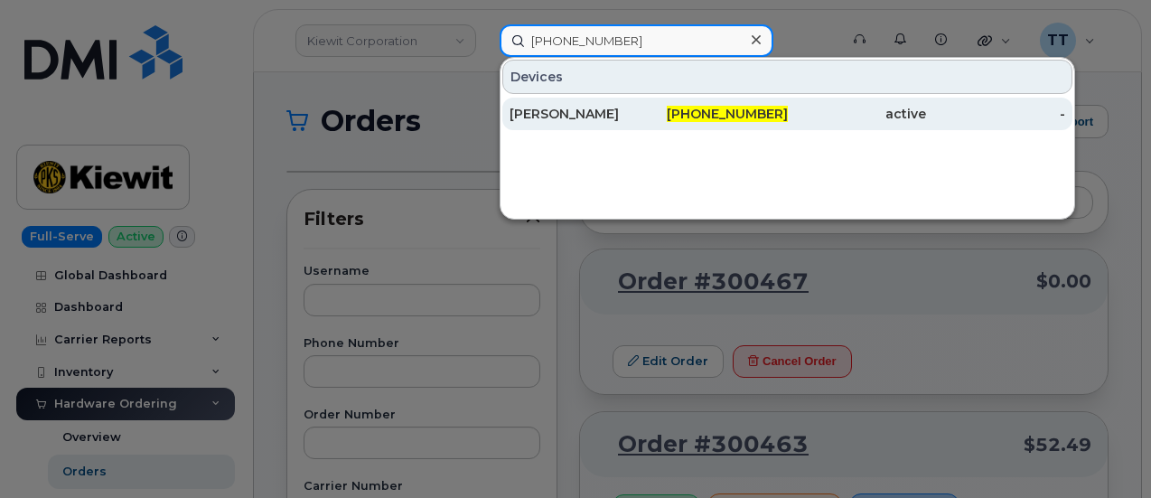
type input "772-275-8150"
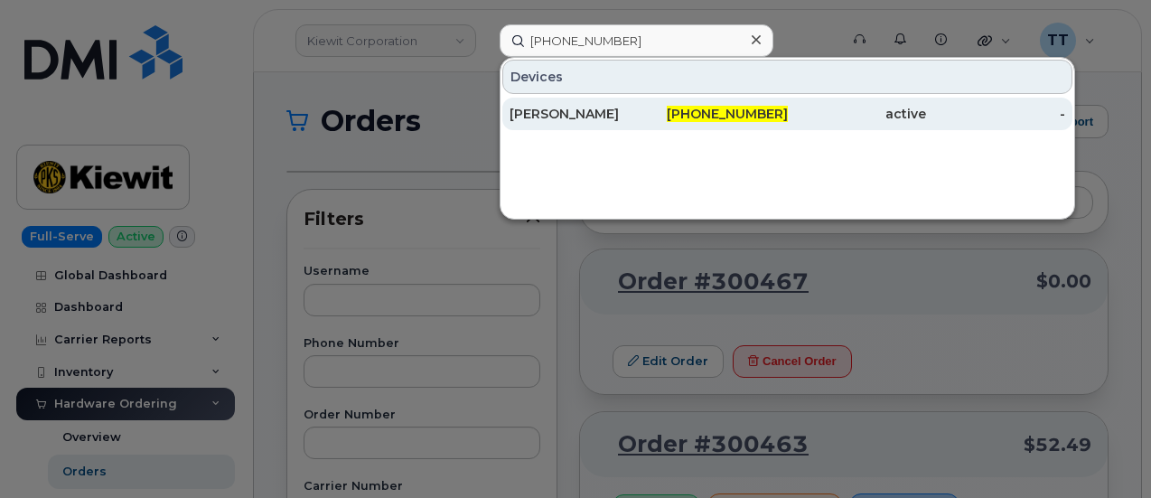
click at [598, 117] on div "JESSICA BRYNER" at bounding box center [579, 114] width 139 height 18
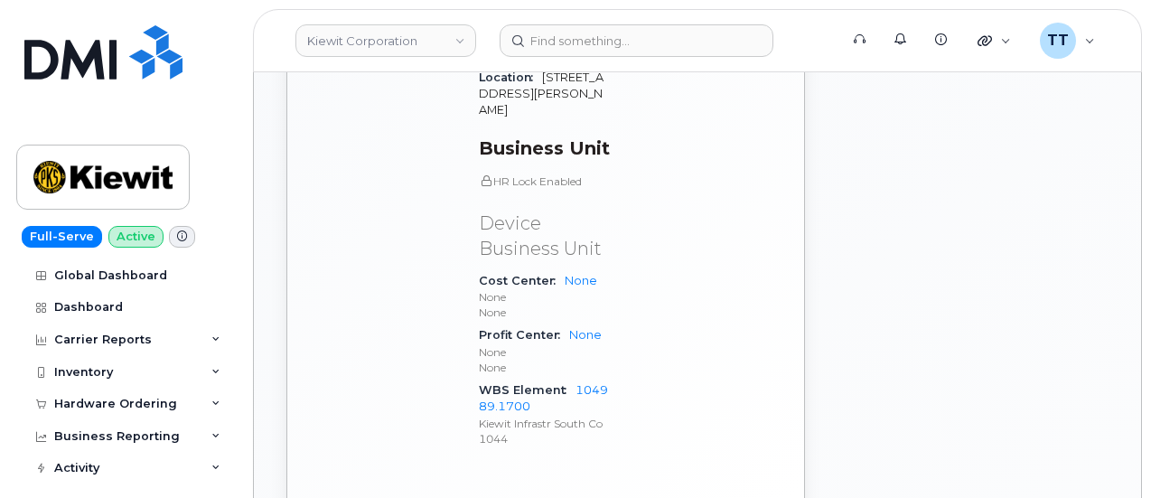
scroll to position [1158, 0]
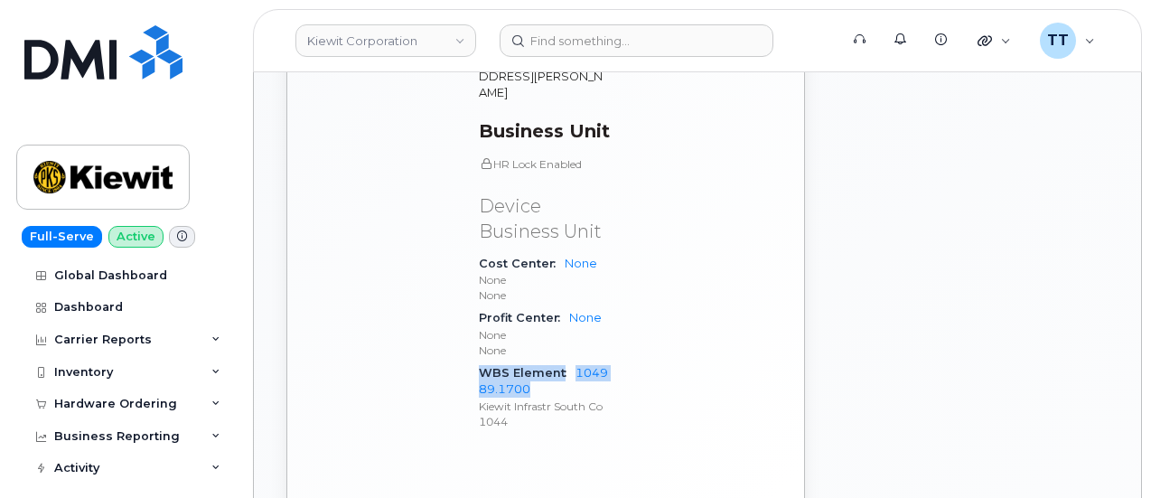
drag, startPoint x: 479, startPoint y: 265, endPoint x: 545, endPoint y: 286, distance: 69.4
click at [545, 361] on div "WBS Element 104989.1700 [PERSON_NAME] Infrastr South Co 1044" at bounding box center [544, 396] width 131 height 71
copy div "WBS Element 104989.1700"
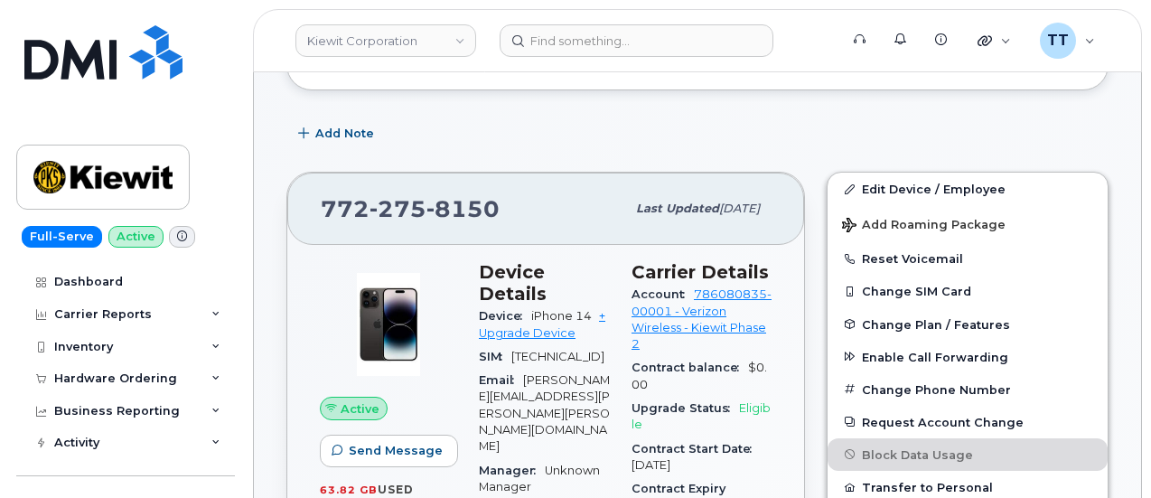
scroll to position [0, 0]
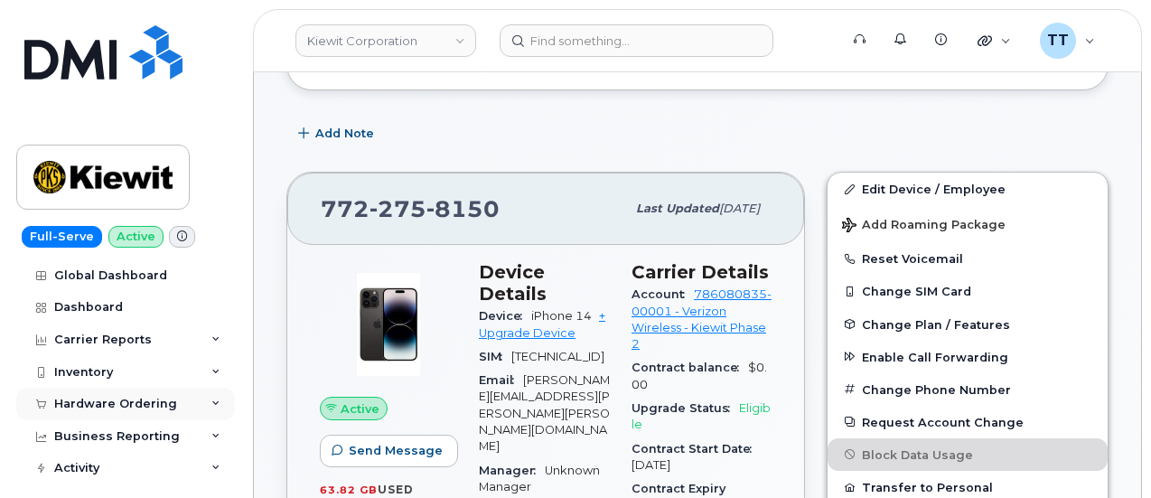
click at [129, 402] on div "Hardware Ordering" at bounding box center [115, 404] width 123 height 14
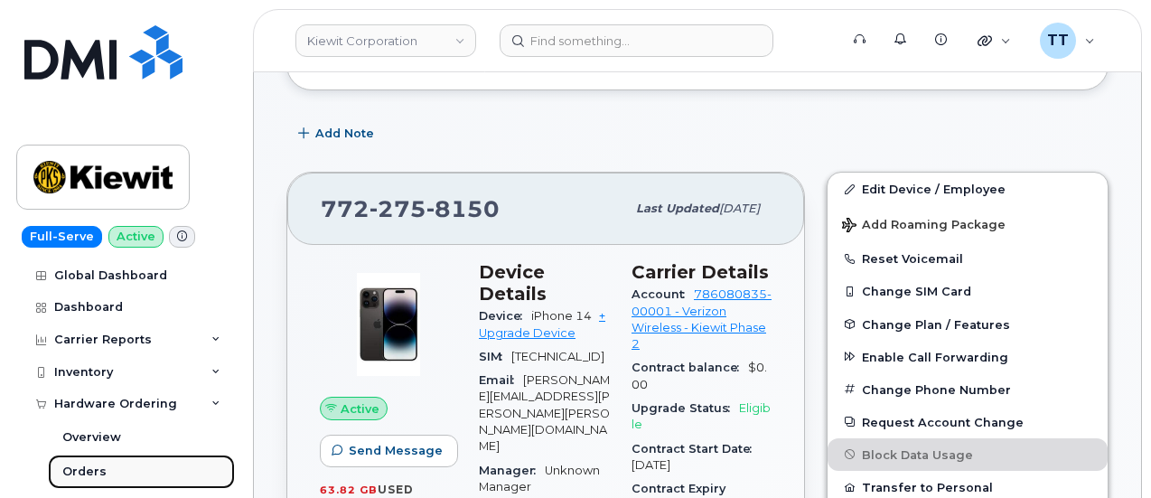
click at [107, 467] on link "Orders" at bounding box center [141, 471] width 187 height 34
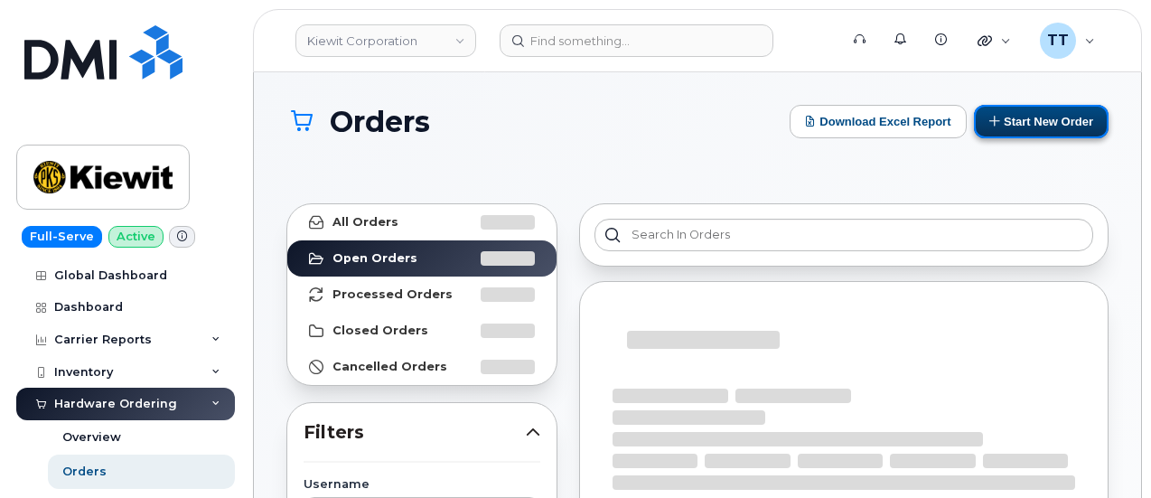
click at [1037, 130] on button "Start New Order" at bounding box center [1041, 121] width 135 height 33
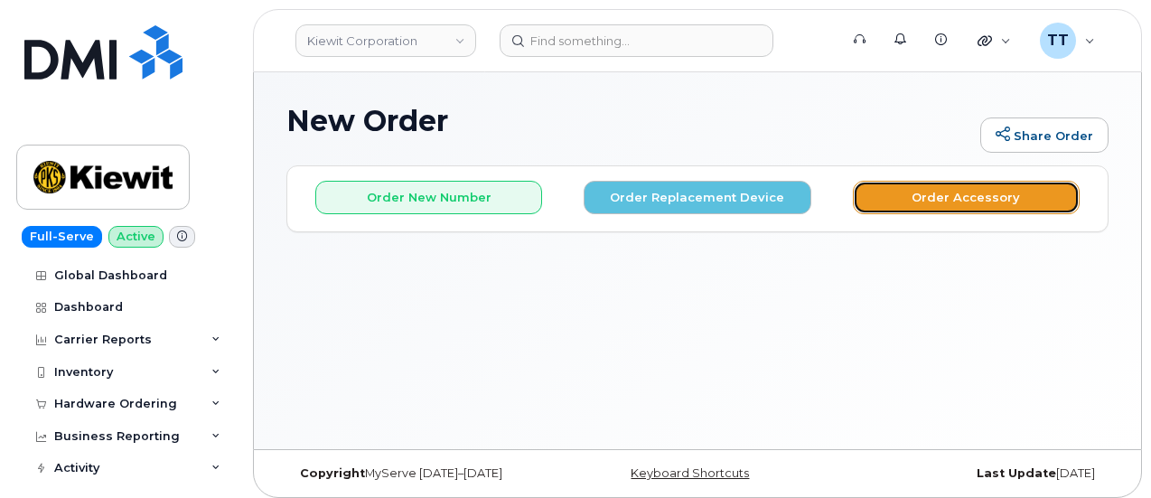
click at [907, 201] on button "Order Accessory" at bounding box center [966, 197] width 227 height 33
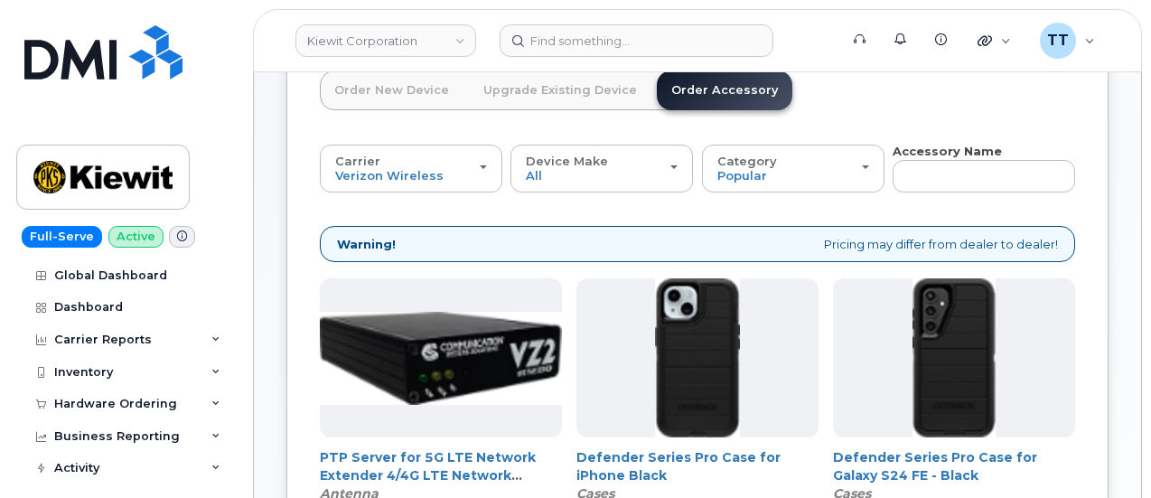
scroll to position [90, 0]
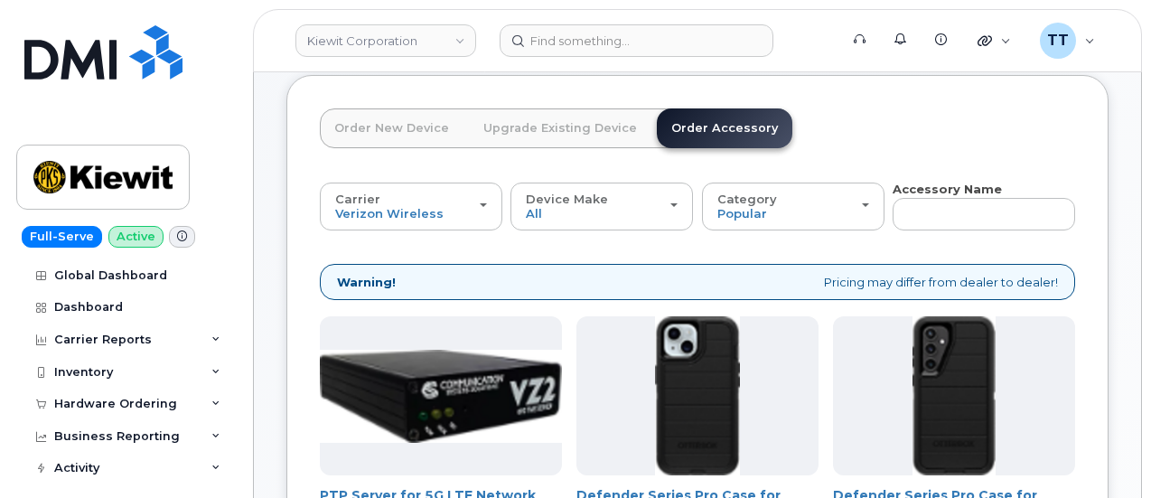
click at [510, 133] on link "Upgrade Existing Device" at bounding box center [560, 128] width 183 height 40
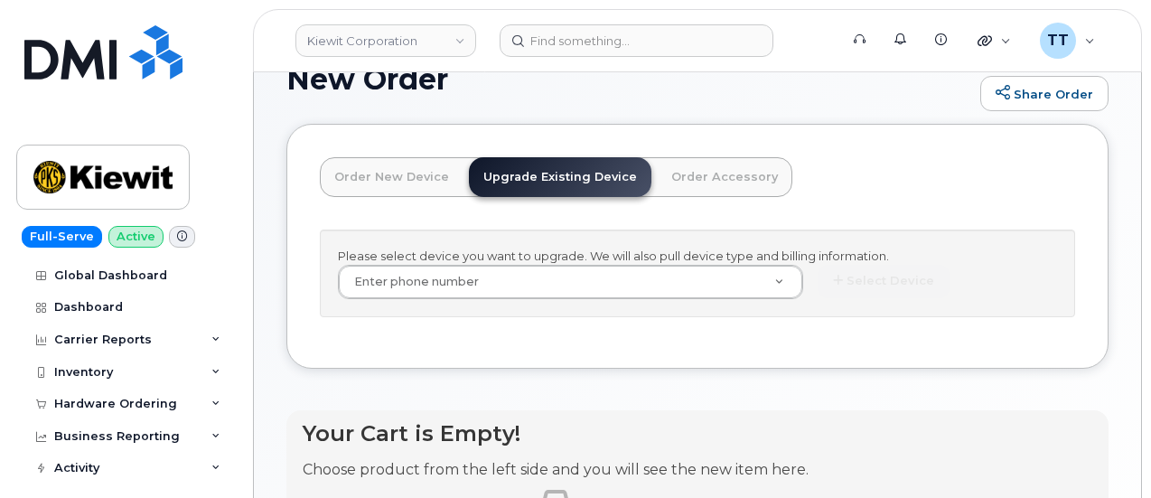
click at [371, 169] on link "Order New Device" at bounding box center [392, 177] width 144 height 40
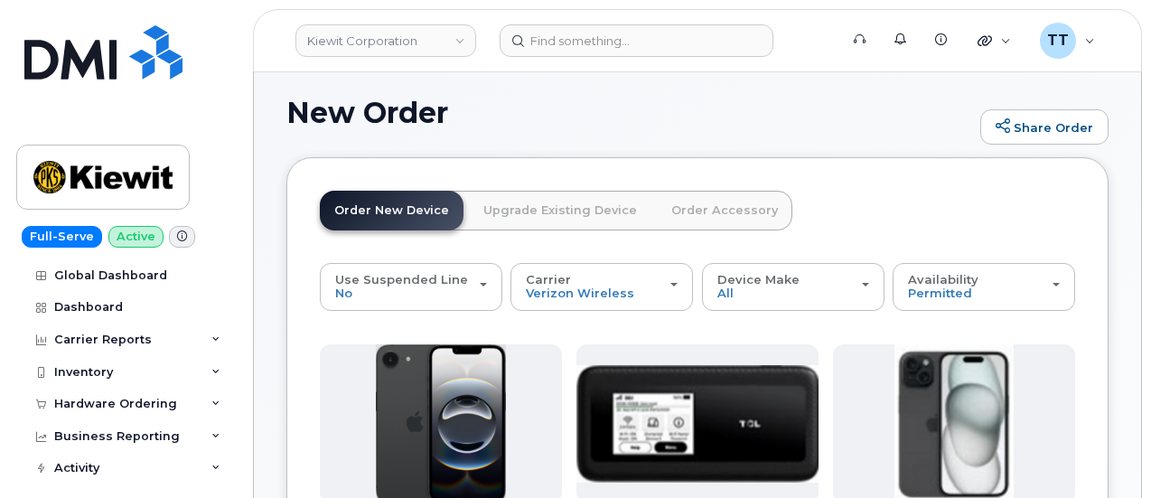
scroll to position [42, 0]
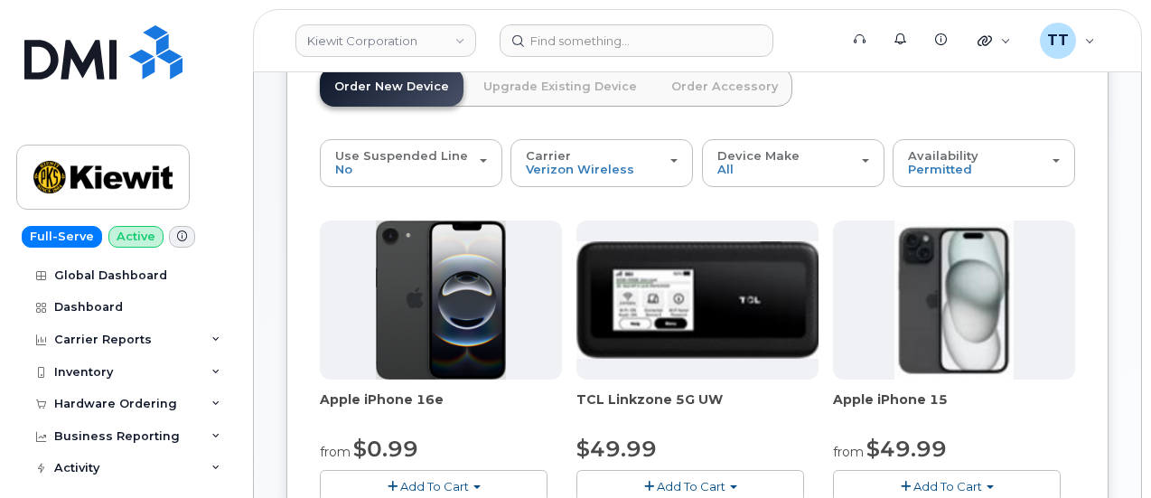
click at [565, 93] on link "Upgrade Existing Device" at bounding box center [560, 87] width 183 height 40
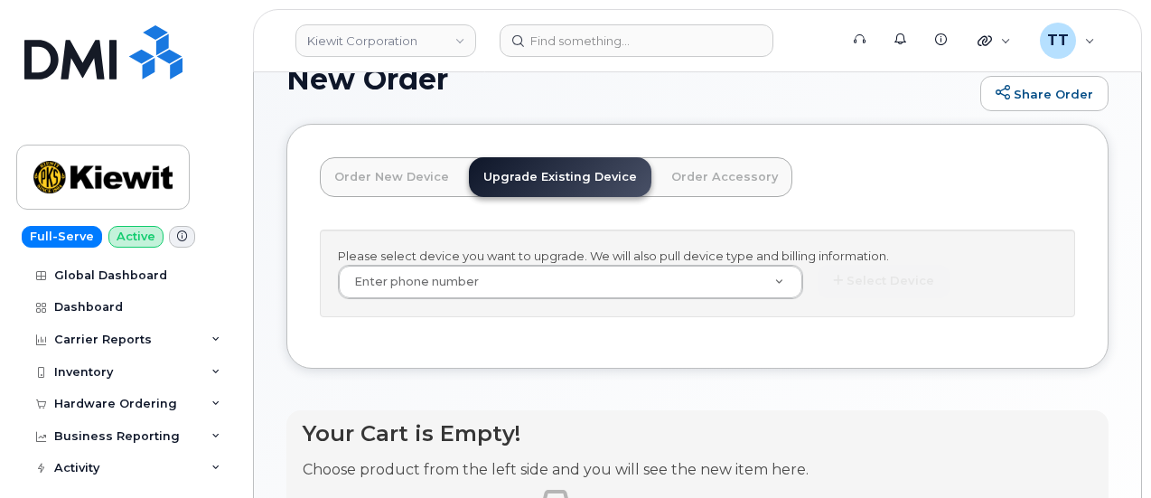
click at [687, 187] on link "Order Accessory" at bounding box center [725, 177] width 136 height 40
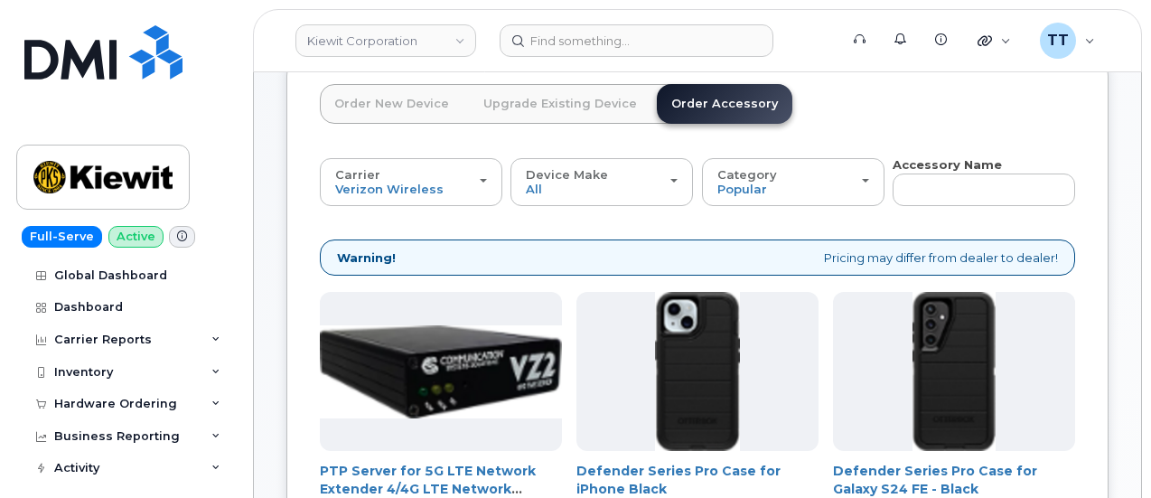
scroll to position [0, 0]
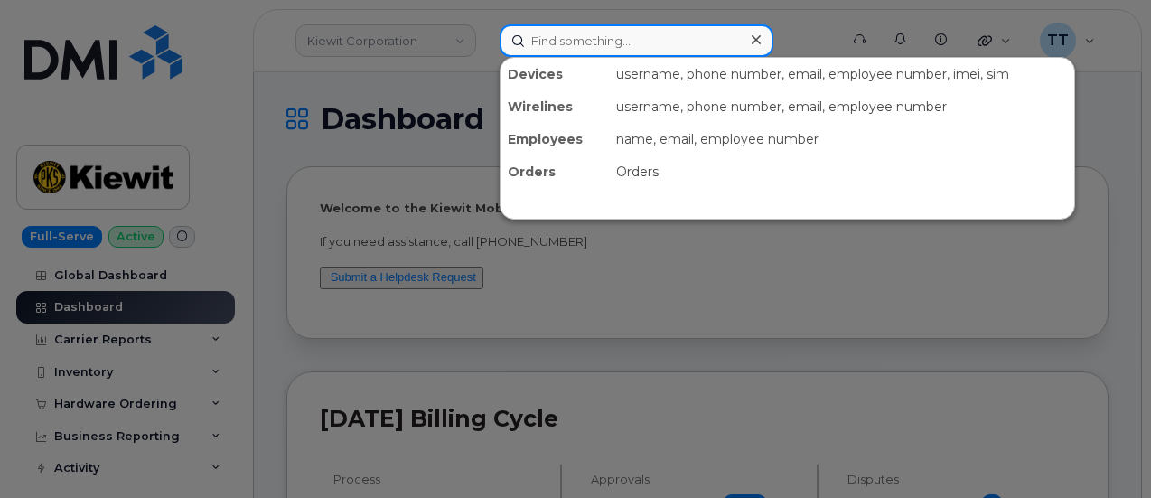
click at [658, 42] on input at bounding box center [637, 40] width 274 height 33
paste input "[PHONE_NUMBER]"
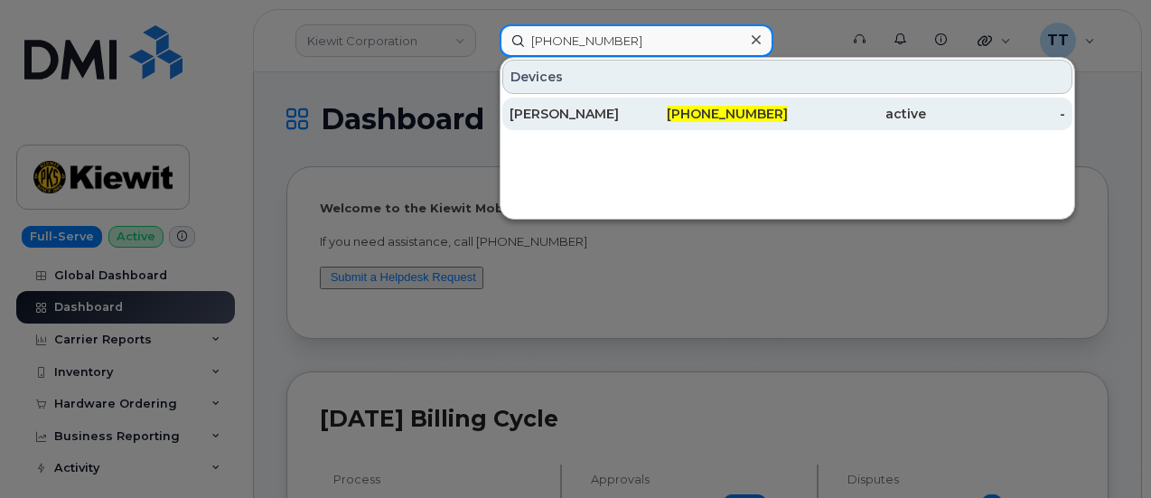
type input "[PHONE_NUMBER]"
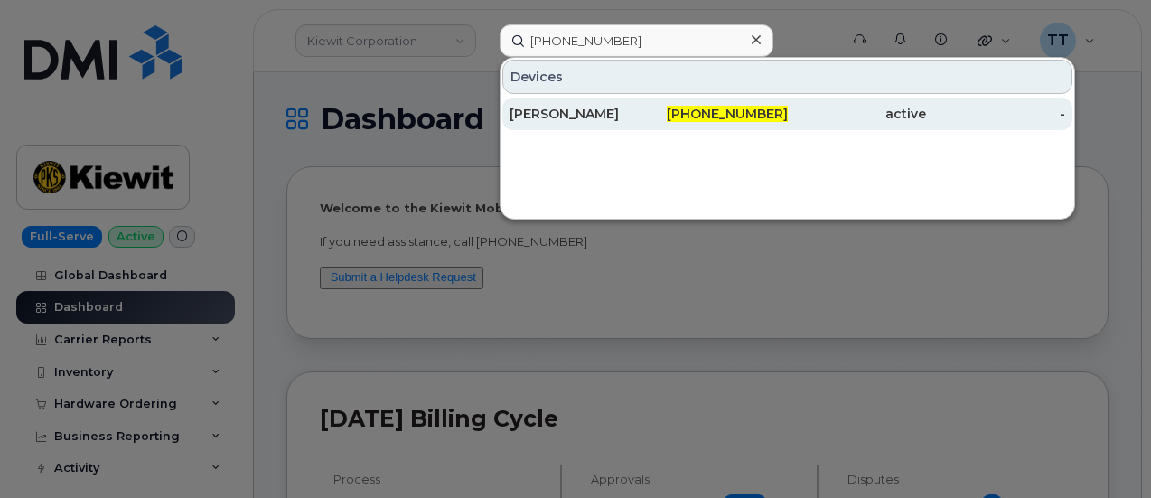
click at [578, 113] on div "[PERSON_NAME]" at bounding box center [579, 114] width 139 height 18
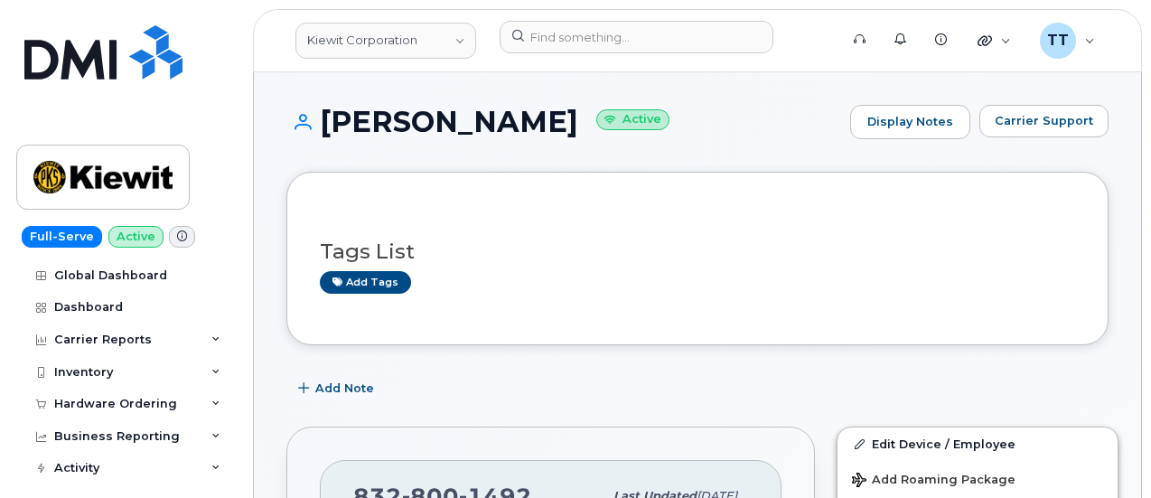
click at [454, 125] on h1 "[PERSON_NAME] Active" at bounding box center [563, 122] width 555 height 32
click at [454, 125] on h1 "MIRIAM CANTU Active" at bounding box center [563, 122] width 555 height 32
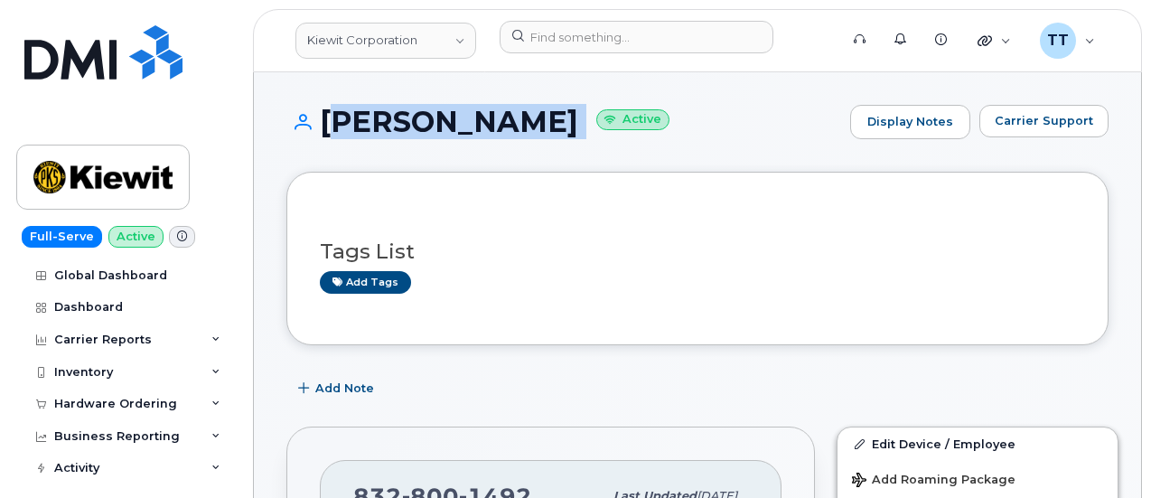
click at [454, 125] on h1 "MIRIAM CANTU Active" at bounding box center [563, 122] width 555 height 32
copy h1 "MIRIAM CANTU"
click at [504, 154] on div "MIRIAM CANTU Active Display Notes Carrier Support" at bounding box center [697, 138] width 822 height 67
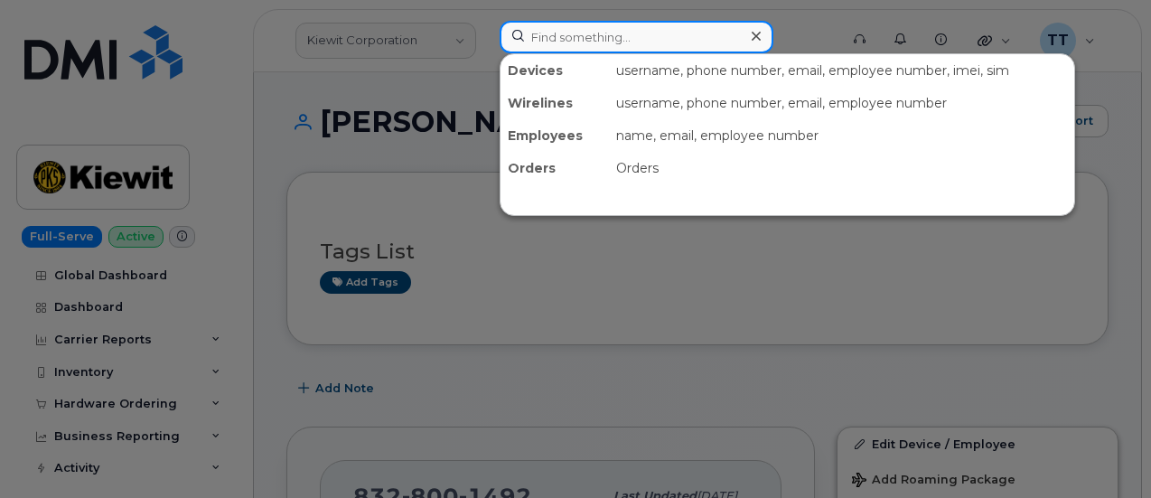
click at [578, 33] on input at bounding box center [637, 37] width 274 height 33
paste input "293332"
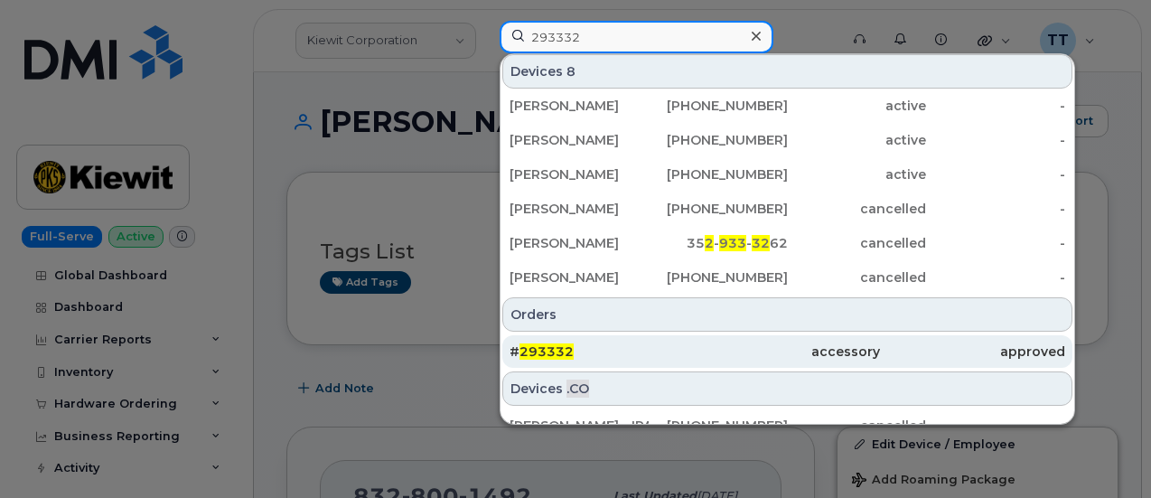
scroll to position [90, 0]
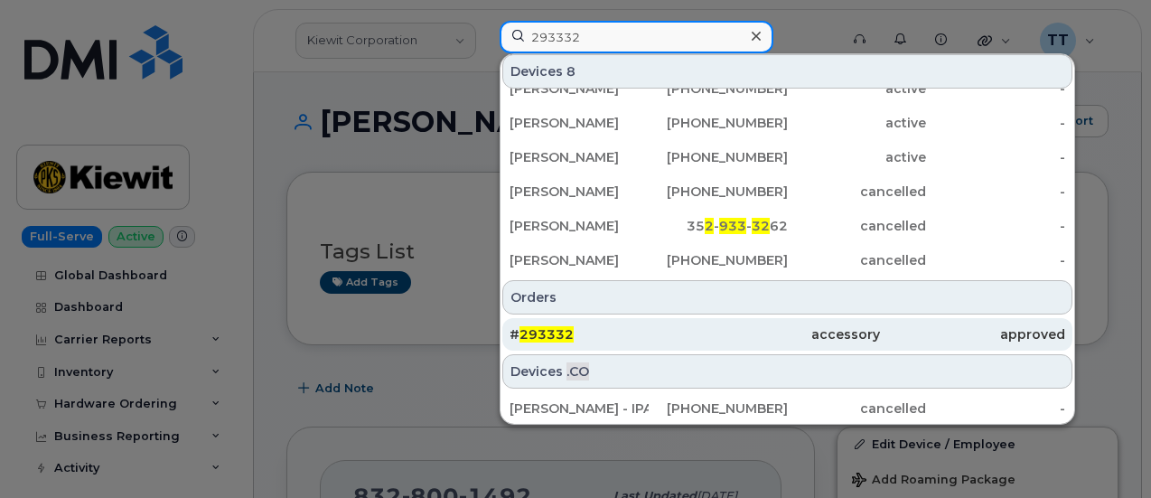
type input "293332"
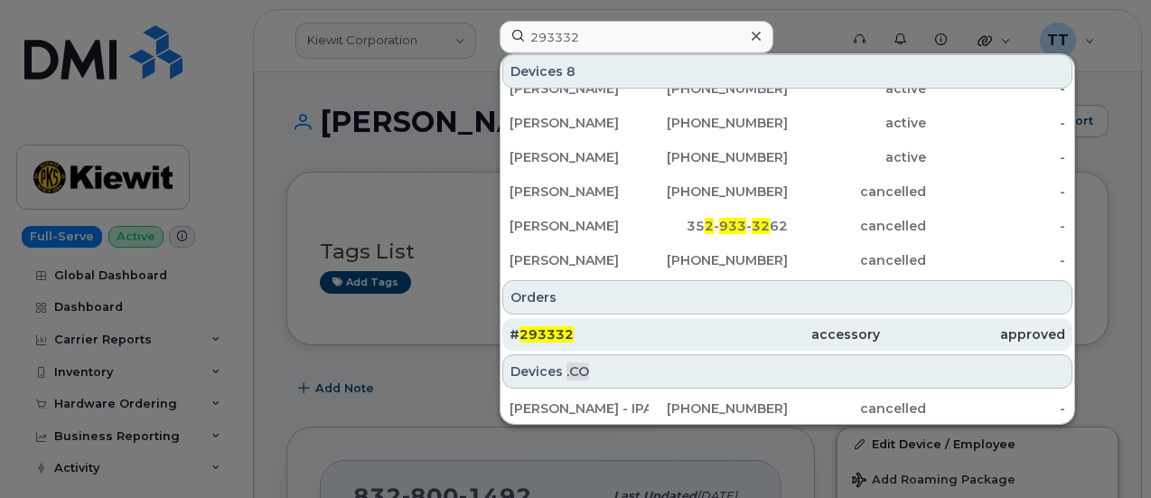
click at [567, 322] on div "# 293332" at bounding box center [602, 334] width 185 height 33
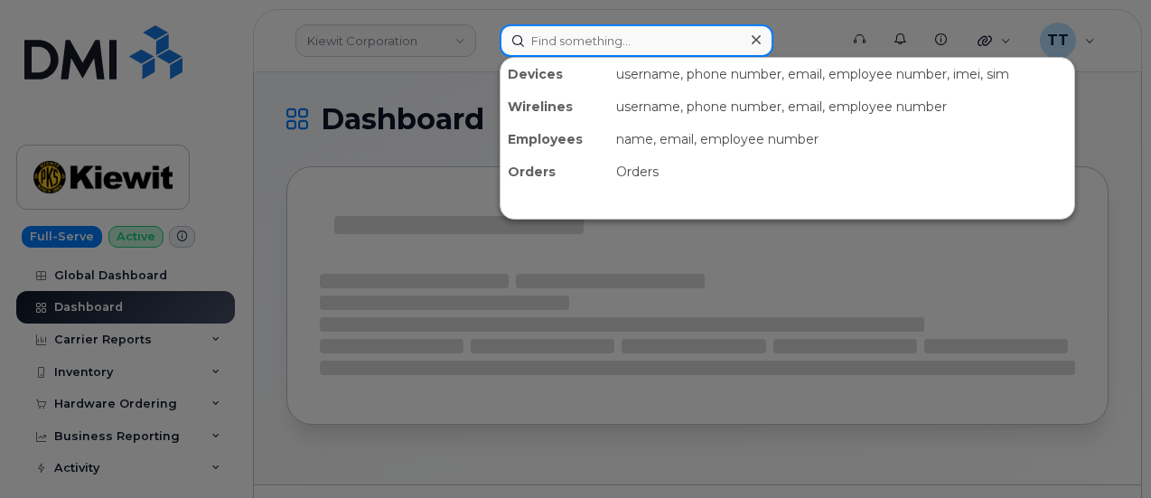
drag, startPoint x: 0, startPoint y: 0, endPoint x: 656, endPoint y: 51, distance: 657.9
click at [656, 53] on input at bounding box center [637, 40] width 274 height 33
drag, startPoint x: 656, startPoint y: 51, endPoint x: 650, endPoint y: 40, distance: 12.9
paste input "913-278-2351"
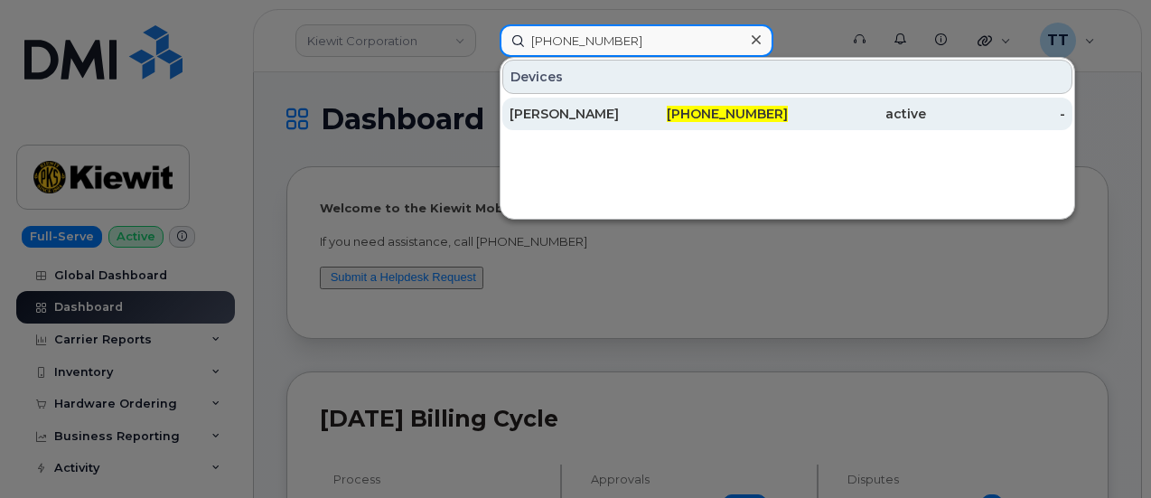
type input "913-278-2351"
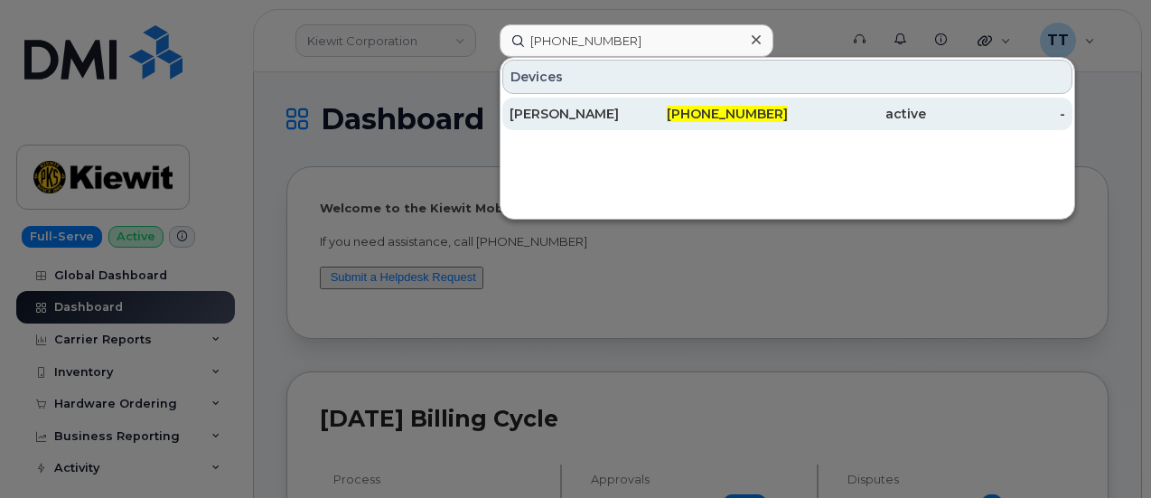
click at [601, 113] on div "ROBERT BENSON" at bounding box center [579, 114] width 139 height 18
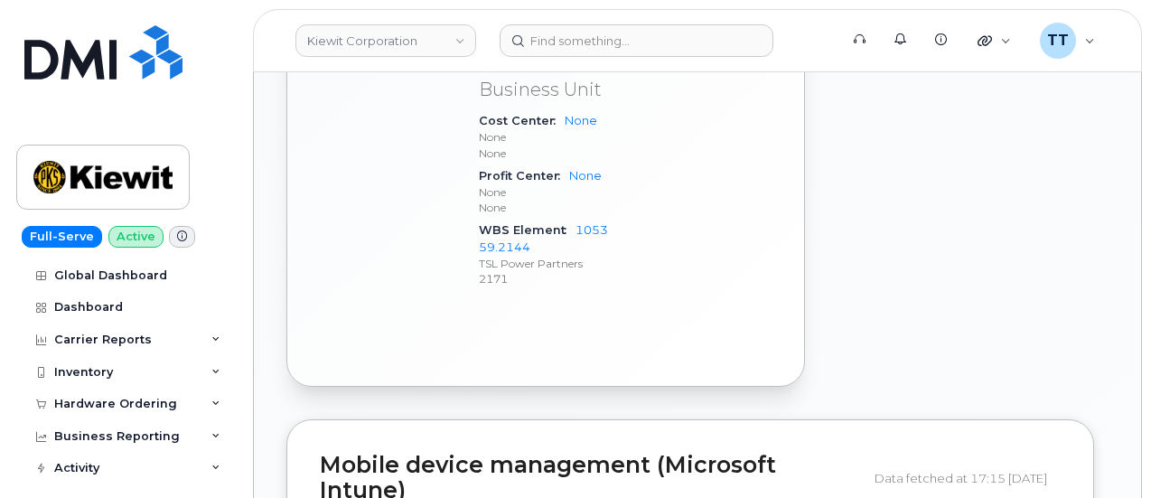
scroll to position [1234, 0]
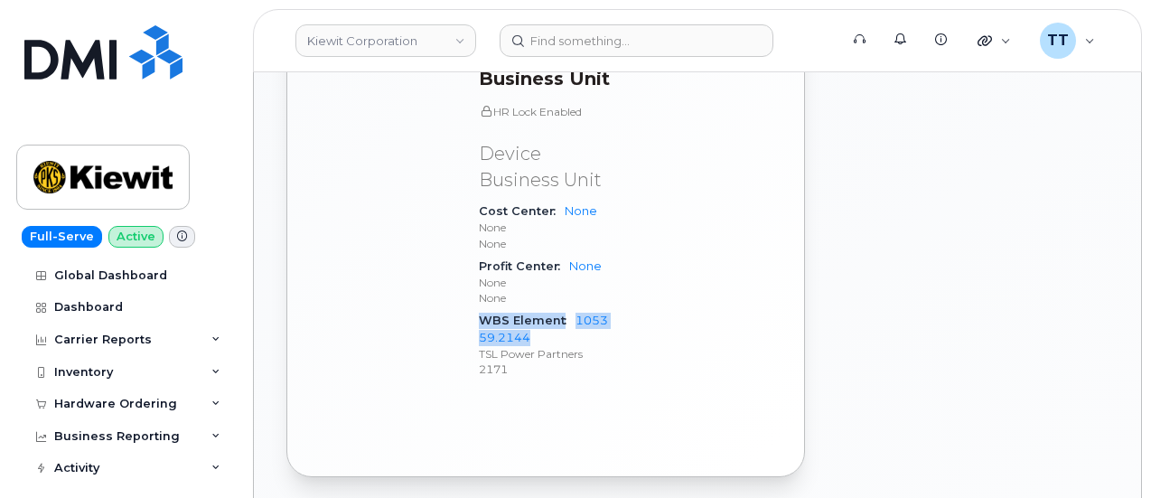
drag, startPoint x: 479, startPoint y: 245, endPoint x: 546, endPoint y: 265, distance: 69.7
click at [546, 309] on div "WBS Element 105359.2144 TSL Power Partners 2171" at bounding box center [544, 344] width 131 height 71
copy div "WBS Element 105359.2144"
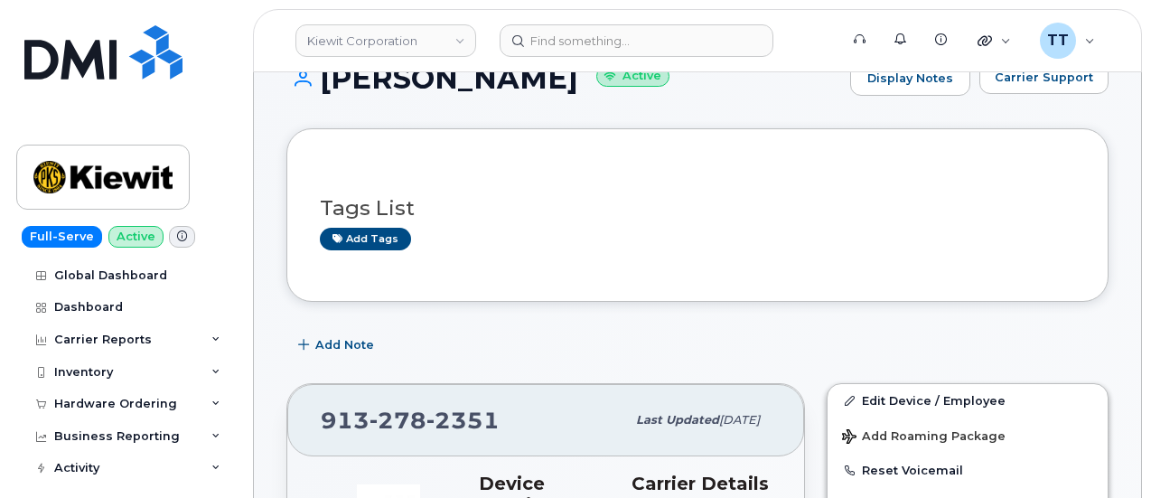
scroll to position [0, 0]
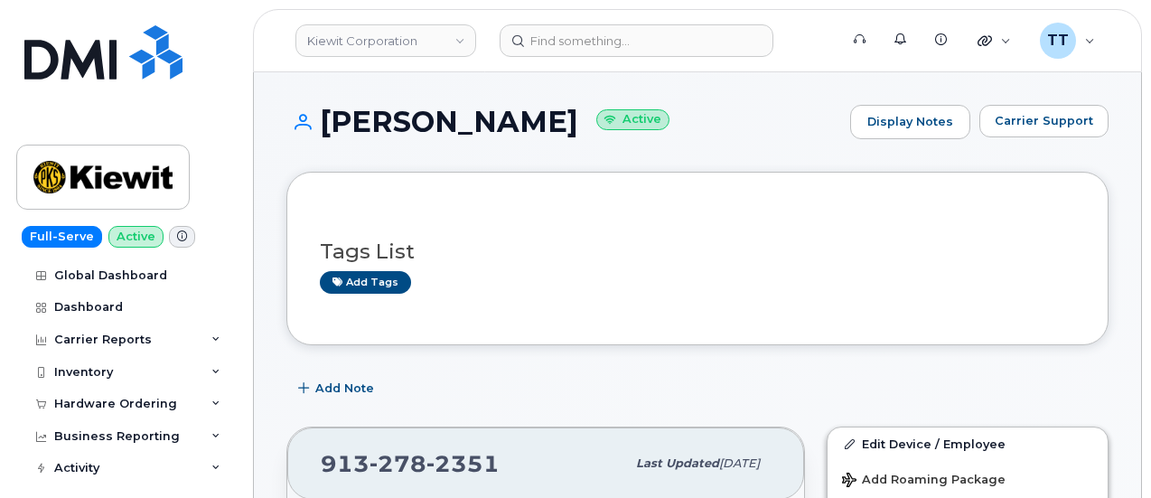
click at [426, 131] on h1 "[PERSON_NAME] Active" at bounding box center [563, 122] width 555 height 32
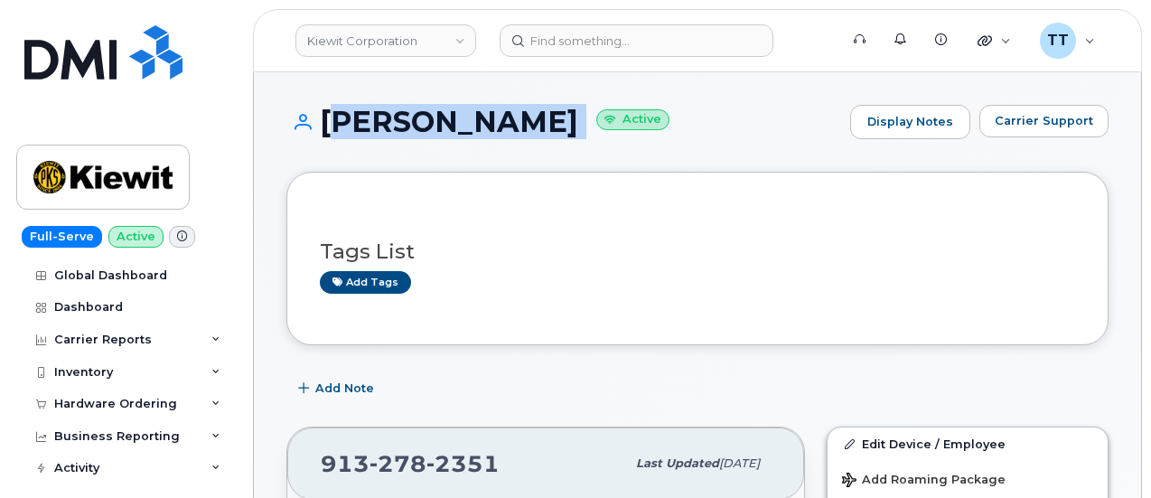
click at [426, 131] on h1 "[PERSON_NAME] Active" at bounding box center [563, 122] width 555 height 32
copy h1 "[PERSON_NAME]"
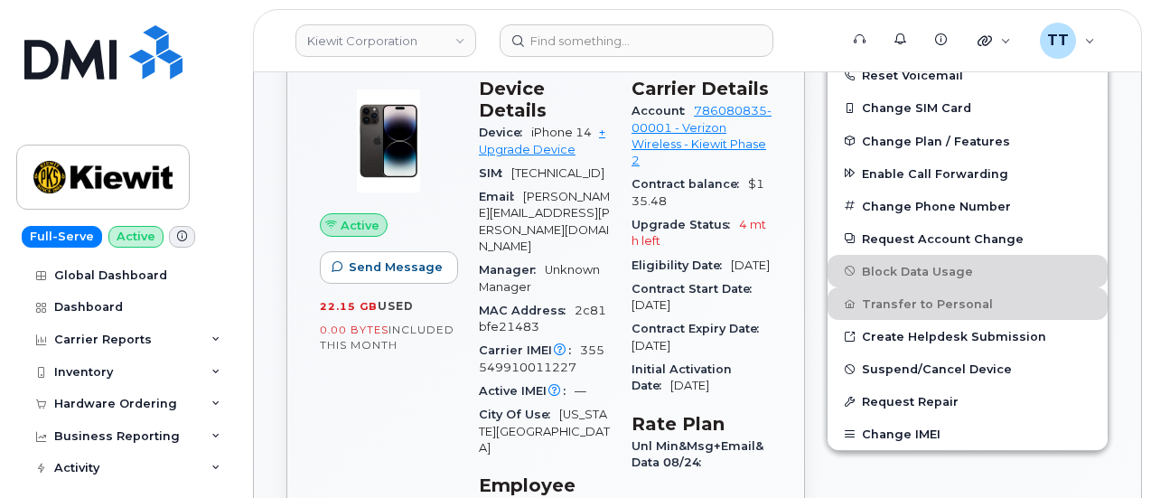
scroll to position [542, 0]
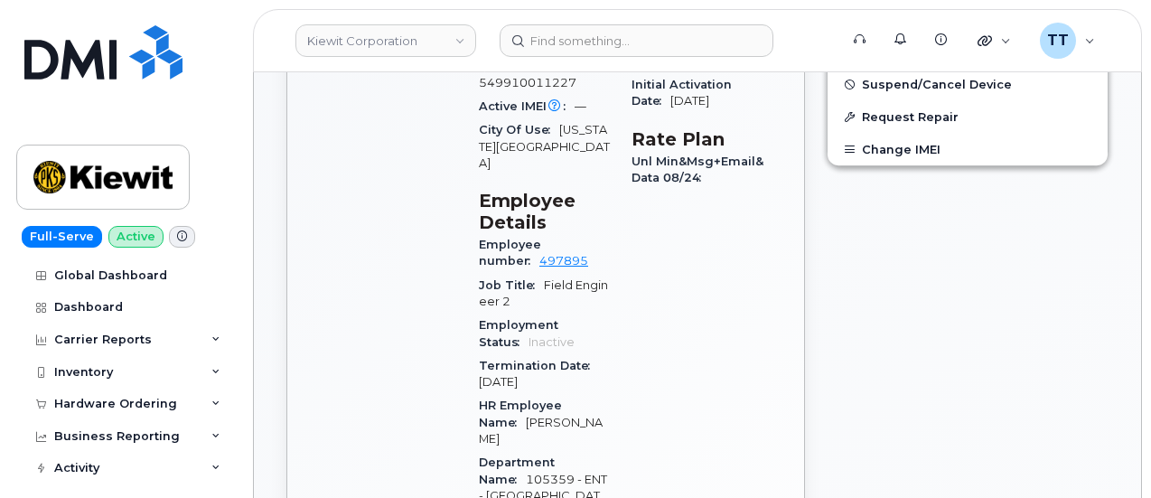
scroll to position [361, 0]
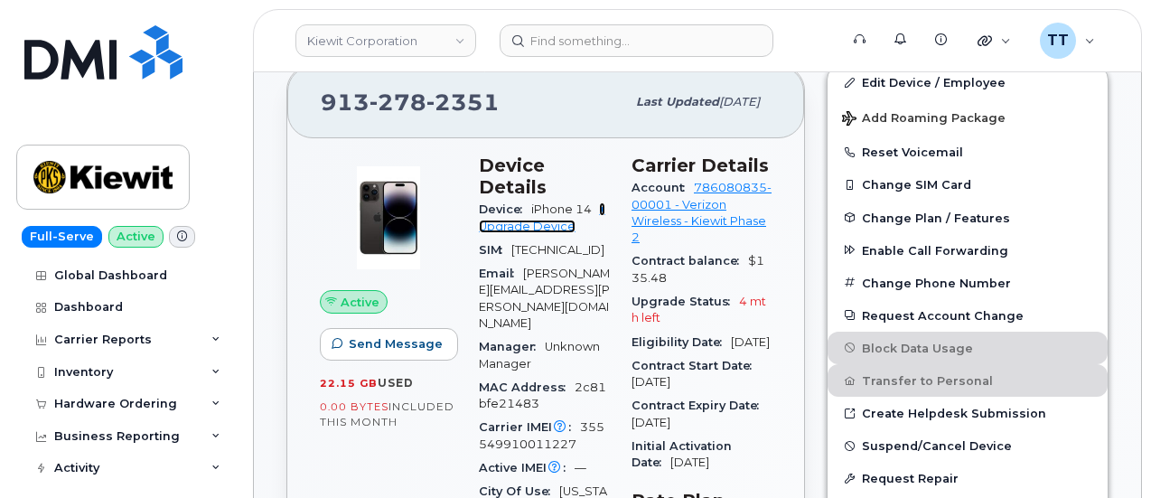
click at [501, 203] on link "+ Upgrade Device" at bounding box center [542, 217] width 126 height 30
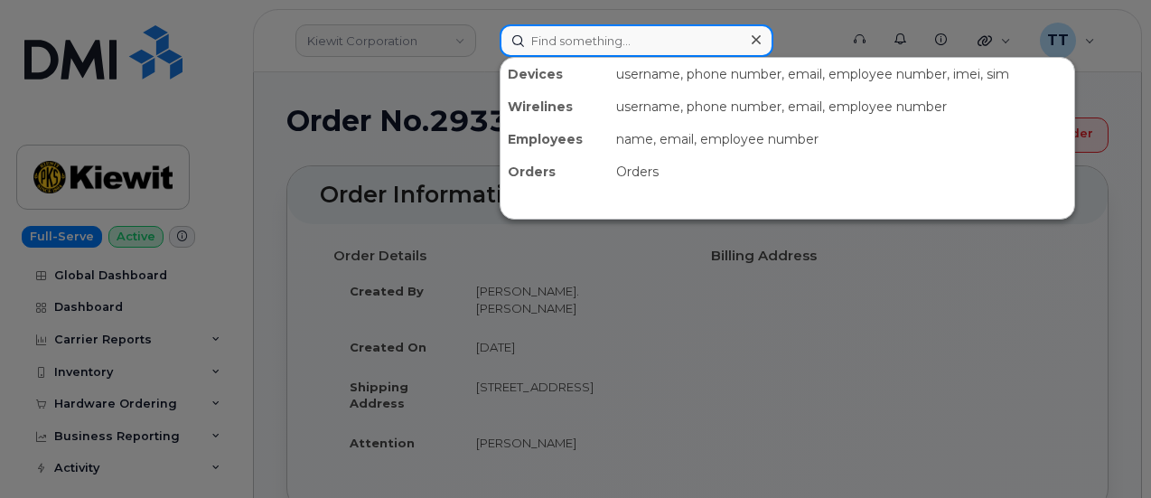
click at [585, 46] on input at bounding box center [637, 40] width 274 height 33
paste input "298942"
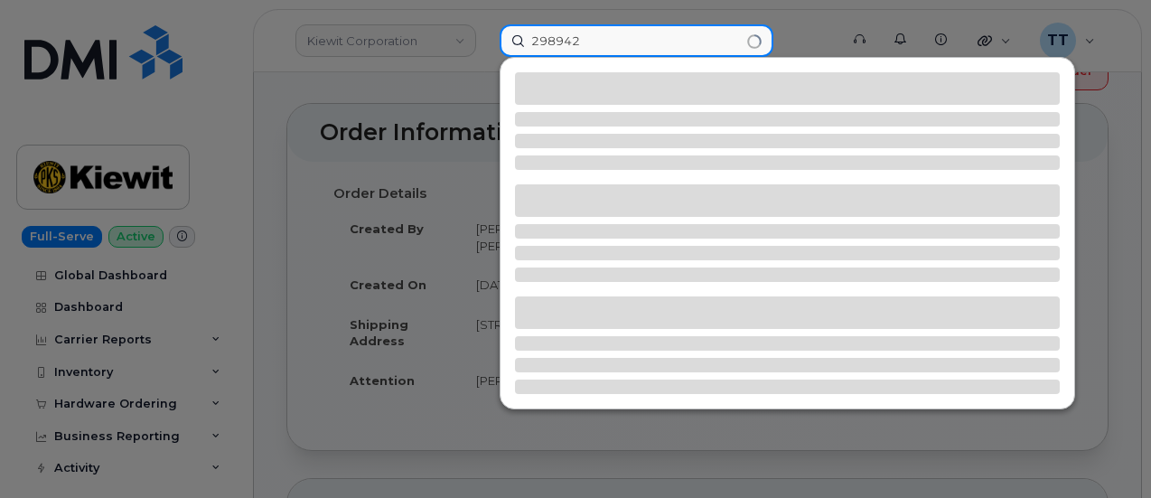
scroll to position [90, 0]
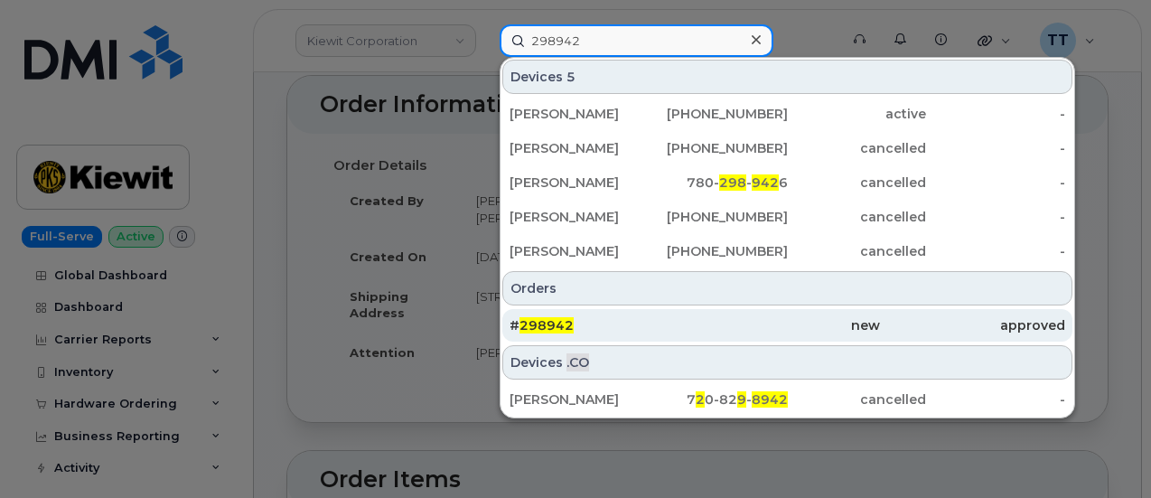
type input "298942"
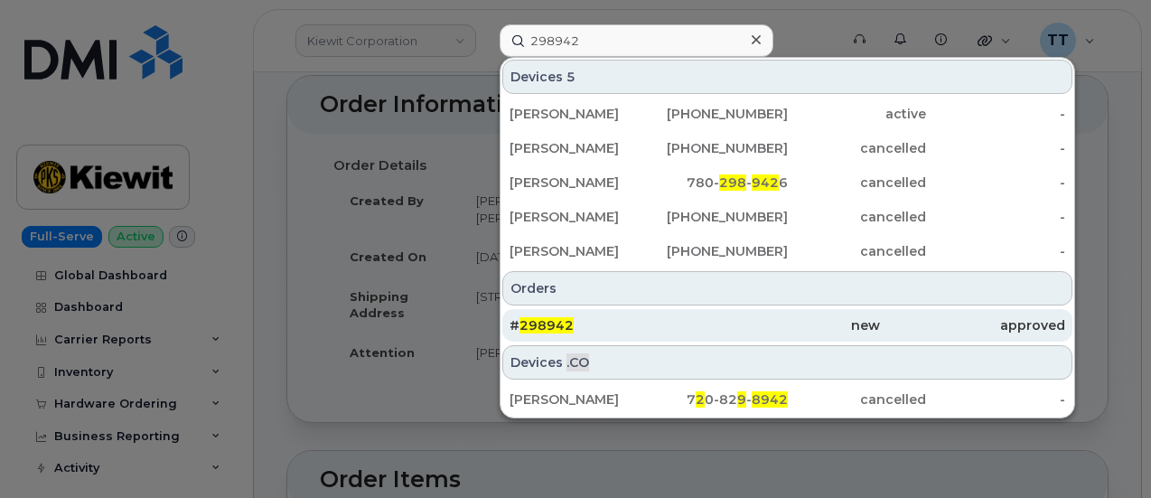
click at [594, 319] on div "# 298942" at bounding box center [602, 325] width 185 height 18
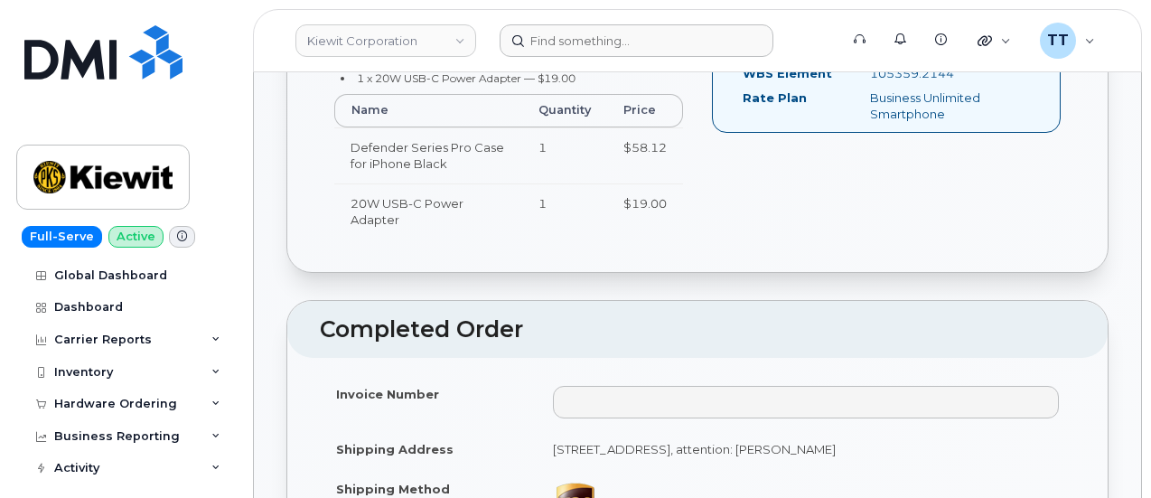
scroll to position [746, 0]
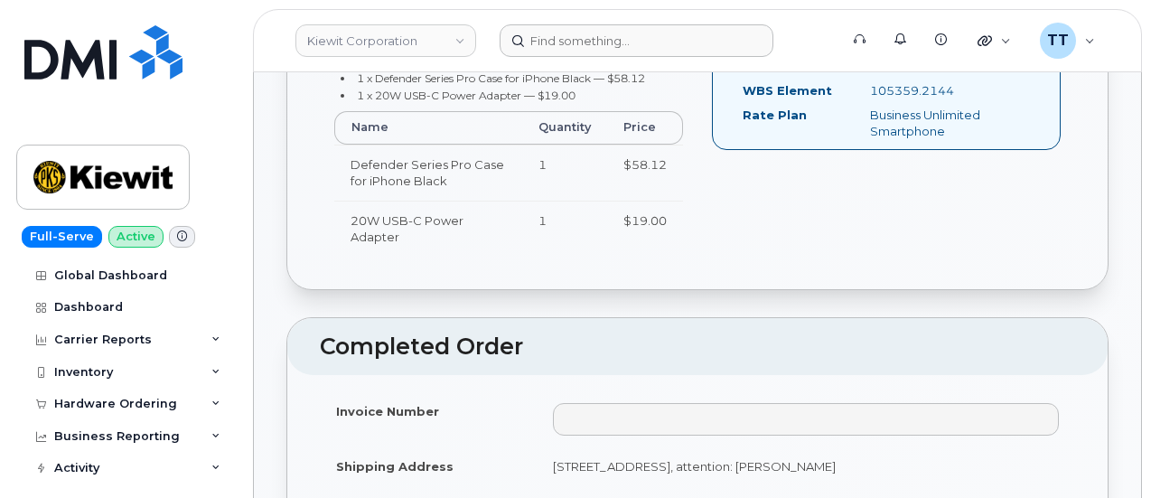
click at [812, 24] on form at bounding box center [663, 40] width 327 height 33
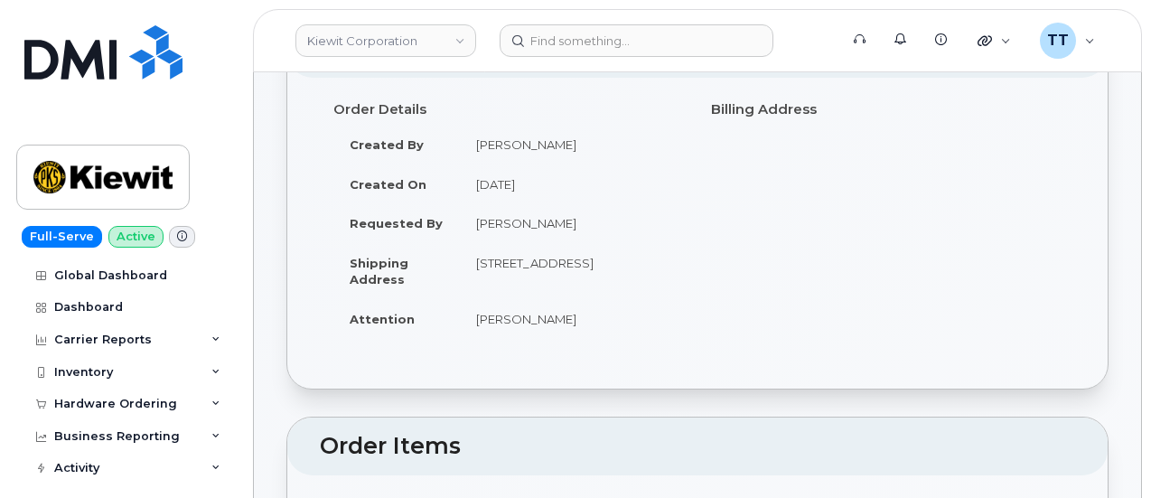
scroll to position [0, 0]
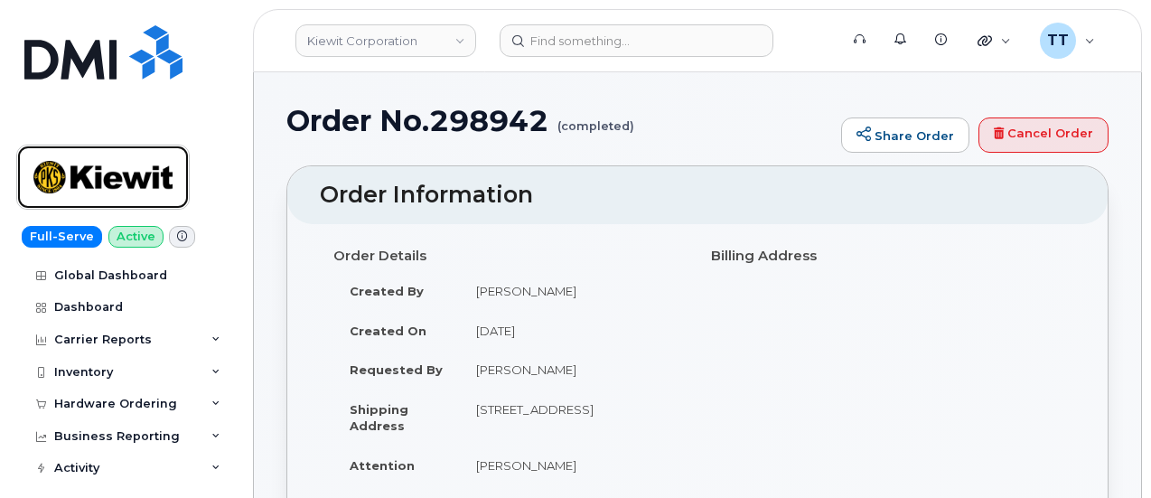
click at [134, 167] on img at bounding box center [102, 177] width 139 height 52
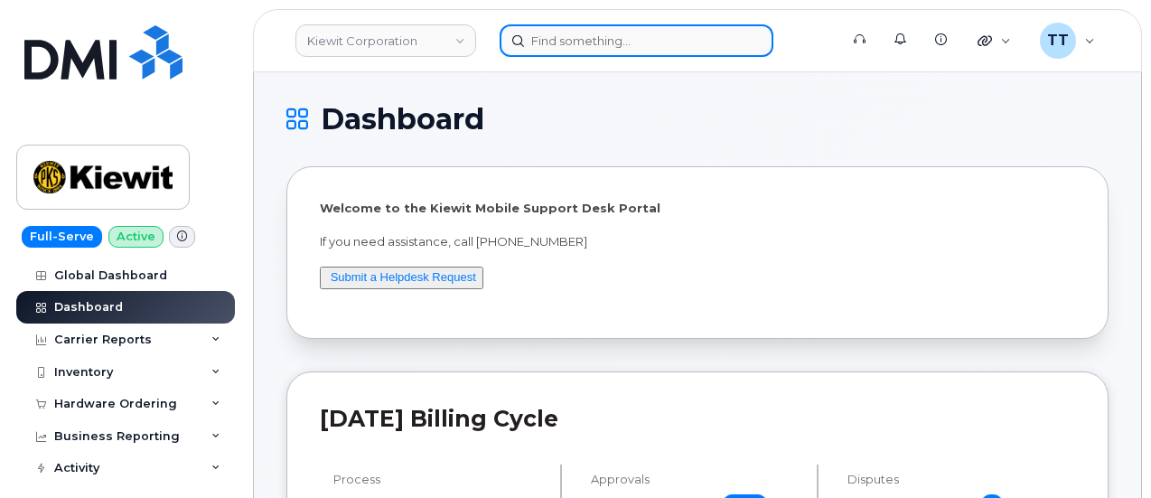
click at [636, 36] on input at bounding box center [637, 40] width 274 height 33
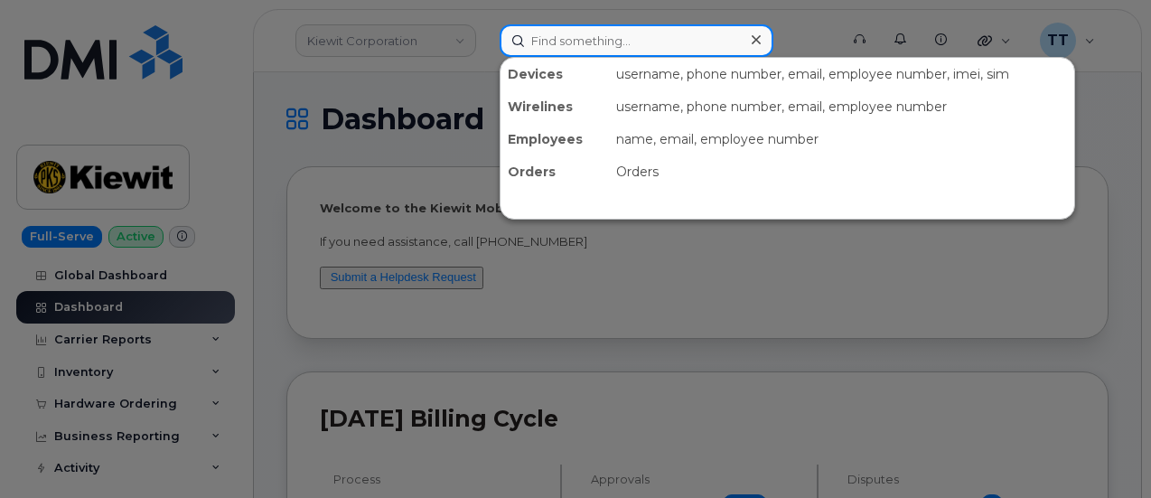
paste input "[PHONE_NUMBER]"
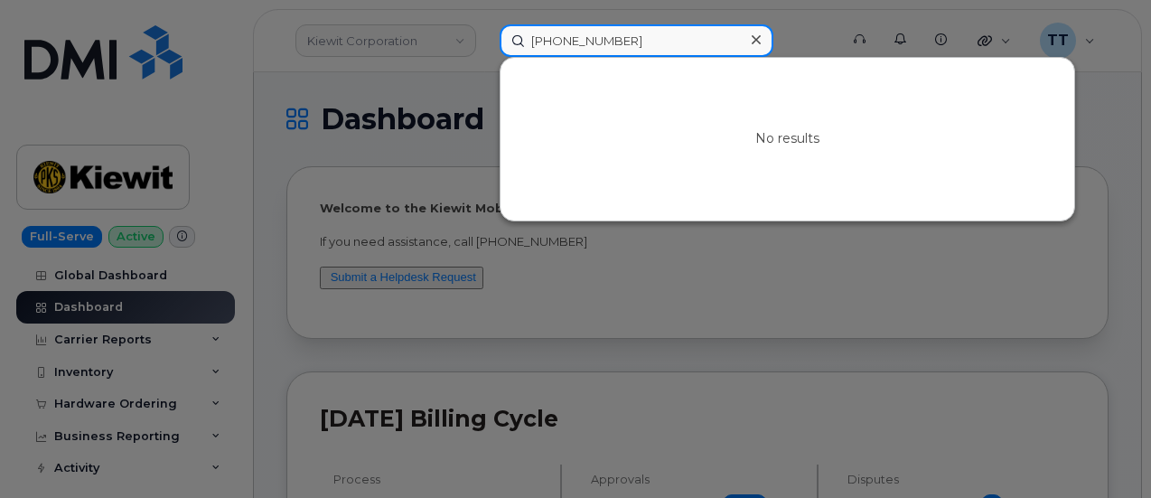
type input "913-477-0747"
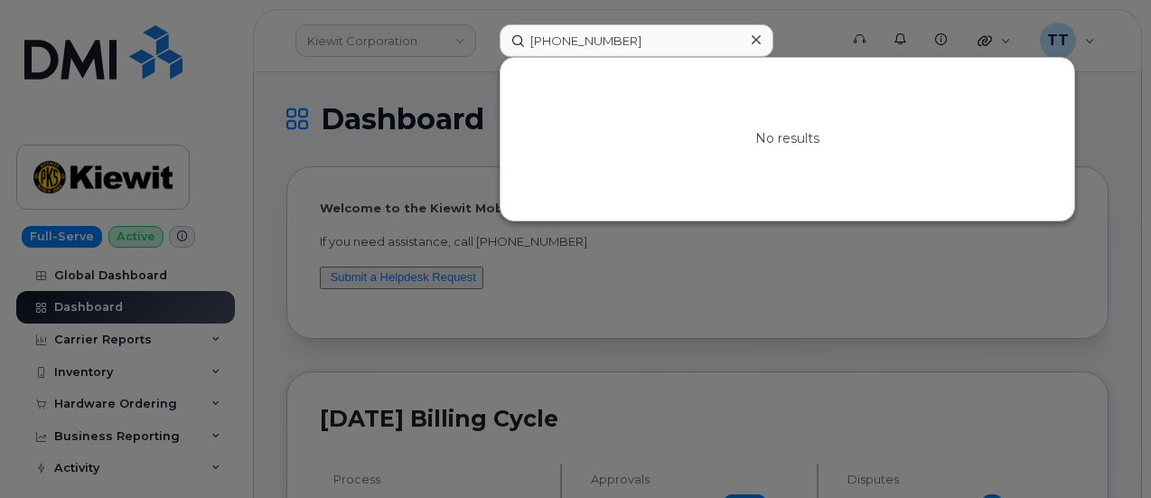
click at [750, 43] on div at bounding box center [756, 40] width 26 height 26
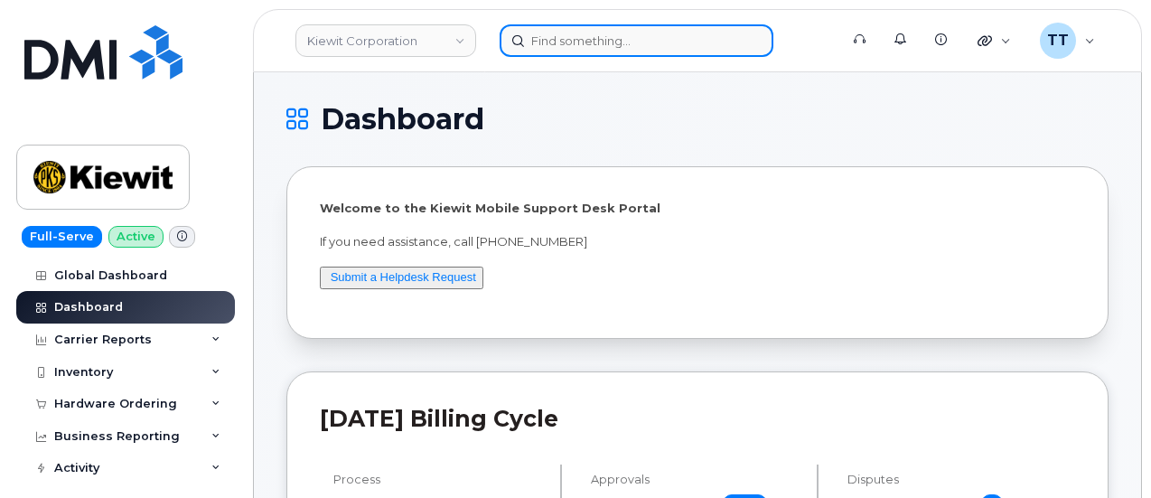
click at [627, 44] on input at bounding box center [637, 40] width 274 height 33
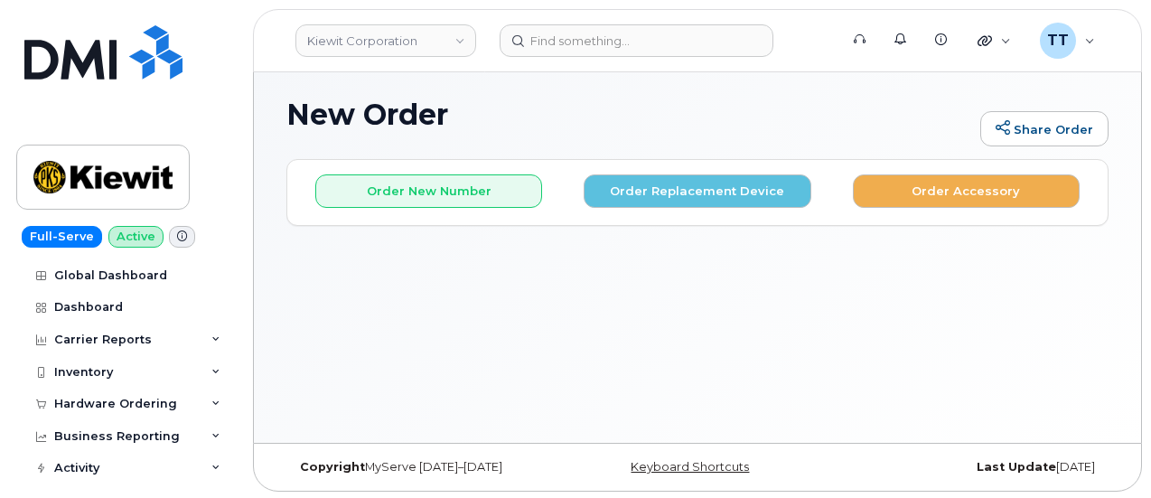
scroll to position [8, 0]
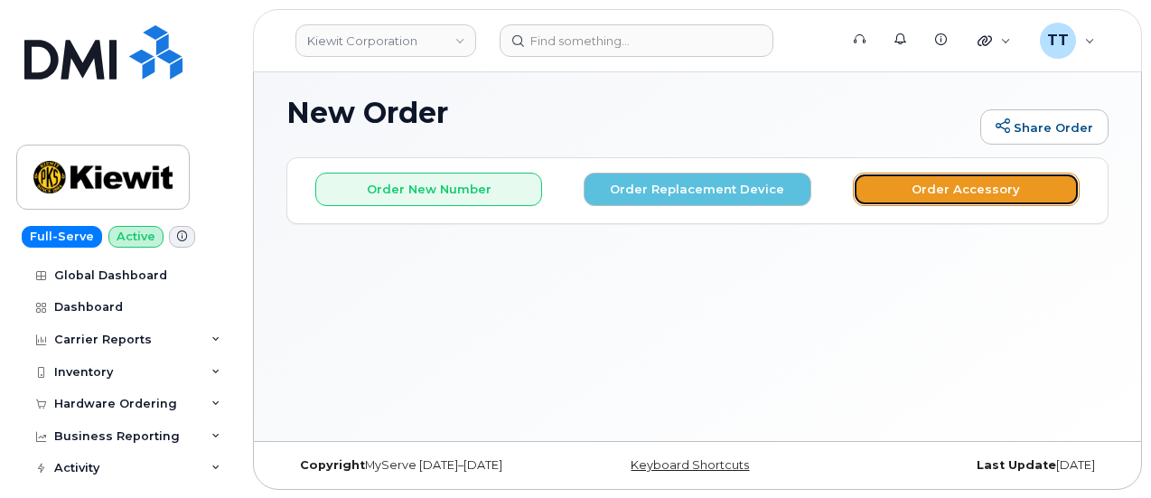
click at [918, 193] on button "Order Accessory" at bounding box center [966, 189] width 227 height 33
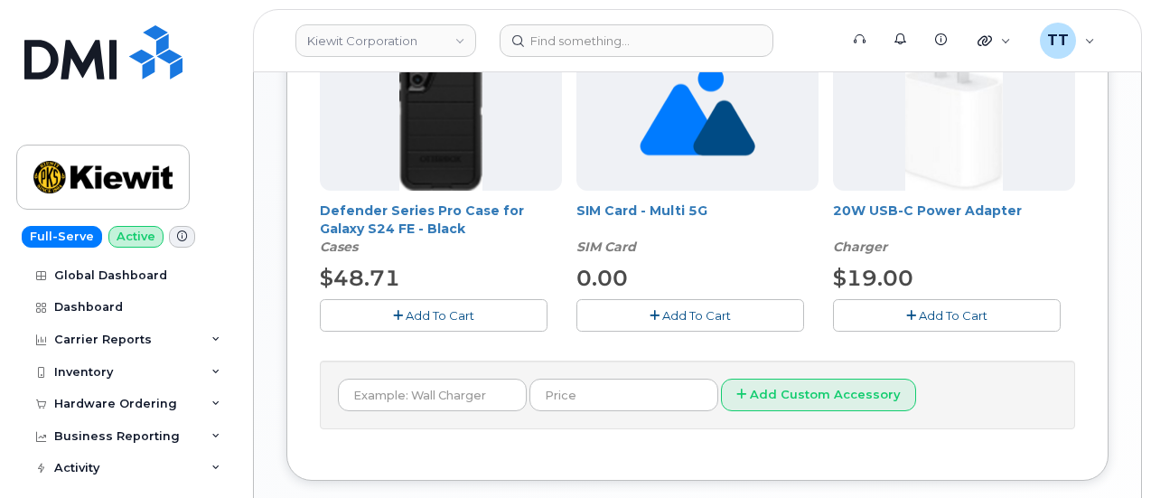
scroll to position [847, 0]
